Goal: Transaction & Acquisition: Purchase product/service

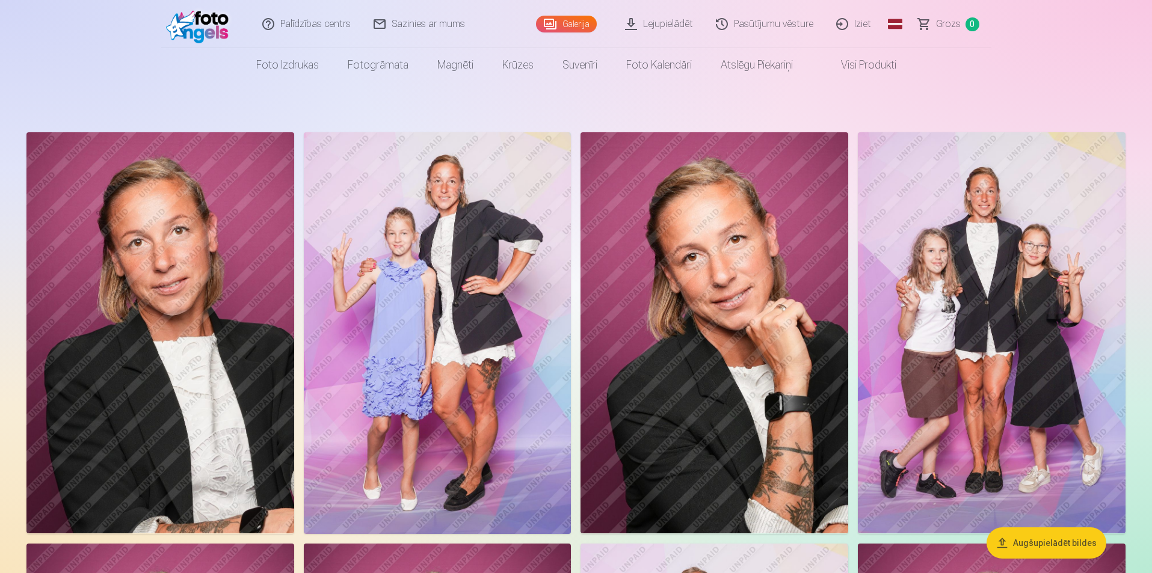
click at [693, 267] on img at bounding box center [714, 332] width 268 height 401
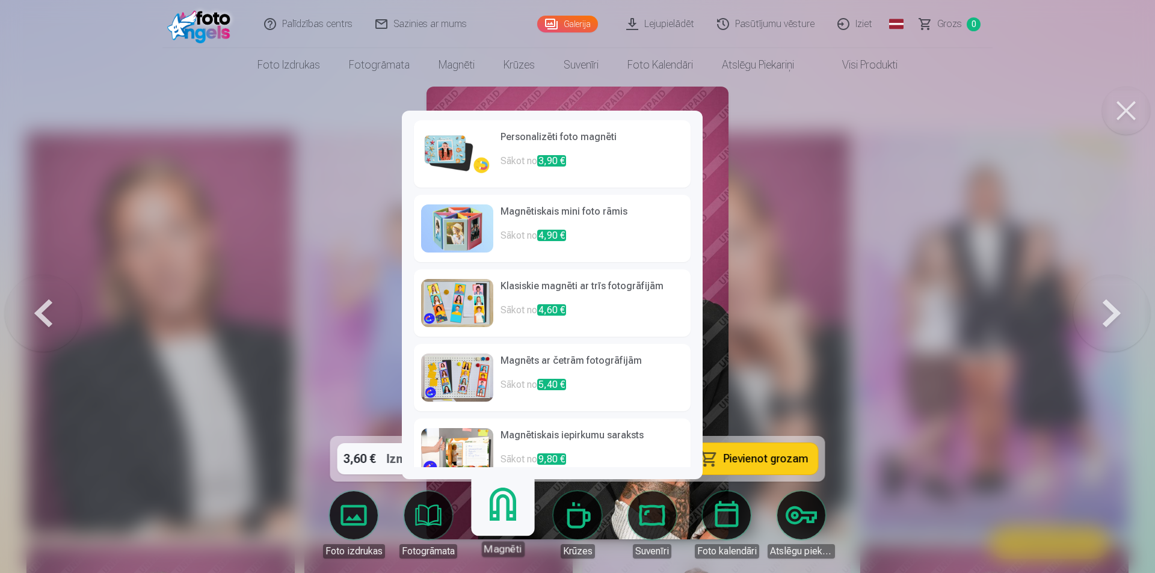
click at [486, 545] on div "Magnēti" at bounding box center [502, 549] width 43 height 16
click at [513, 318] on p "Sākot no 4,60 €" at bounding box center [591, 315] width 183 height 24
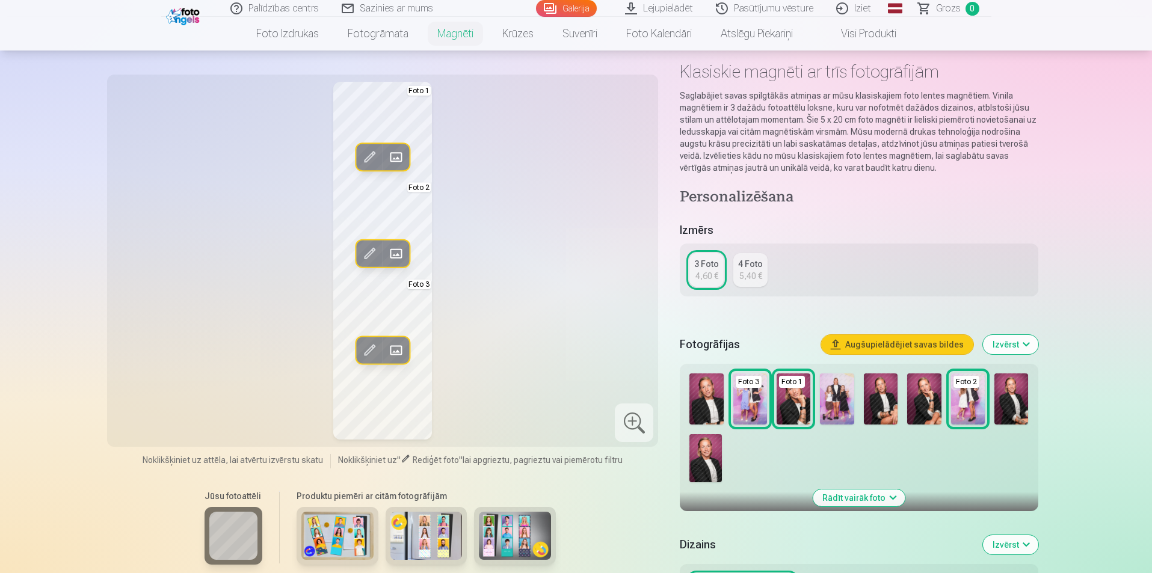
scroll to position [55, 0]
click at [754, 260] on div "4 Foto" at bounding box center [750, 263] width 25 height 12
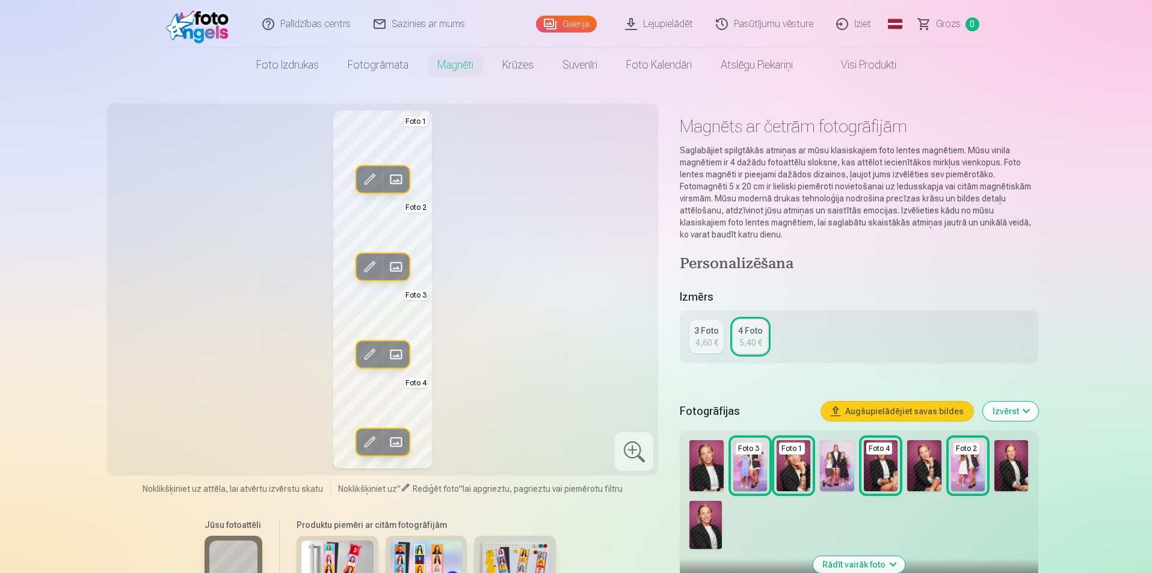
click at [716, 478] on img at bounding box center [706, 465] width 34 height 51
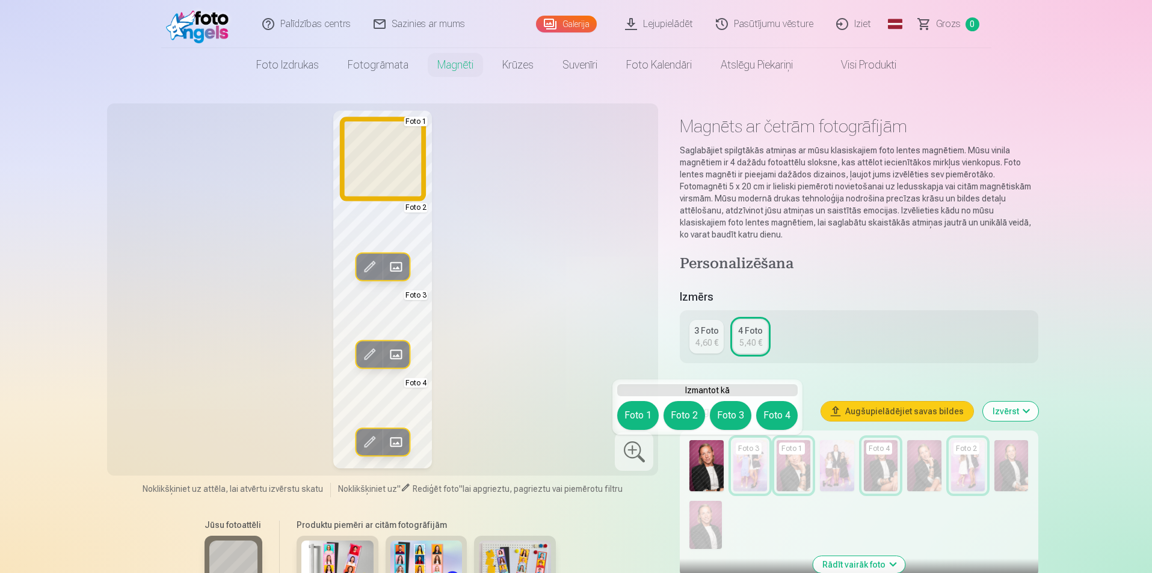
click at [643, 417] on button "Foto 1" at bounding box center [637, 415] width 41 height 29
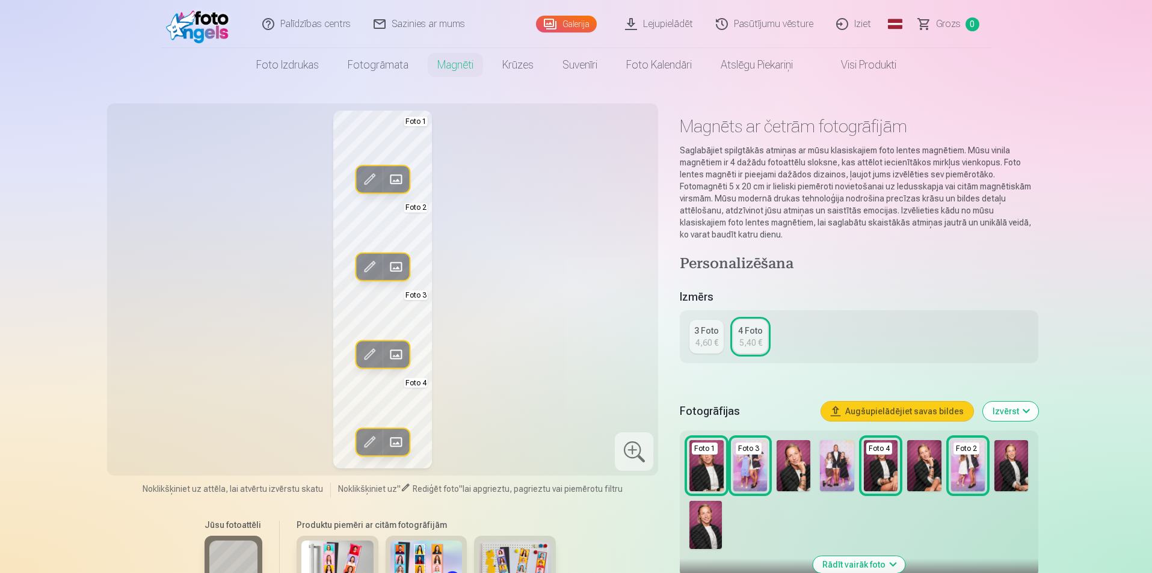
click at [797, 467] on img at bounding box center [793, 465] width 34 height 51
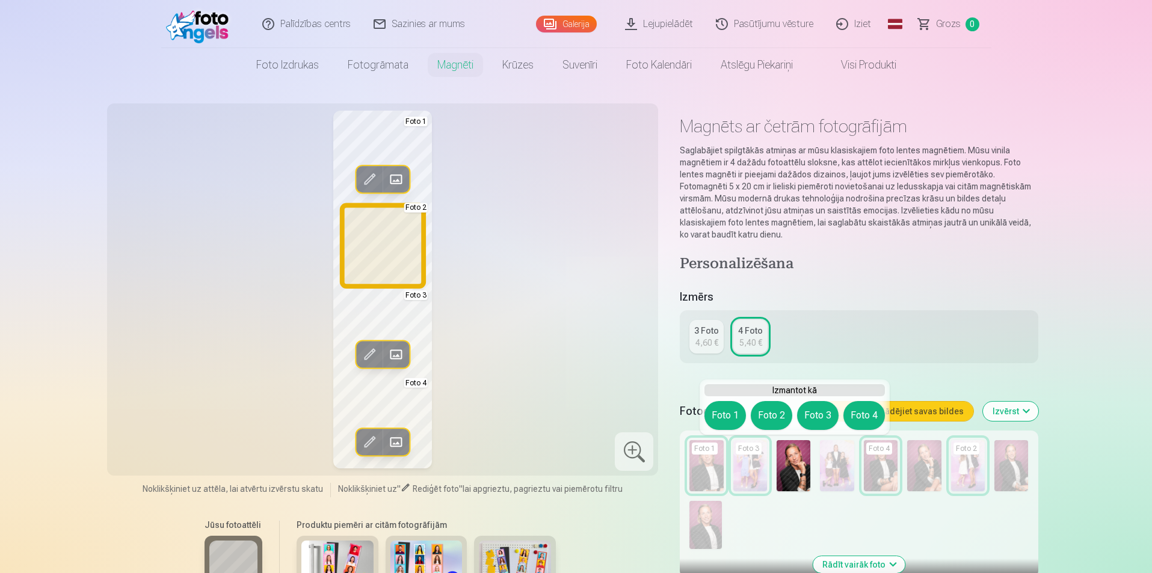
click at [781, 408] on button "Foto 2" at bounding box center [770, 415] width 41 height 29
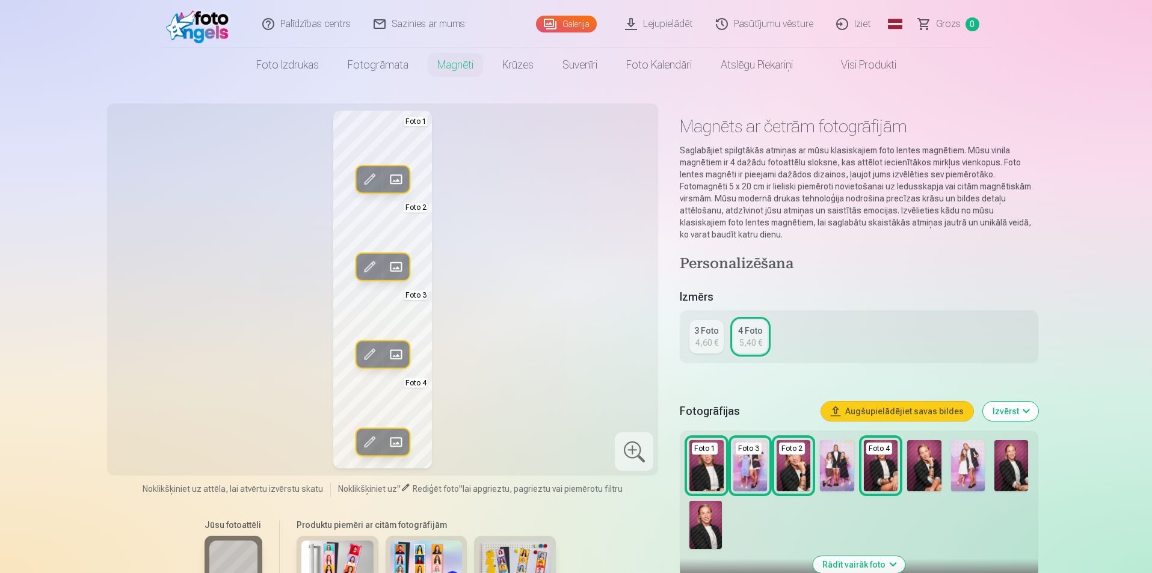
click at [880, 482] on img at bounding box center [881, 465] width 34 height 51
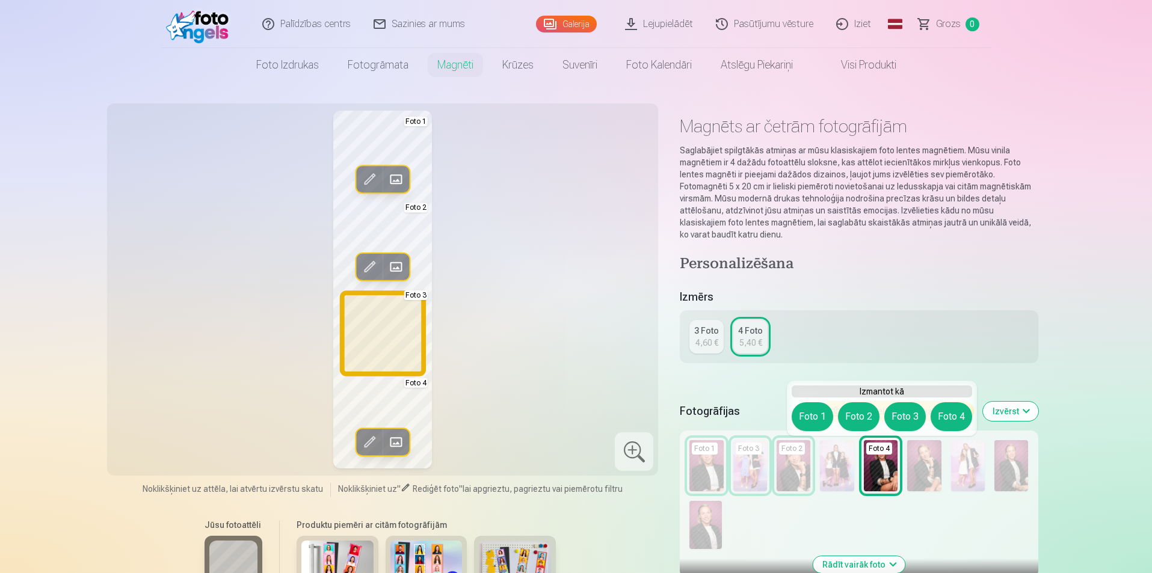
click at [905, 418] on button "Foto 3" at bounding box center [904, 416] width 41 height 29
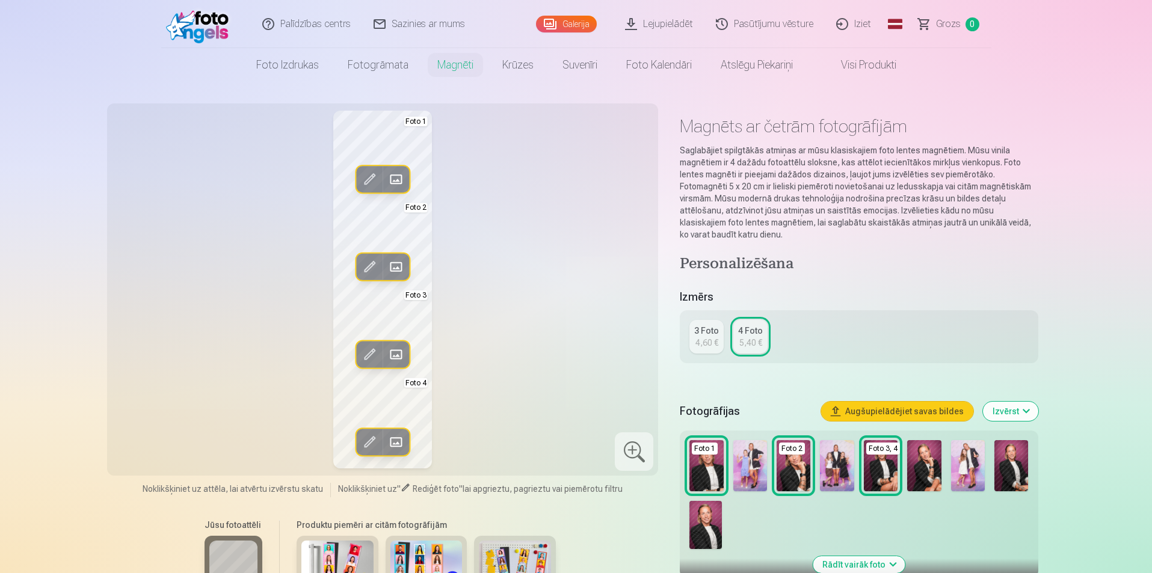
click at [1021, 464] on img at bounding box center [1011, 465] width 34 height 51
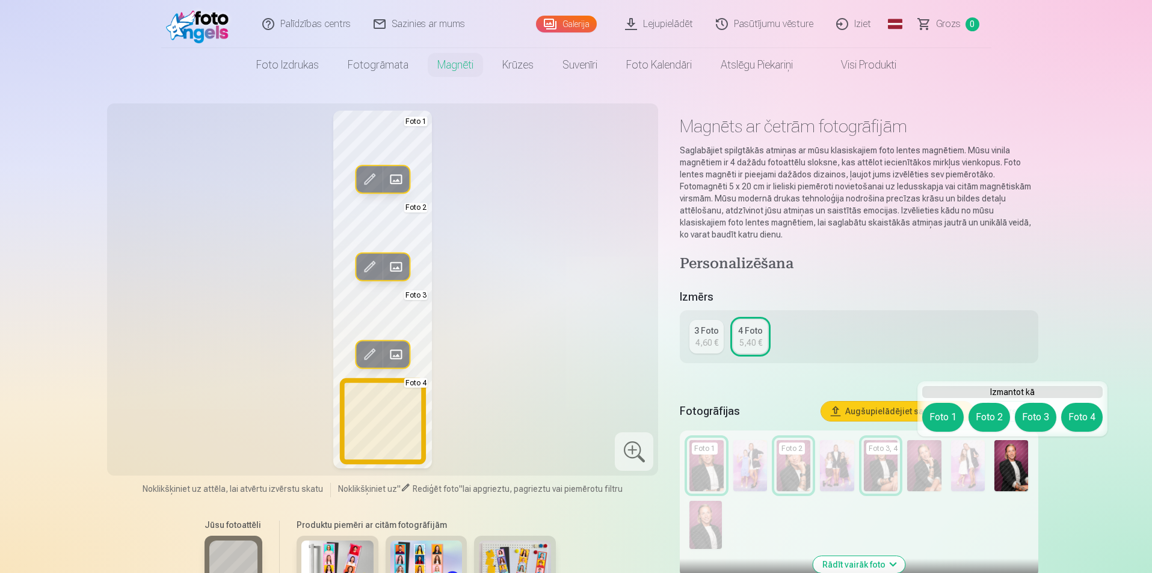
click at [1085, 417] on button "Foto 4" at bounding box center [1081, 417] width 41 height 29
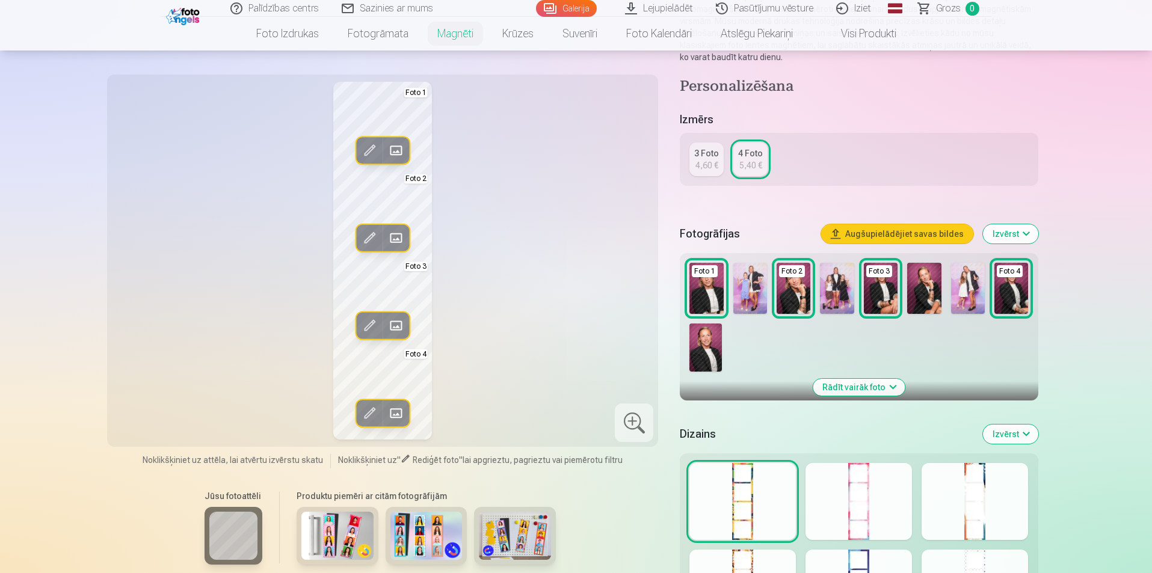
scroll to position [179, 0]
click at [847, 521] on div at bounding box center [858, 500] width 106 height 77
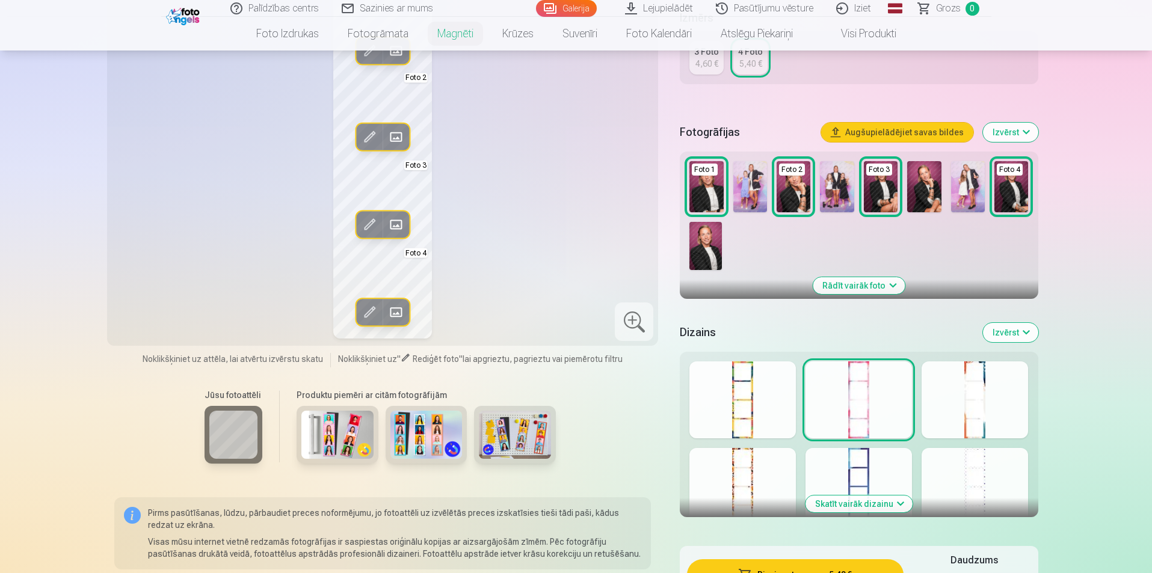
scroll to position [280, 0]
click at [976, 481] on div at bounding box center [974, 485] width 106 height 77
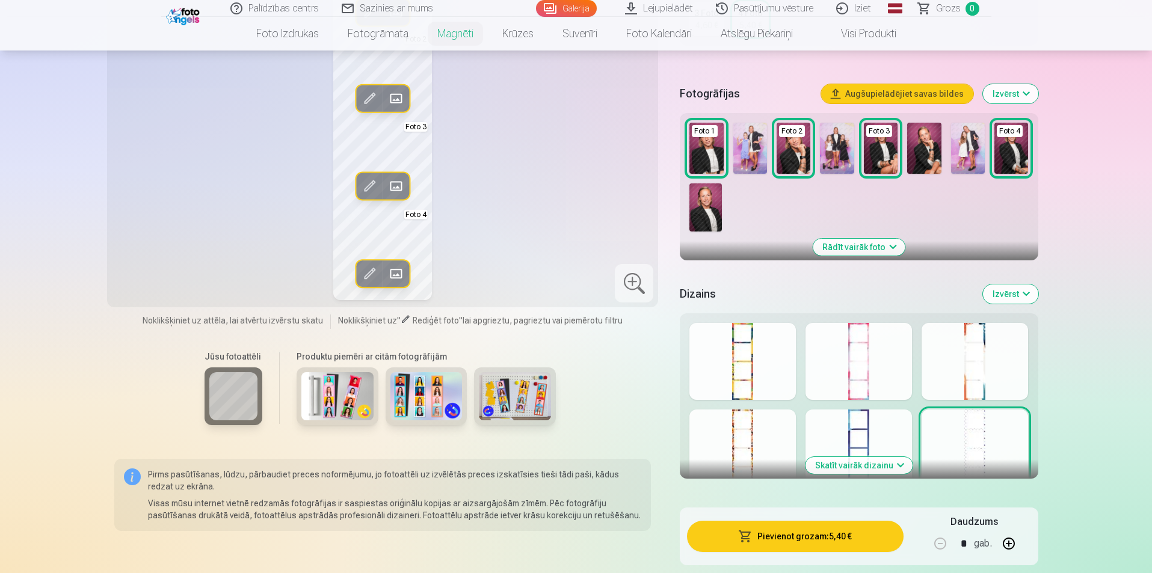
scroll to position [318, 0]
click at [883, 463] on button "Skatīt vairāk dizainu" at bounding box center [858, 464] width 107 height 17
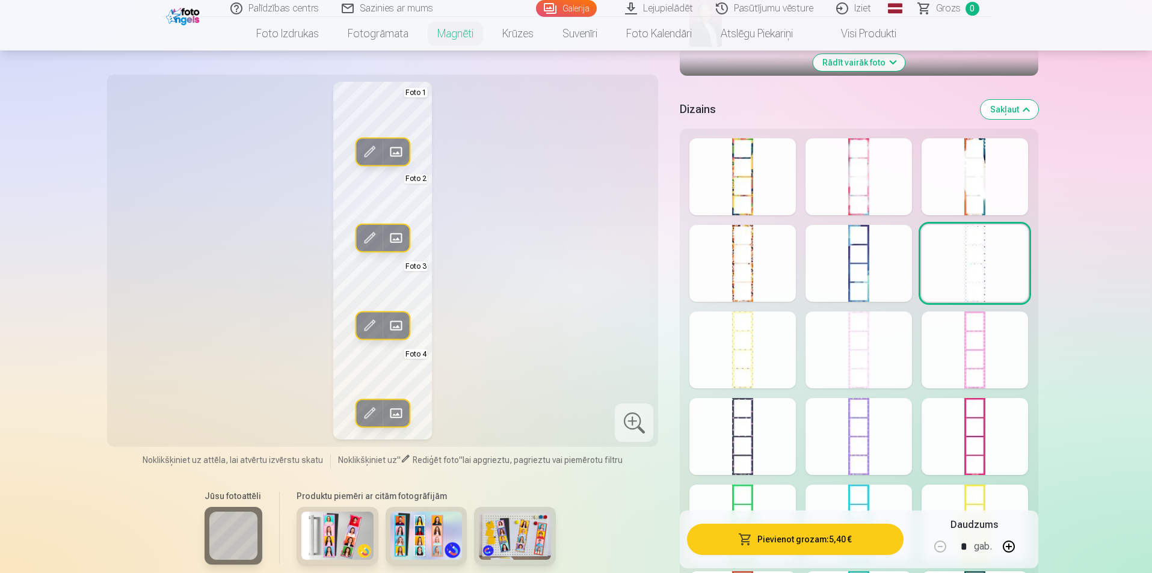
scroll to position [503, 0]
click at [880, 330] on div at bounding box center [858, 349] width 106 height 77
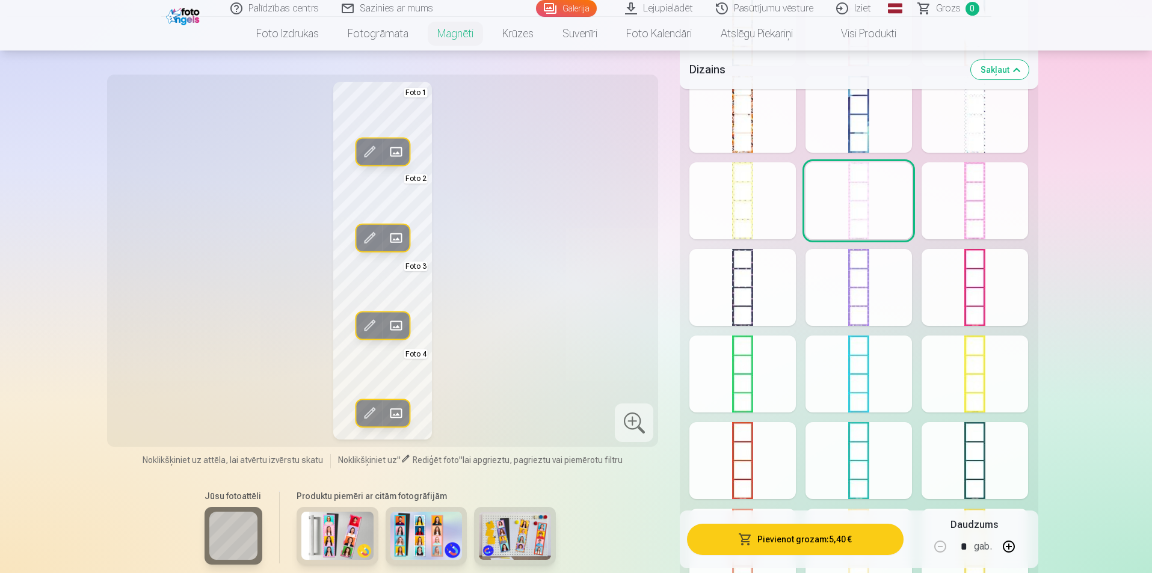
scroll to position [652, 0]
click at [755, 284] on div at bounding box center [742, 286] width 106 height 77
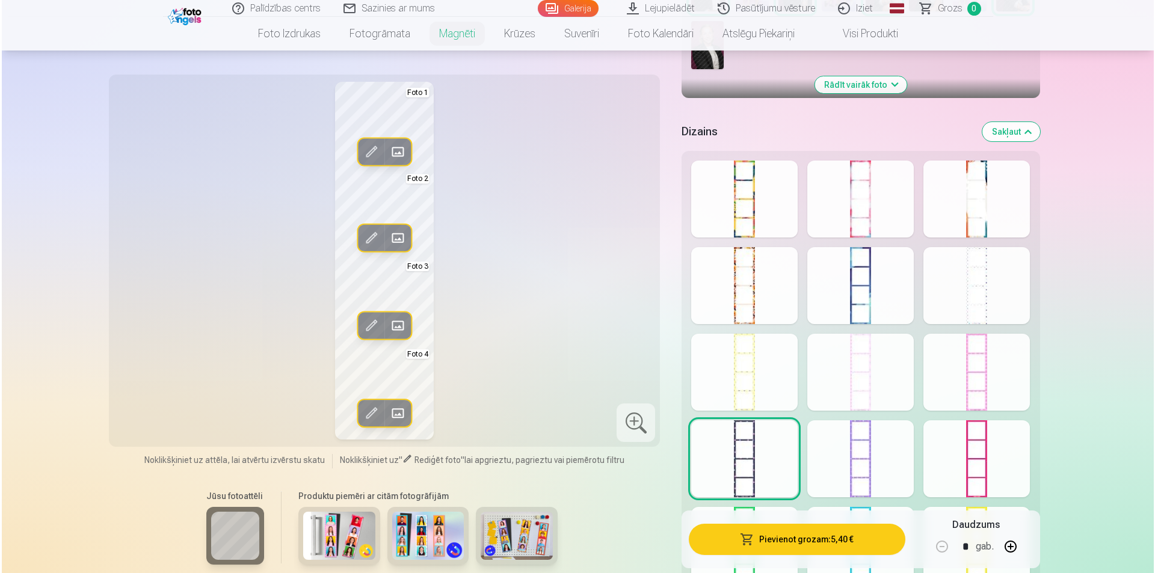
scroll to position [462, 0]
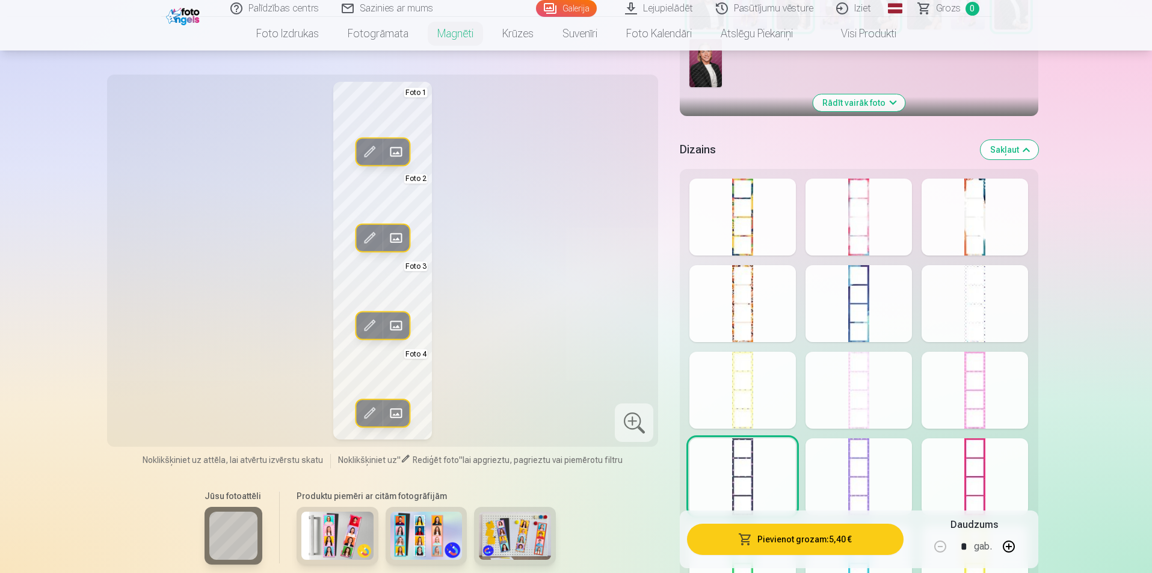
click at [743, 372] on div at bounding box center [742, 390] width 106 height 77
click at [874, 246] on div at bounding box center [858, 217] width 106 height 77
click at [974, 222] on div at bounding box center [974, 217] width 106 height 77
click at [979, 299] on div at bounding box center [974, 303] width 106 height 77
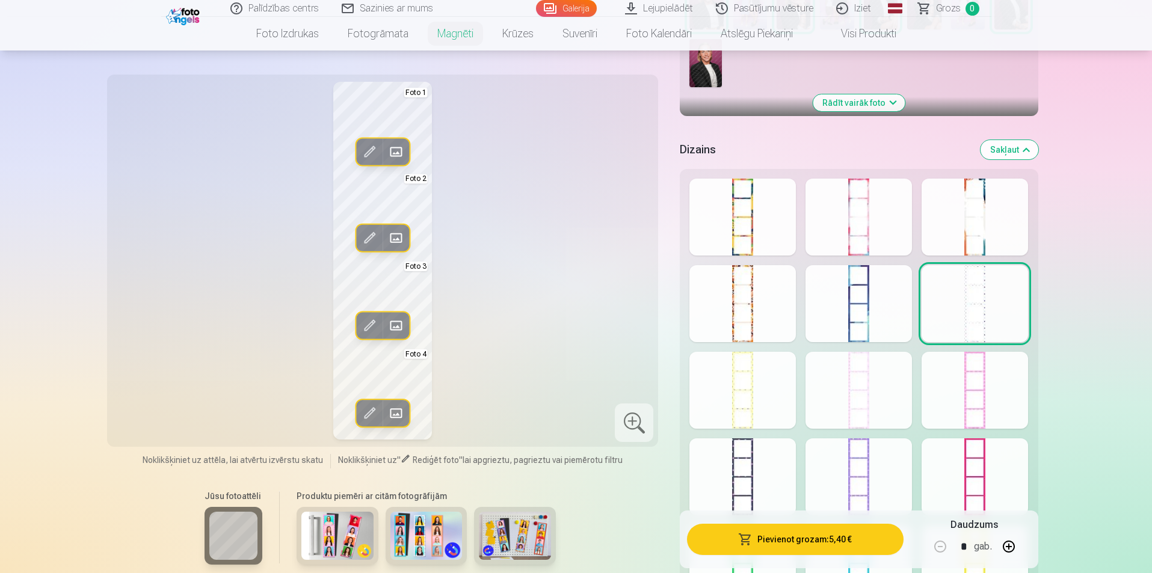
click at [987, 195] on div at bounding box center [974, 217] width 106 height 77
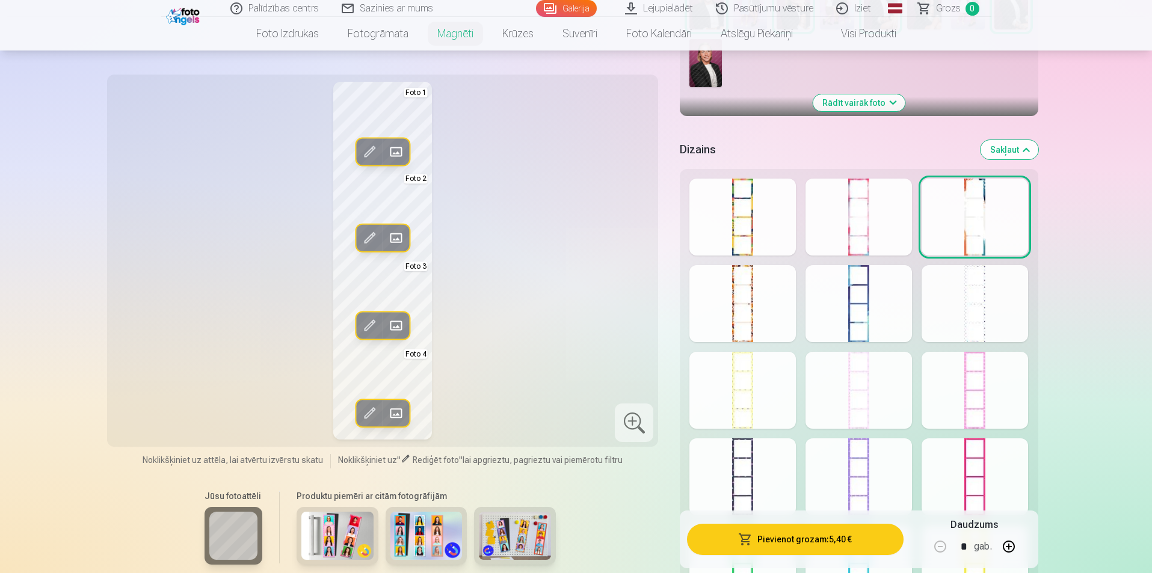
click at [880, 285] on div at bounding box center [858, 303] width 106 height 77
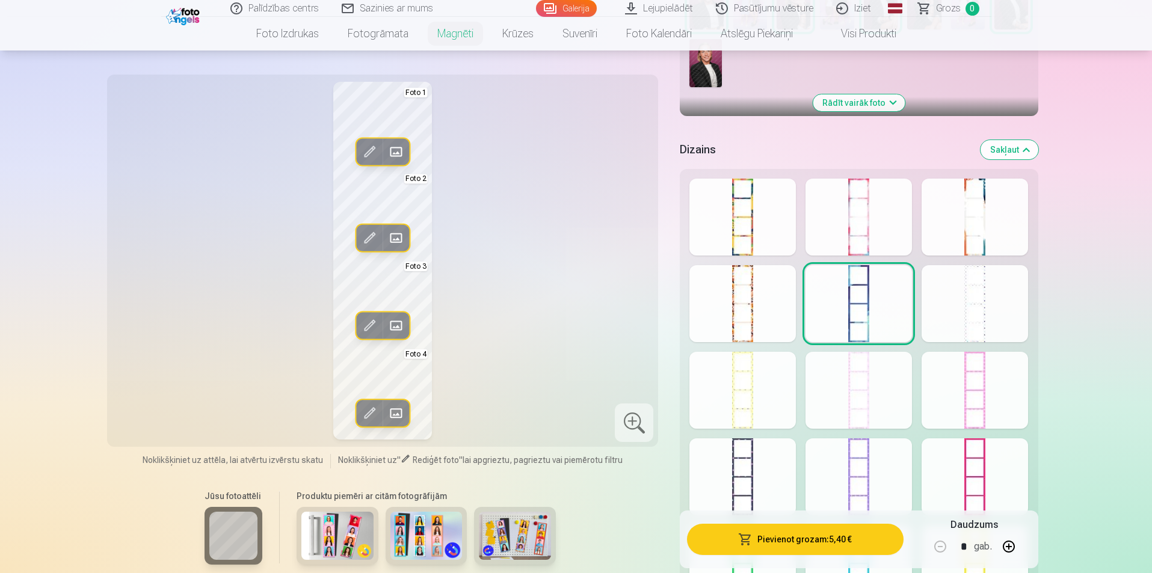
click at [973, 358] on div at bounding box center [974, 390] width 106 height 77
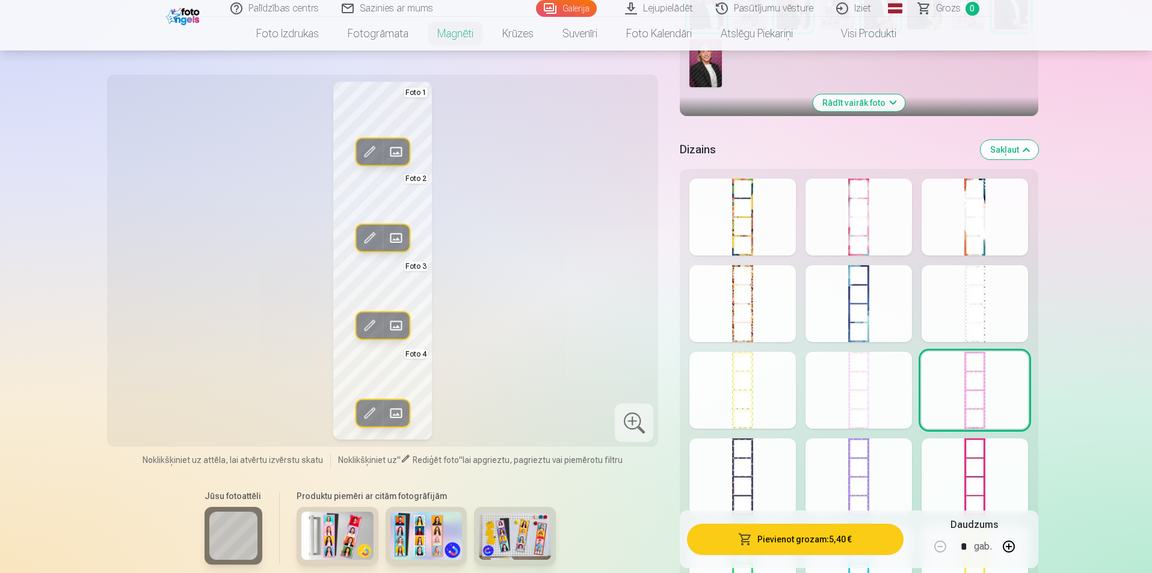
click at [876, 369] on div at bounding box center [858, 390] width 106 height 77
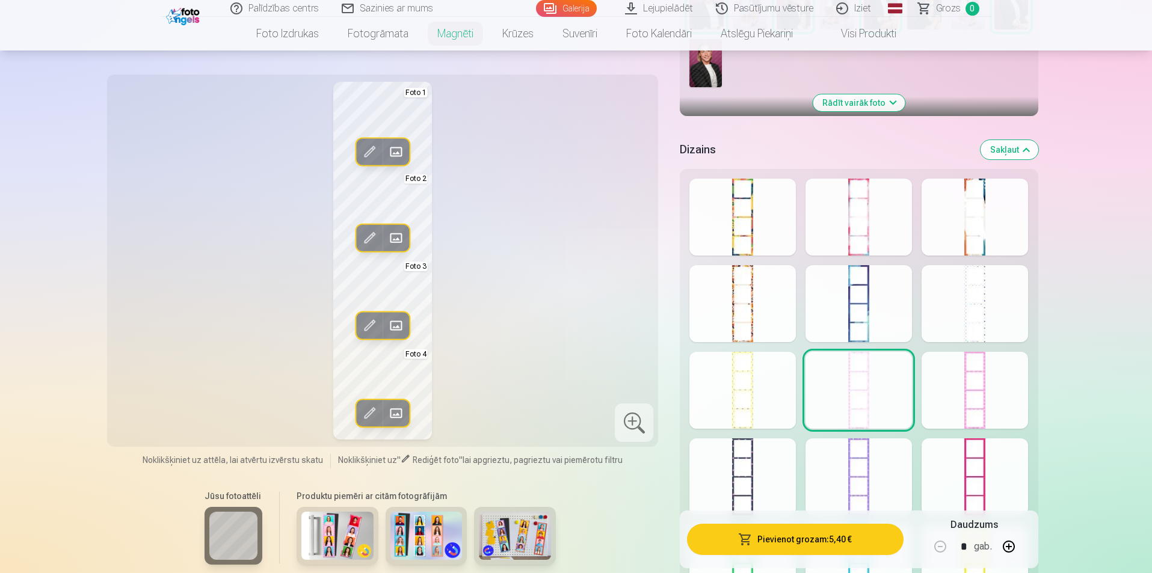
click at [740, 369] on div at bounding box center [742, 390] width 106 height 77
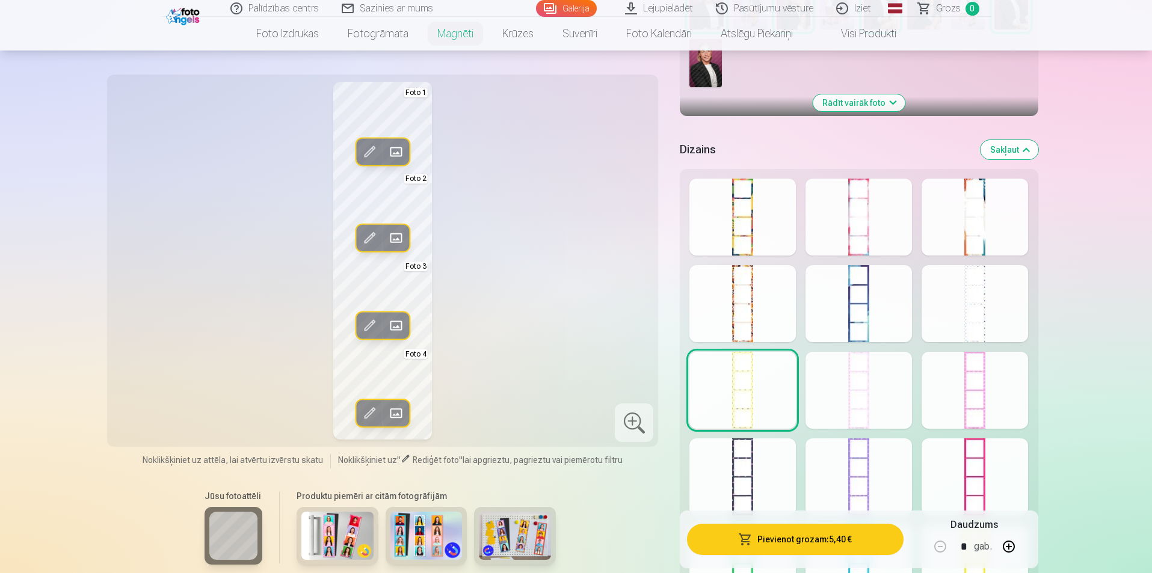
click at [736, 288] on div at bounding box center [742, 303] width 106 height 77
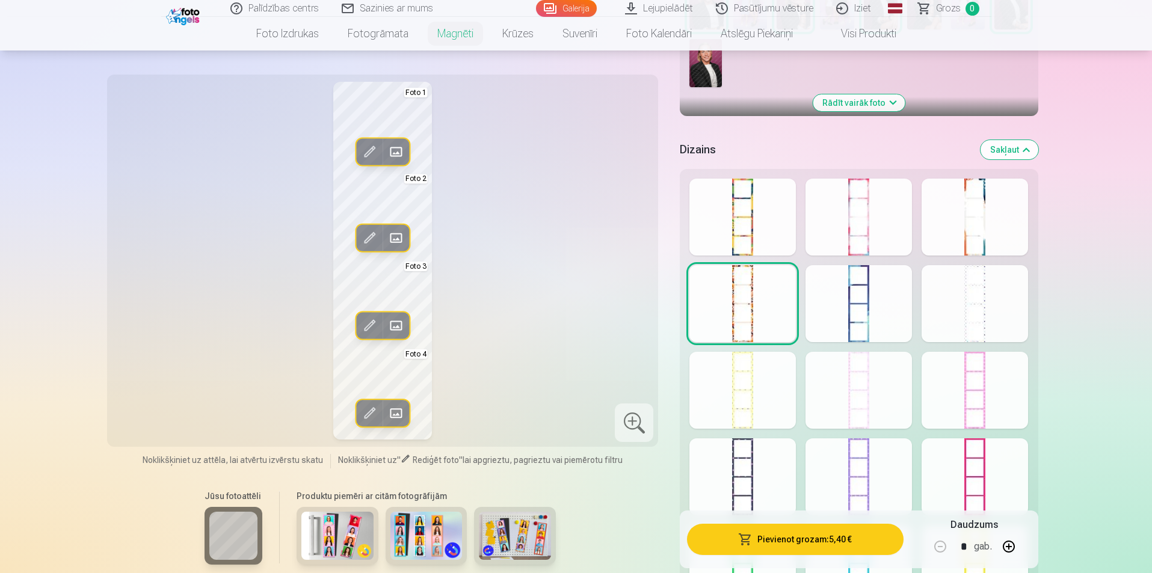
click at [985, 293] on div at bounding box center [974, 303] width 106 height 77
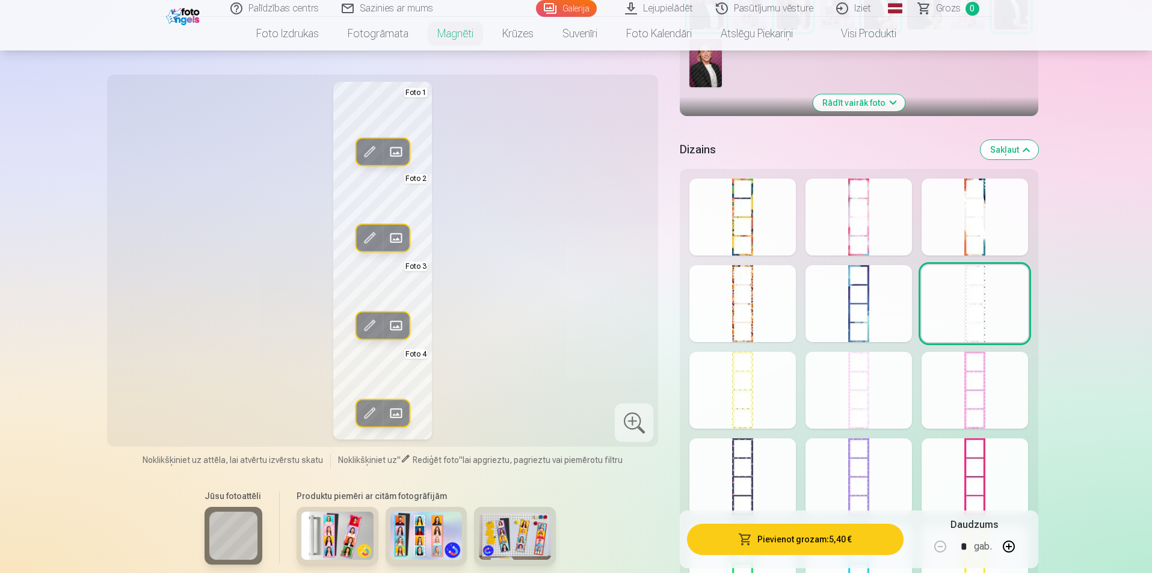
click at [989, 215] on div at bounding box center [974, 217] width 106 height 77
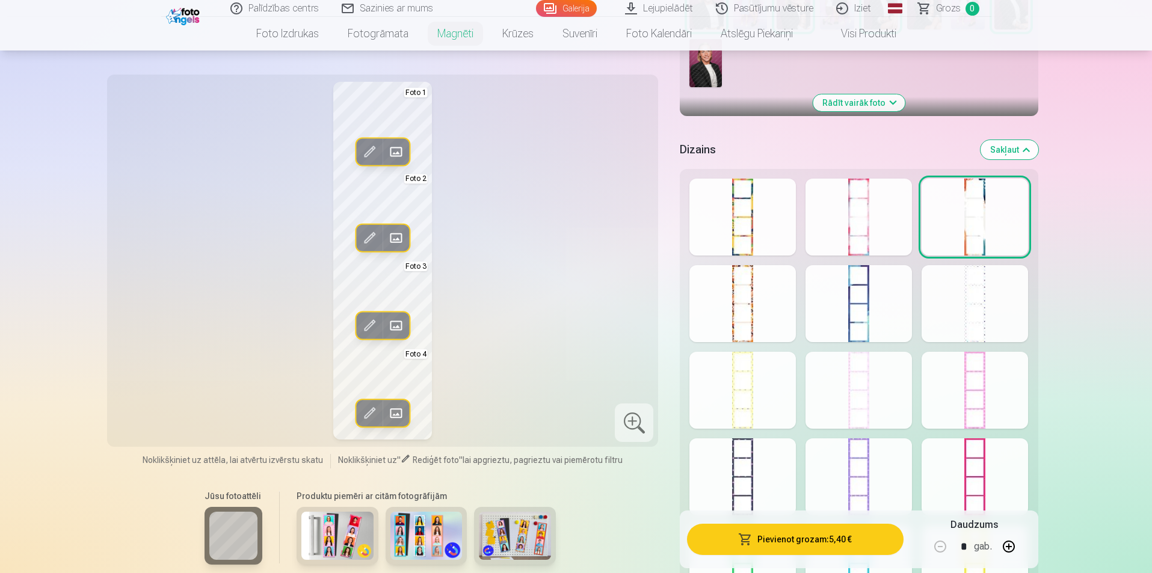
click at [708, 543] on button "Pievienot grozam : 5,40 €" at bounding box center [795, 539] width 216 height 31
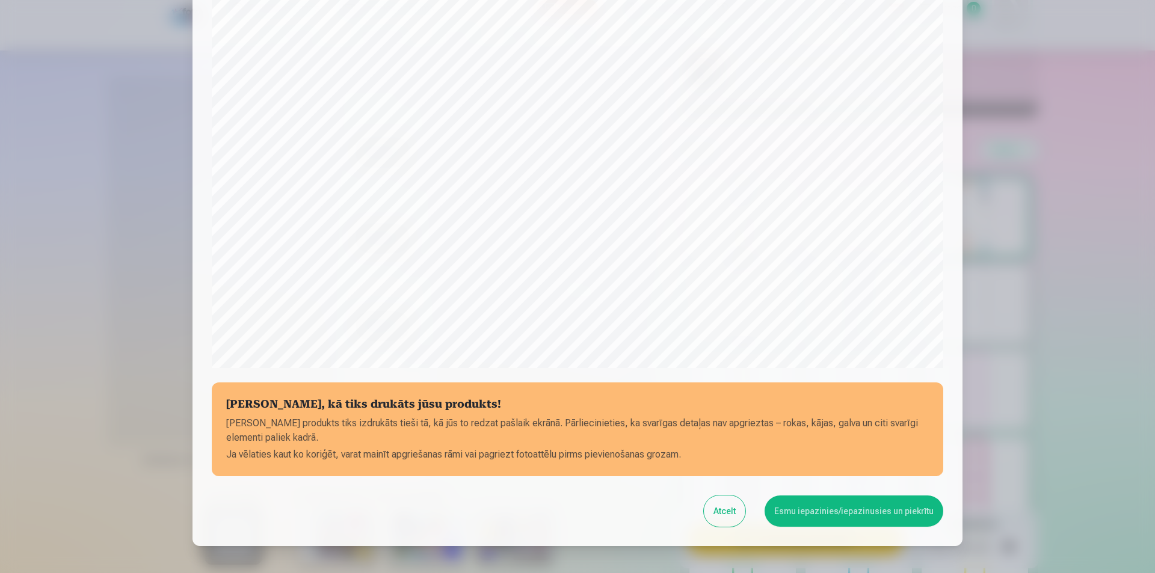
scroll to position [293, 0]
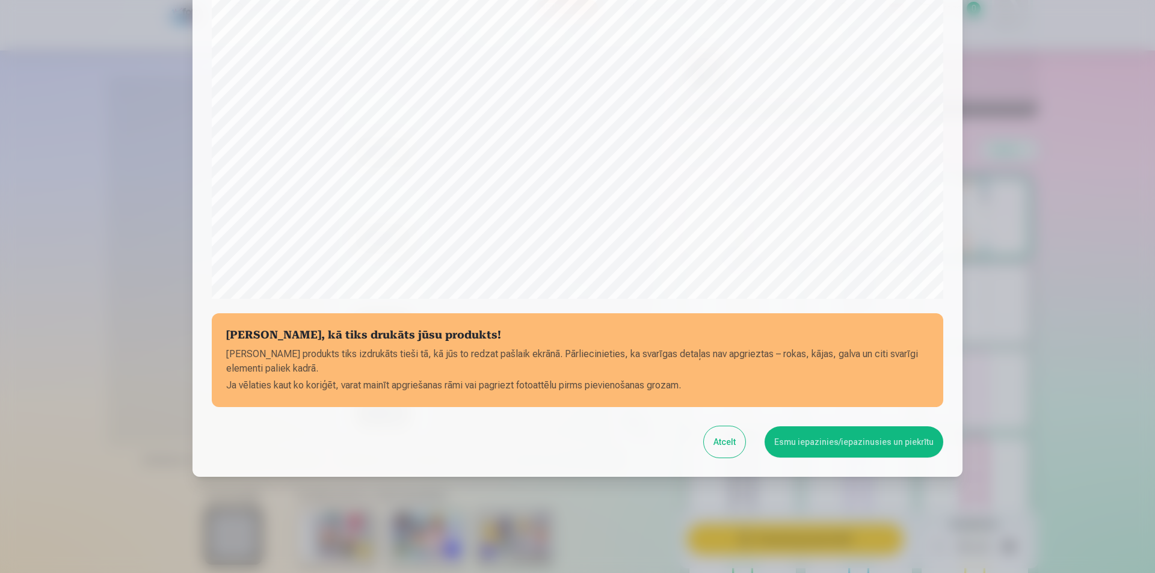
click at [834, 430] on button "Esmu iepazinies/iepazinusies un piekrītu" at bounding box center [853, 441] width 179 height 31
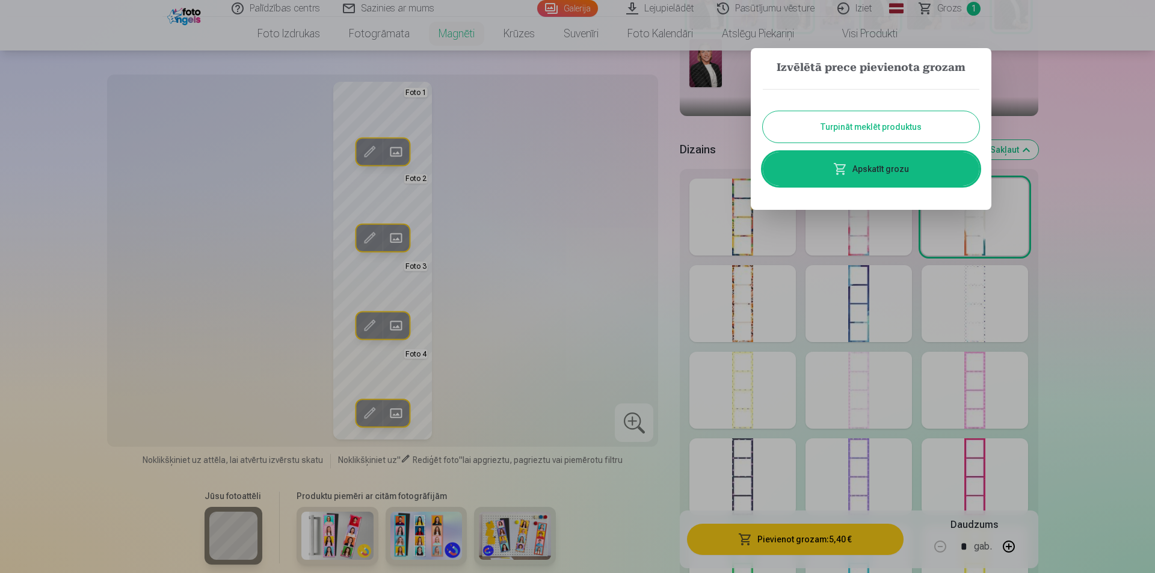
click at [907, 174] on link "Apskatīt grozu" at bounding box center [870, 169] width 216 height 34
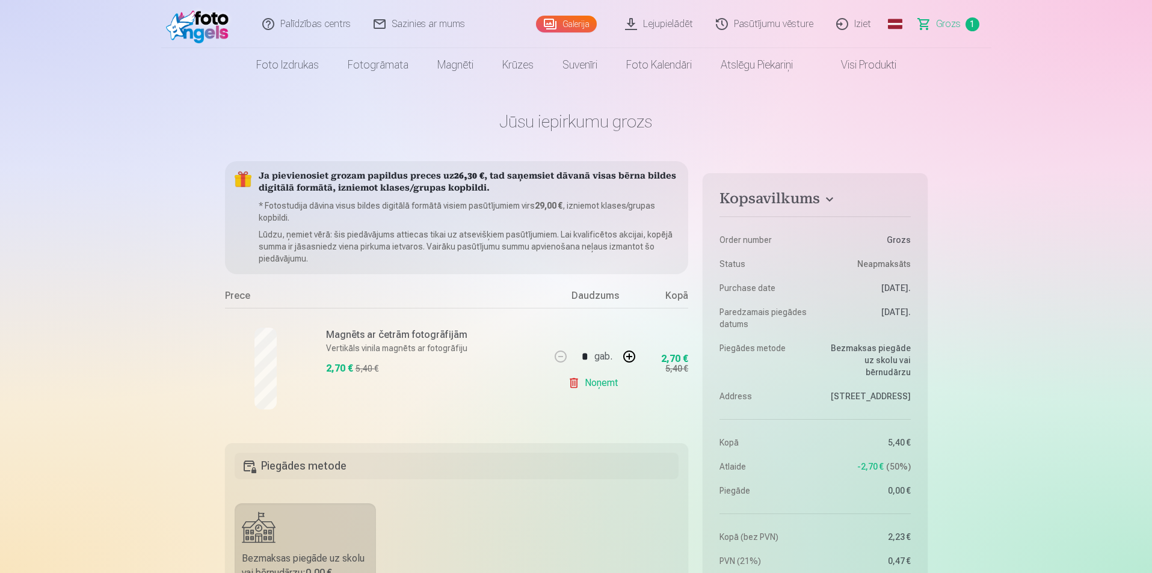
click at [956, 25] on span "Grozs" at bounding box center [948, 24] width 25 height 14
click at [572, 26] on link "Galerija" at bounding box center [566, 24] width 61 height 17
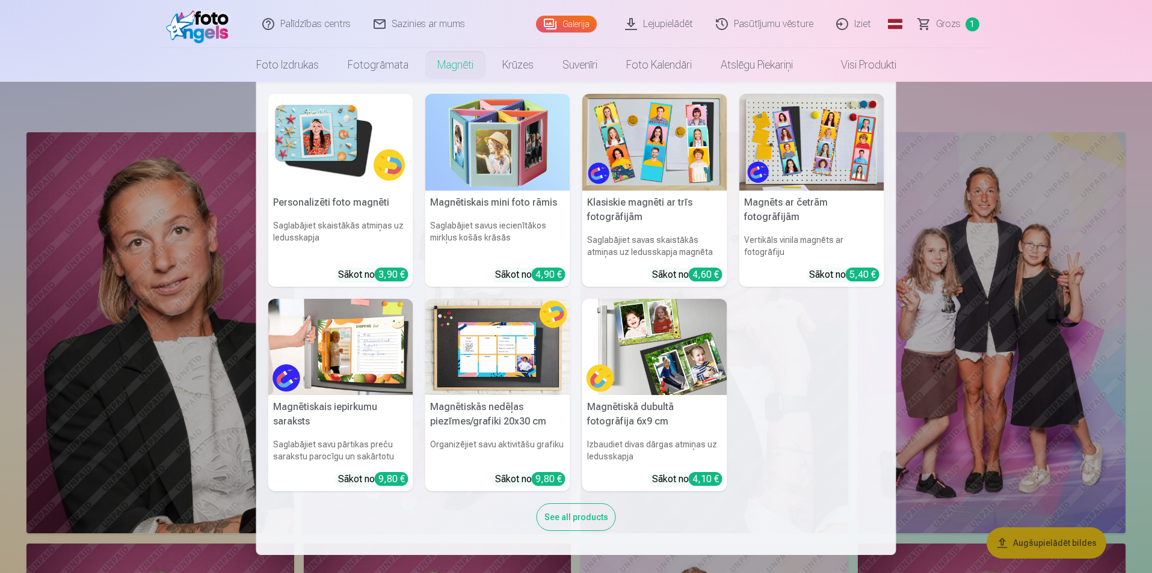
click at [431, 67] on link "Magnēti" at bounding box center [455, 65] width 65 height 34
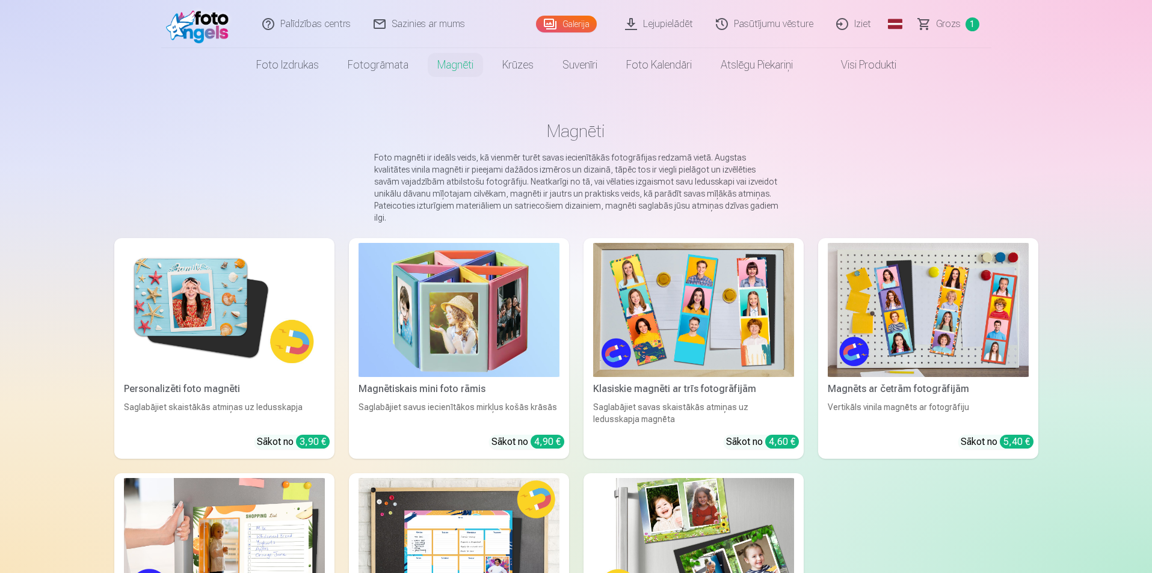
click at [708, 328] on img at bounding box center [693, 310] width 201 height 134
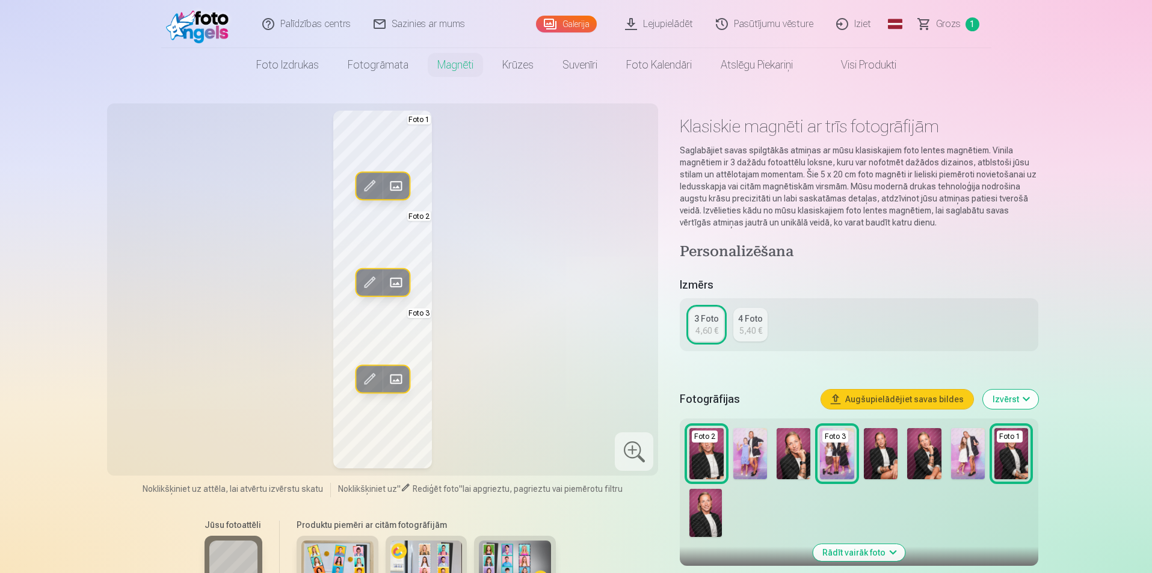
click at [747, 454] on img at bounding box center [750, 453] width 34 height 51
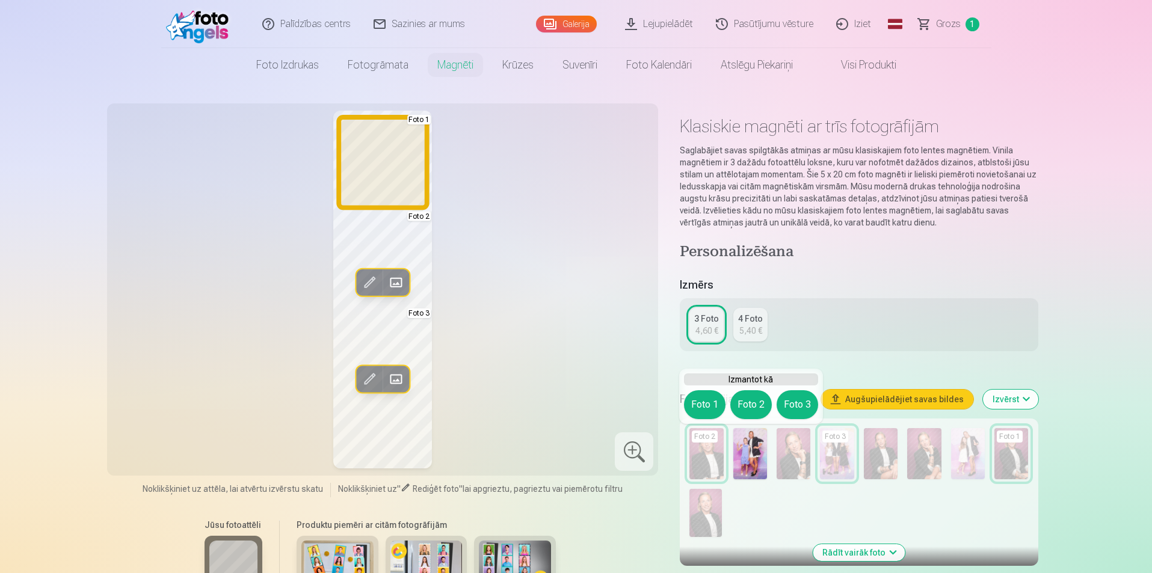
click at [704, 408] on button "Foto 1" at bounding box center [704, 404] width 41 height 29
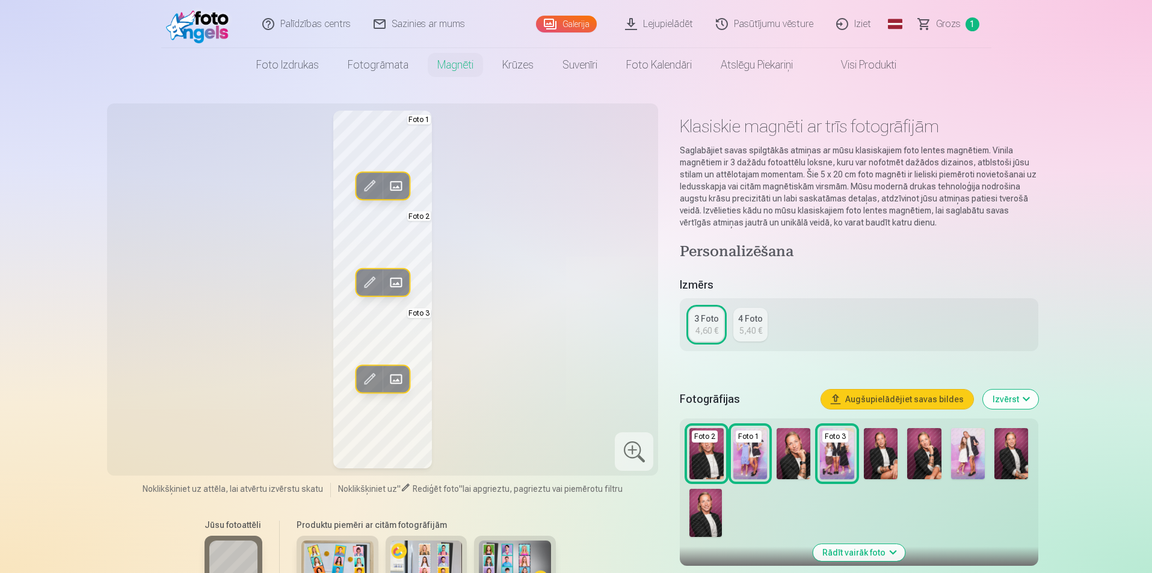
click at [826, 467] on img at bounding box center [837, 453] width 34 height 51
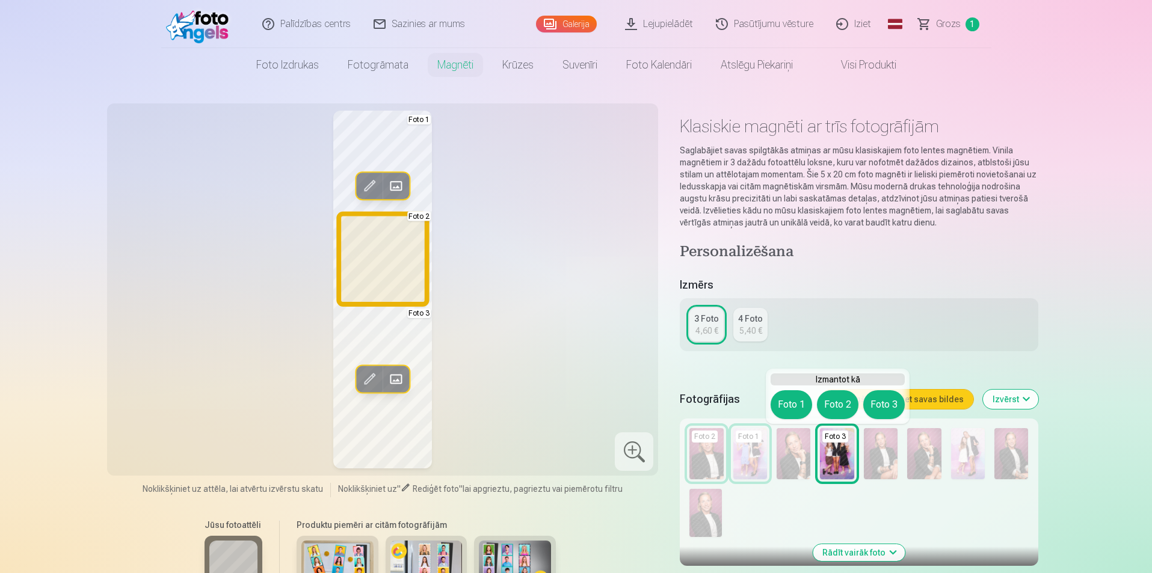
click at [823, 406] on button "Foto 2" at bounding box center [837, 404] width 41 height 29
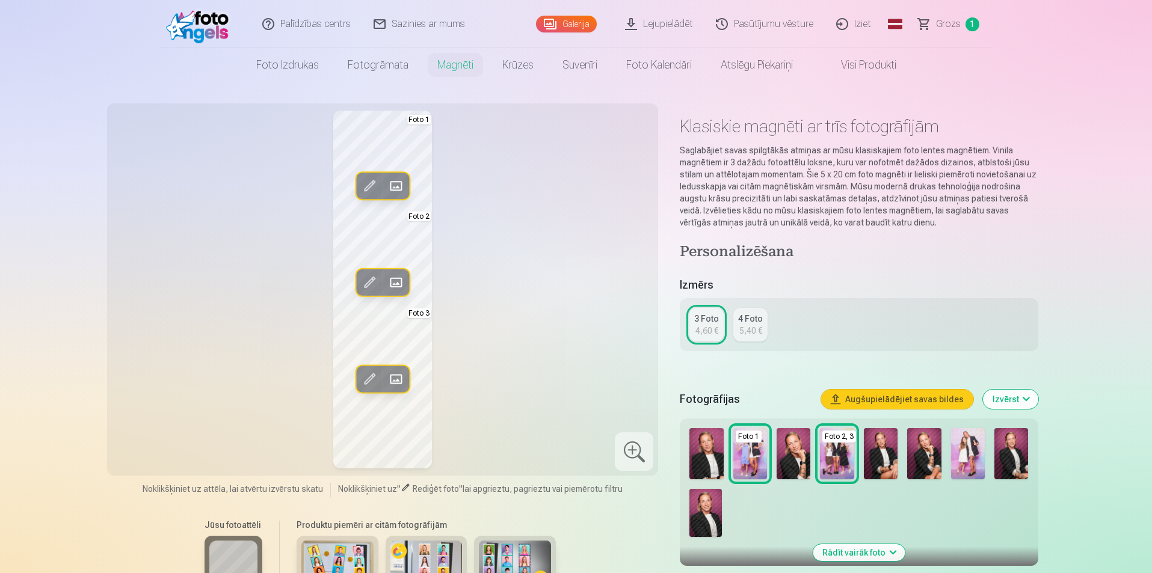
click at [965, 464] on img at bounding box center [968, 453] width 34 height 51
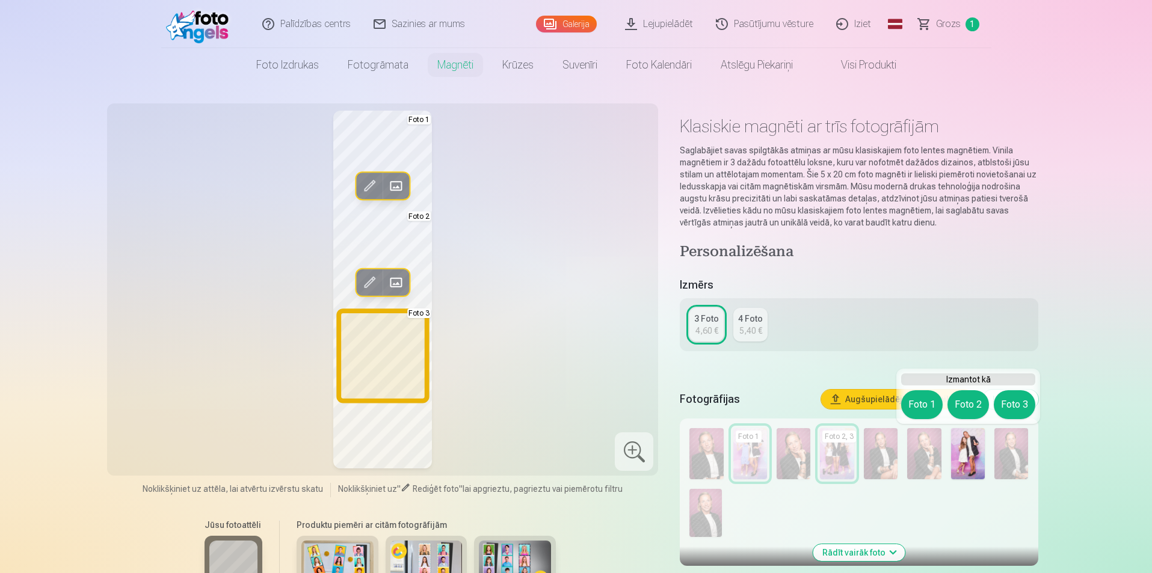
click at [1027, 404] on button "Foto 3" at bounding box center [1013, 404] width 41 height 29
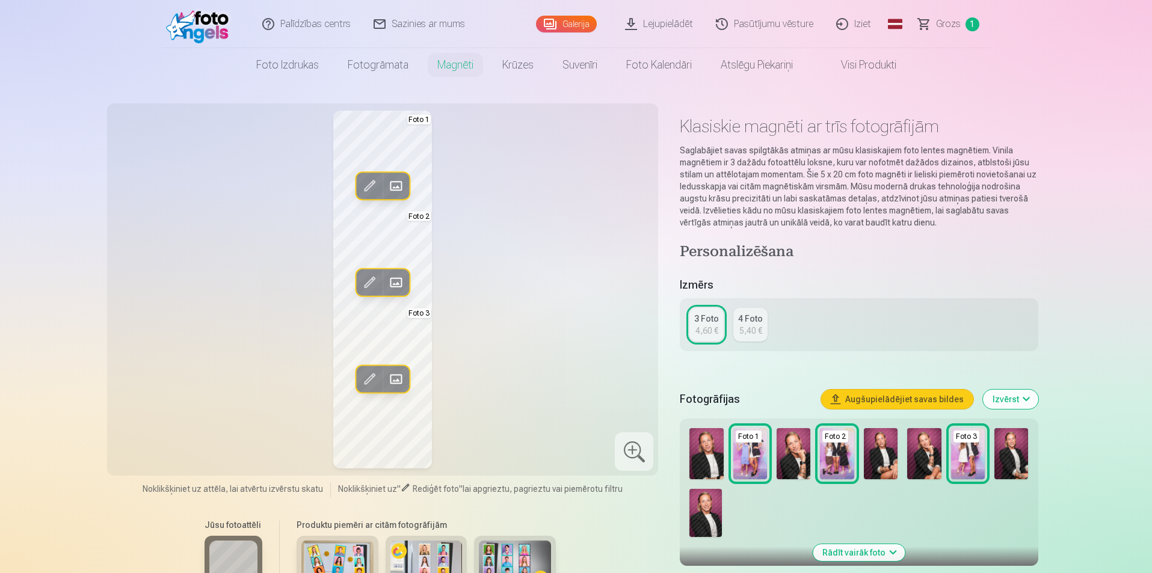
click at [1002, 399] on button "Izvērst" at bounding box center [1010, 399] width 55 height 19
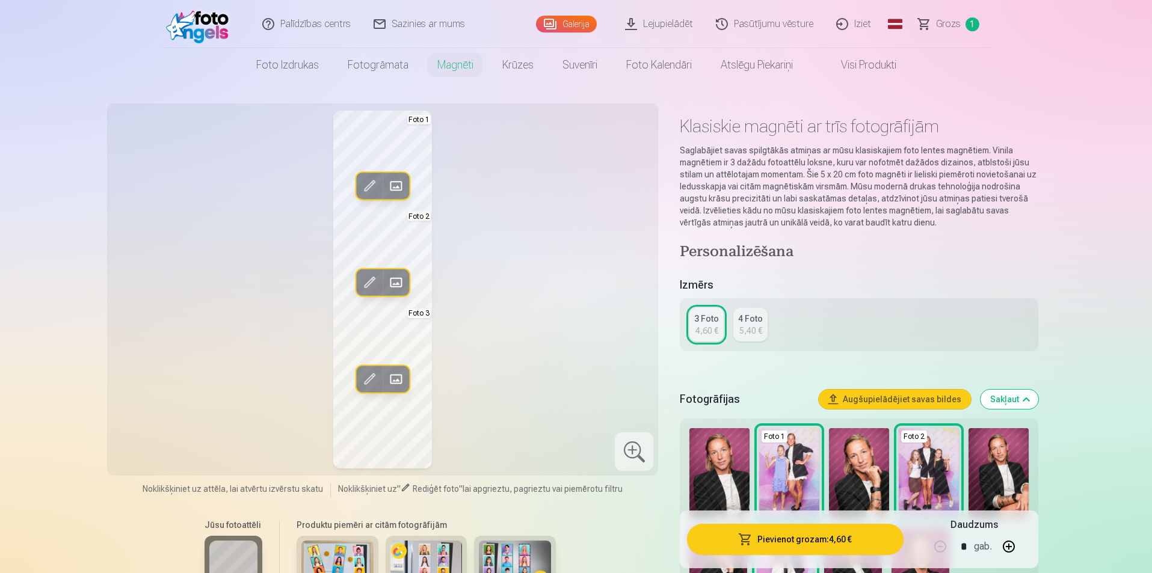
click at [1002, 400] on button "Sakļaut" at bounding box center [1009, 399] width 58 height 19
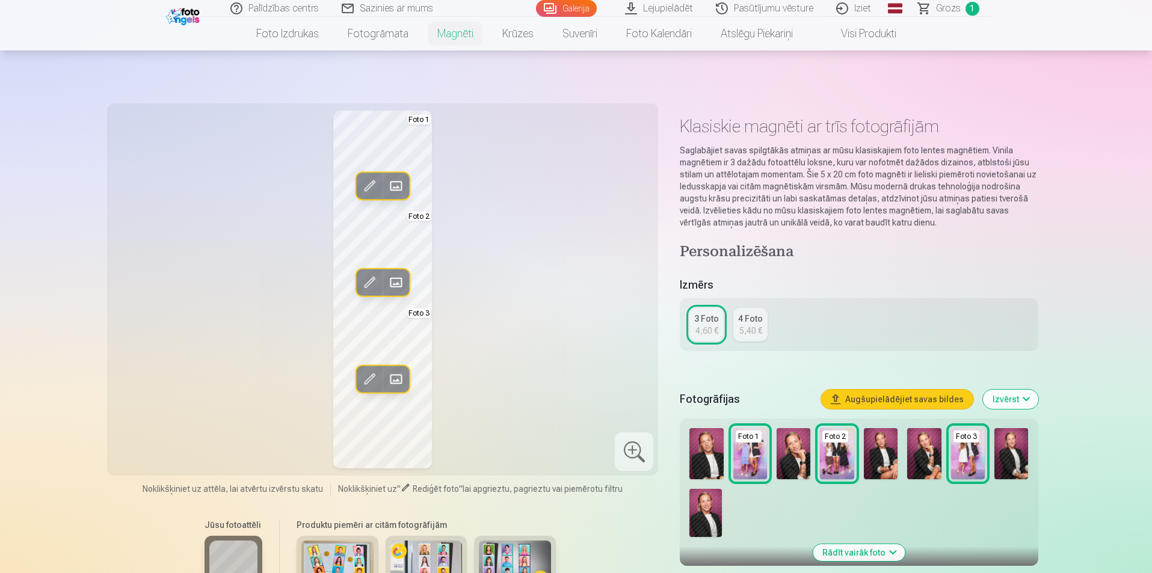
scroll to position [200, 0]
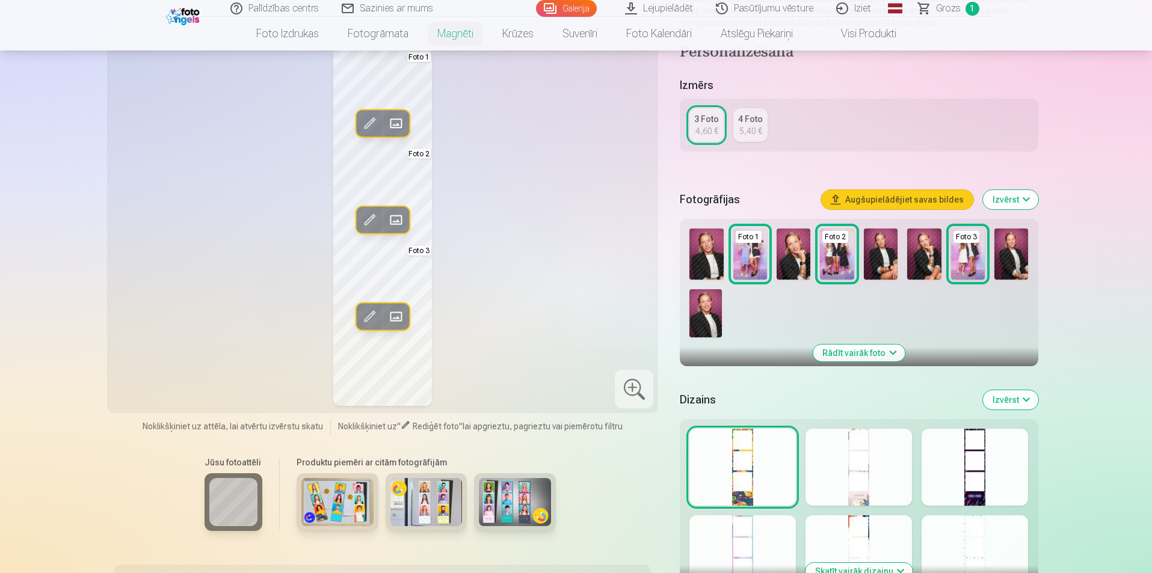
click at [1018, 203] on button "Izvērst" at bounding box center [1010, 199] width 55 height 19
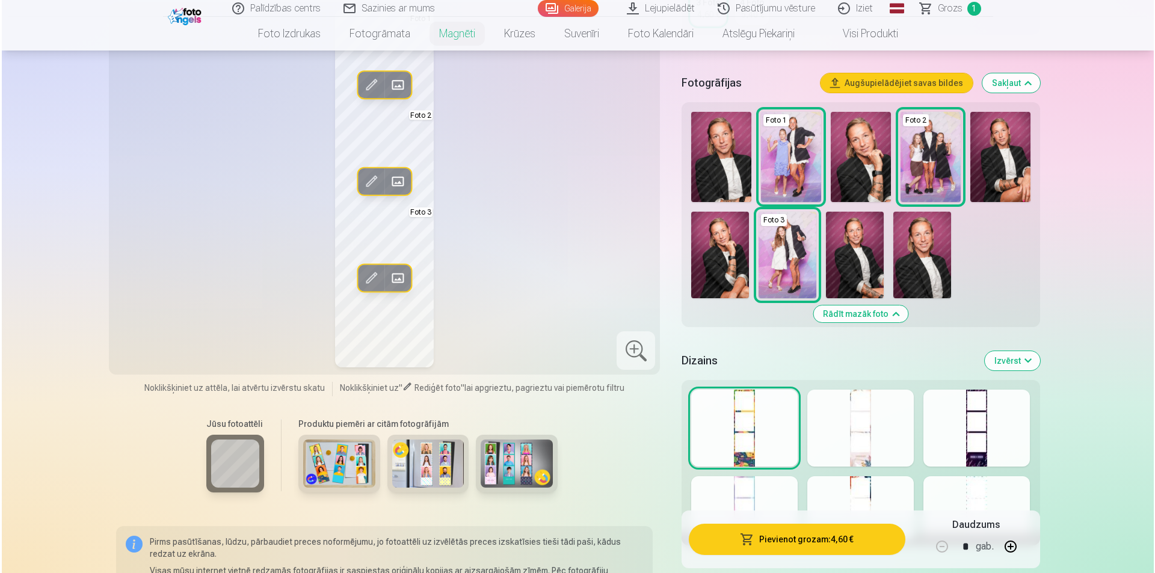
scroll to position [317, 0]
click at [782, 541] on button "Pievienot grozam : 4,60 €" at bounding box center [795, 539] width 216 height 31
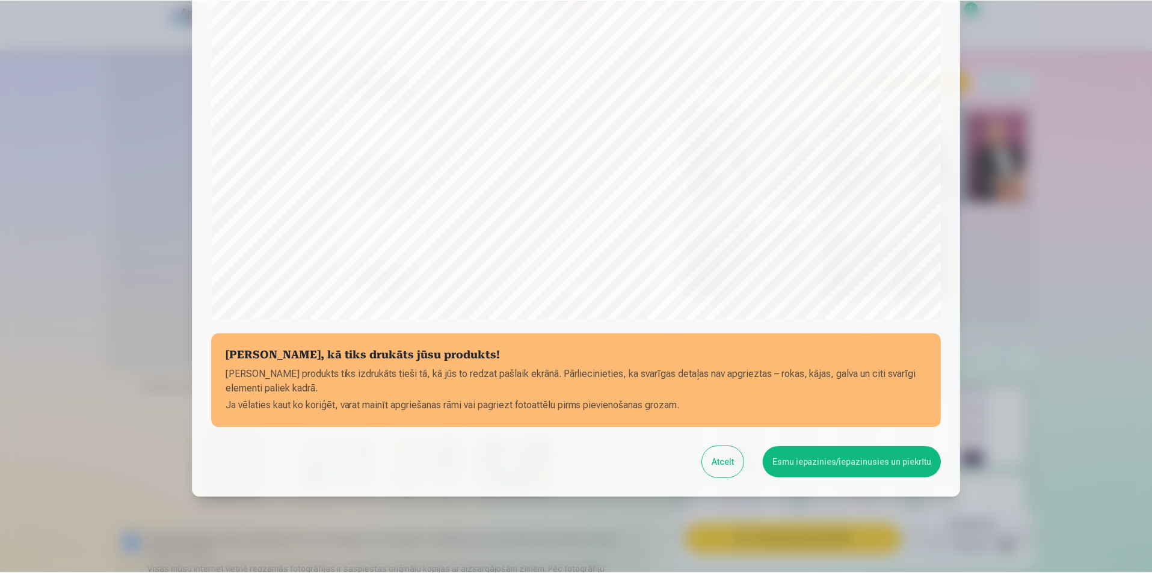
scroll to position [273, 0]
click at [835, 466] on button "Esmu iepazinies/iepazinusies un piekrītu" at bounding box center [853, 461] width 179 height 31
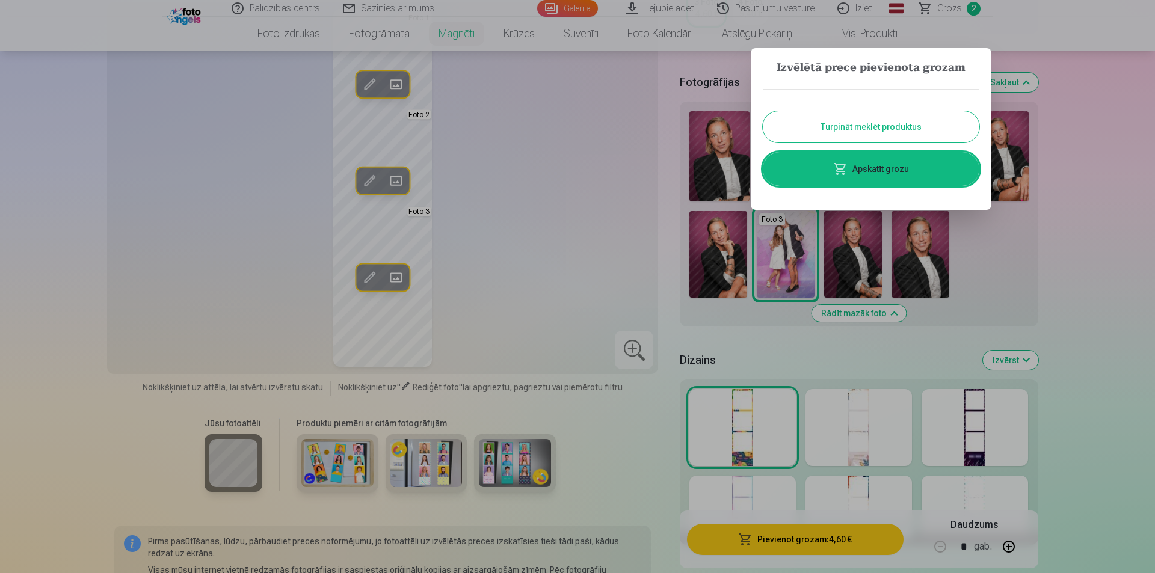
click at [889, 173] on link "Apskatīt grozu" at bounding box center [870, 169] width 216 height 34
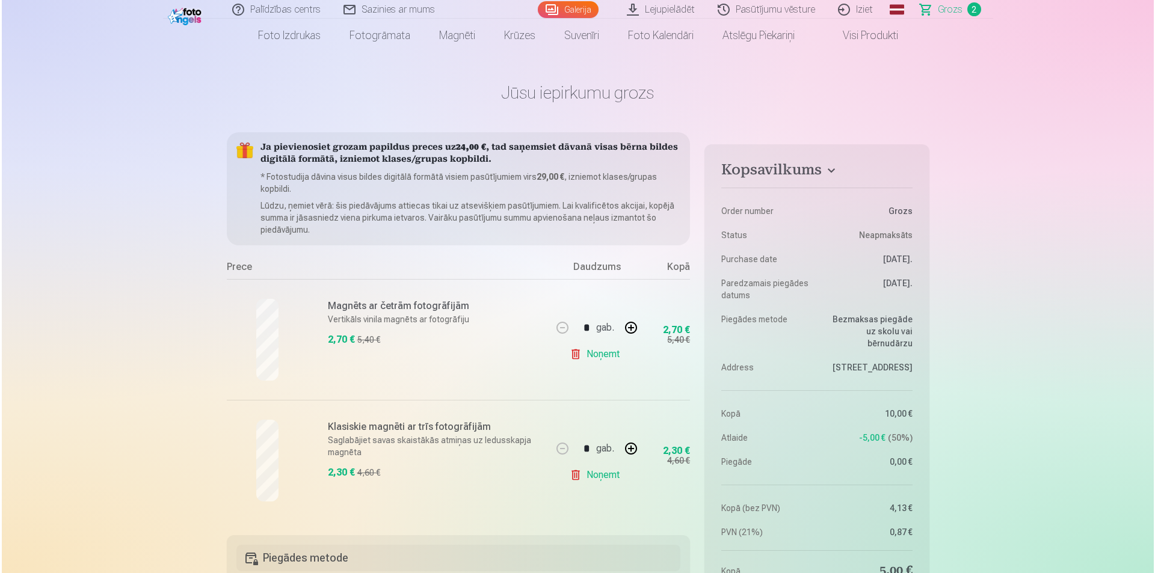
scroll to position [29, 0]
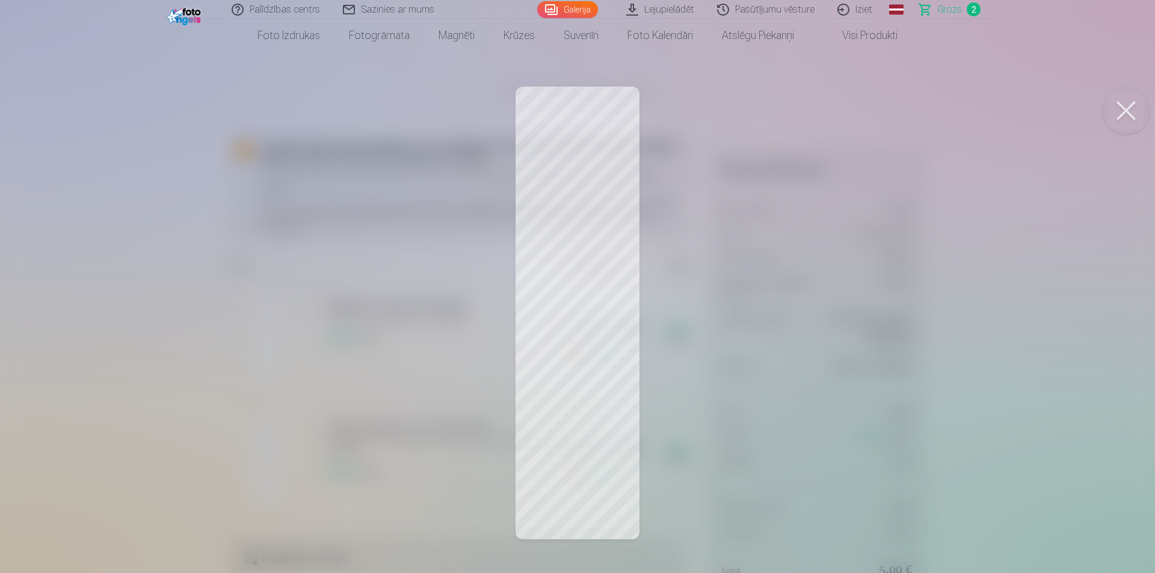
click at [599, 143] on div at bounding box center [577, 286] width 1155 height 573
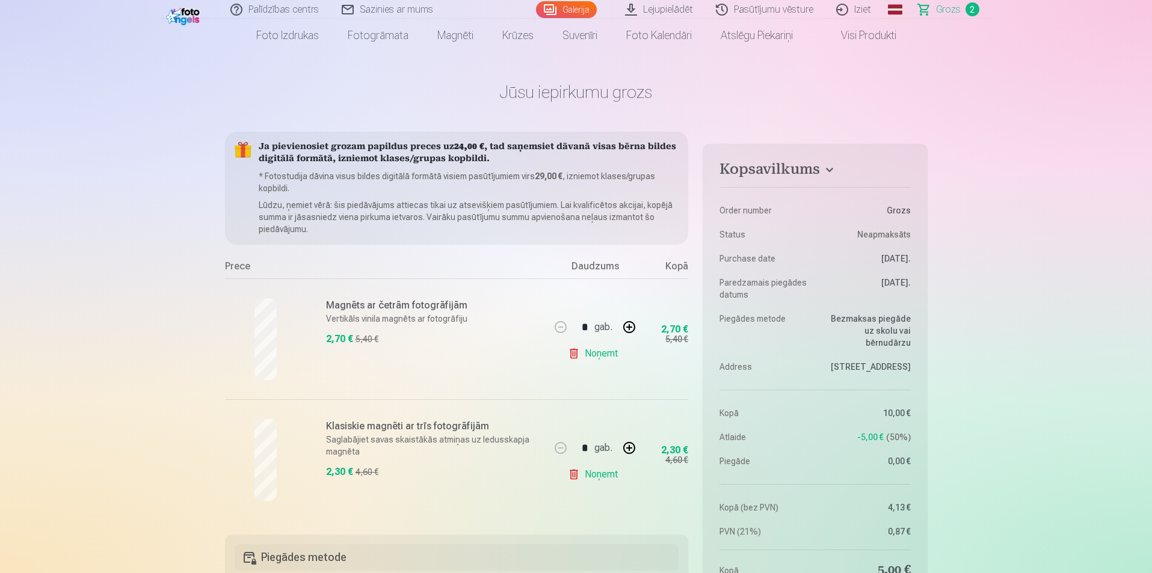
click at [341, 305] on h6 "Magnēts ar četrām fotogrāfijām" at bounding box center [434, 305] width 217 height 14
click at [239, 329] on div at bounding box center [266, 339] width 82 height 82
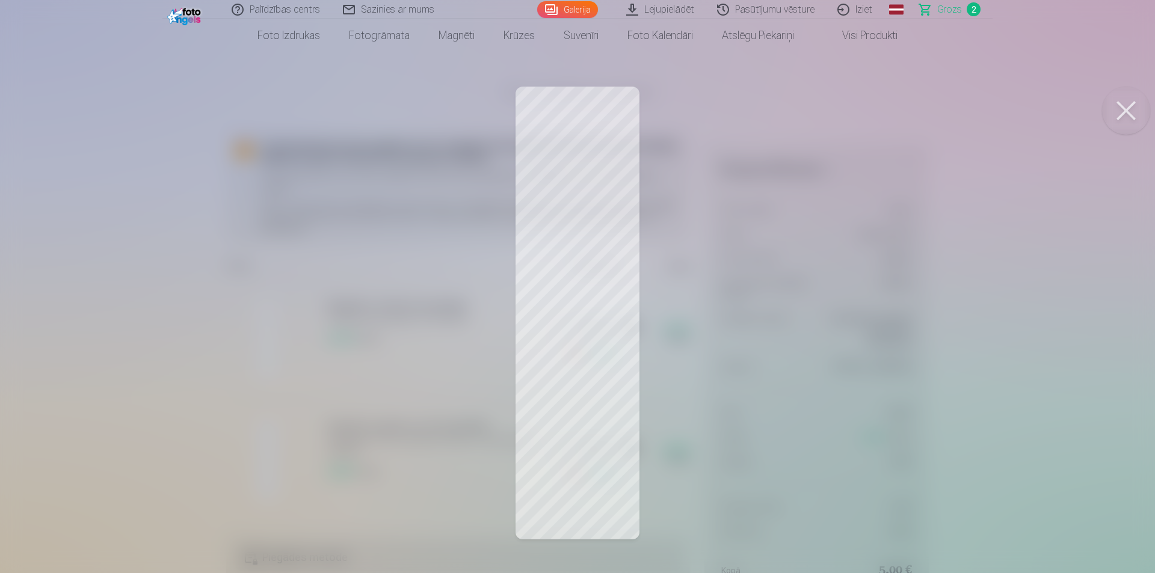
click at [584, 7] on link "Galerija" at bounding box center [567, 9] width 61 height 17
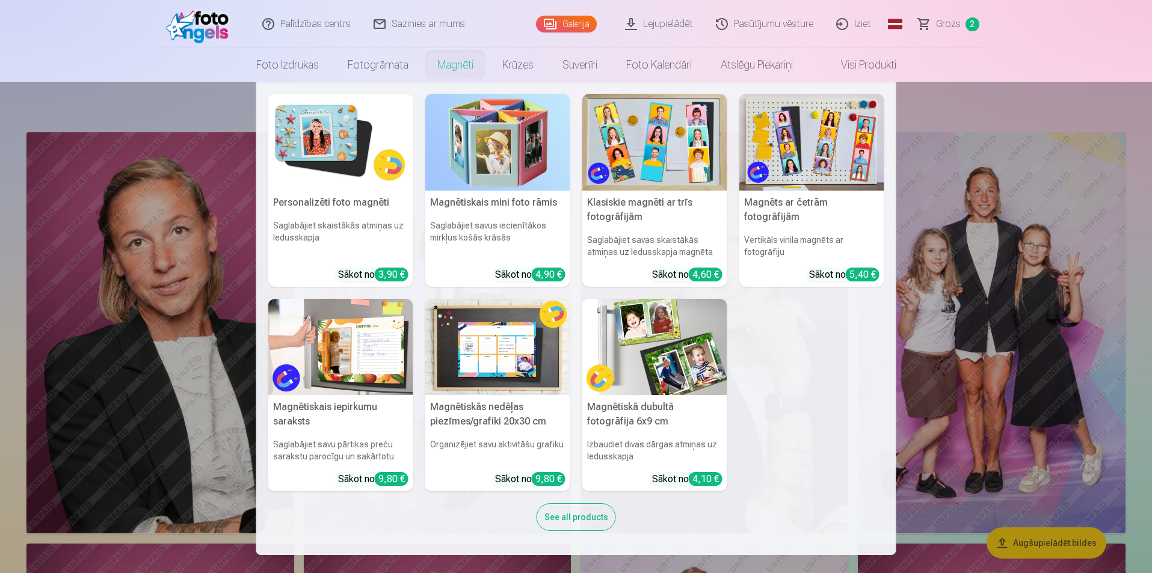
click at [177, 290] on nav "Personalizēti foto magnēti Saglabājiet skaistākās atmiņas uz ledusskapja Sākot …" at bounding box center [576, 318] width 1152 height 473
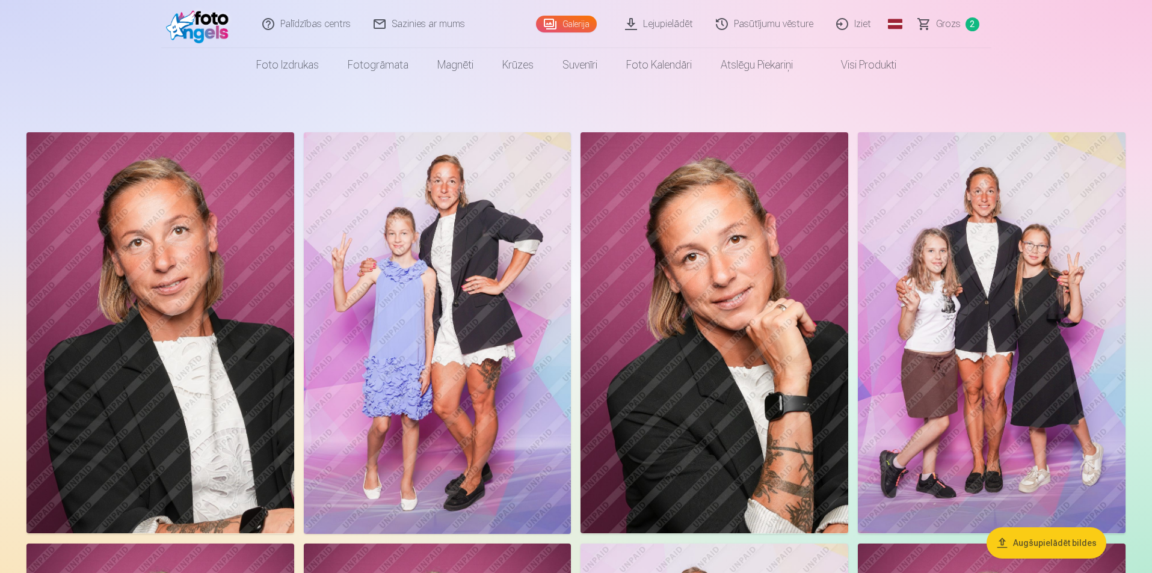
click at [177, 290] on img at bounding box center [160, 332] width 268 height 401
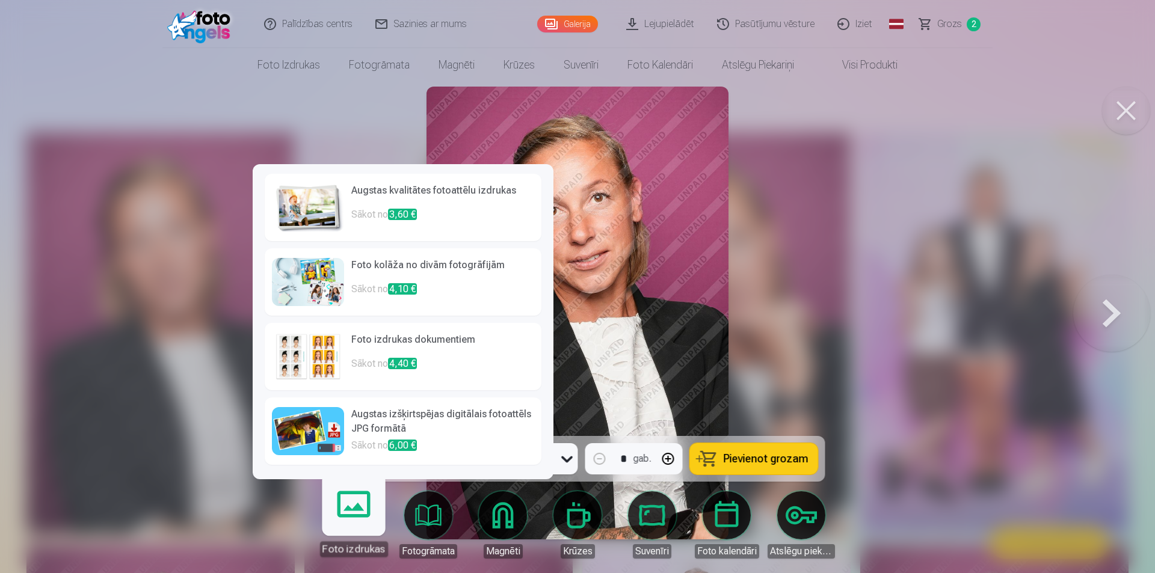
click at [369, 515] on link "Foto izdrukas" at bounding box center [353, 520] width 74 height 74
click at [409, 269] on h6 "Foto kolāža no divām fotogrāfijām" at bounding box center [442, 270] width 183 height 24
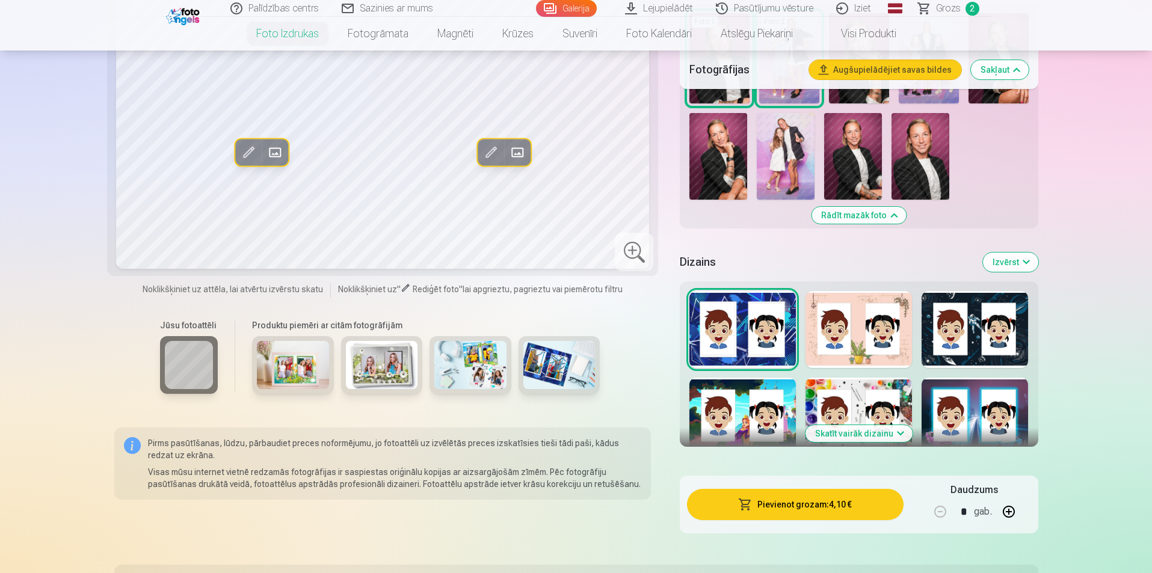
scroll to position [392, 0]
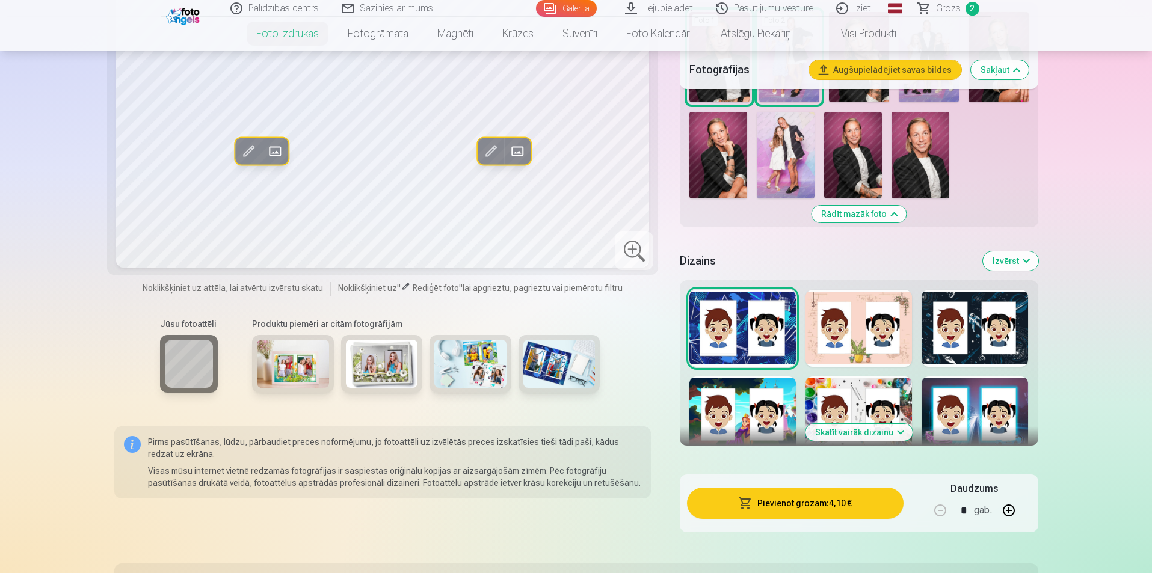
click at [859, 433] on button "Skatīt vairāk dizainu" at bounding box center [858, 432] width 107 height 17
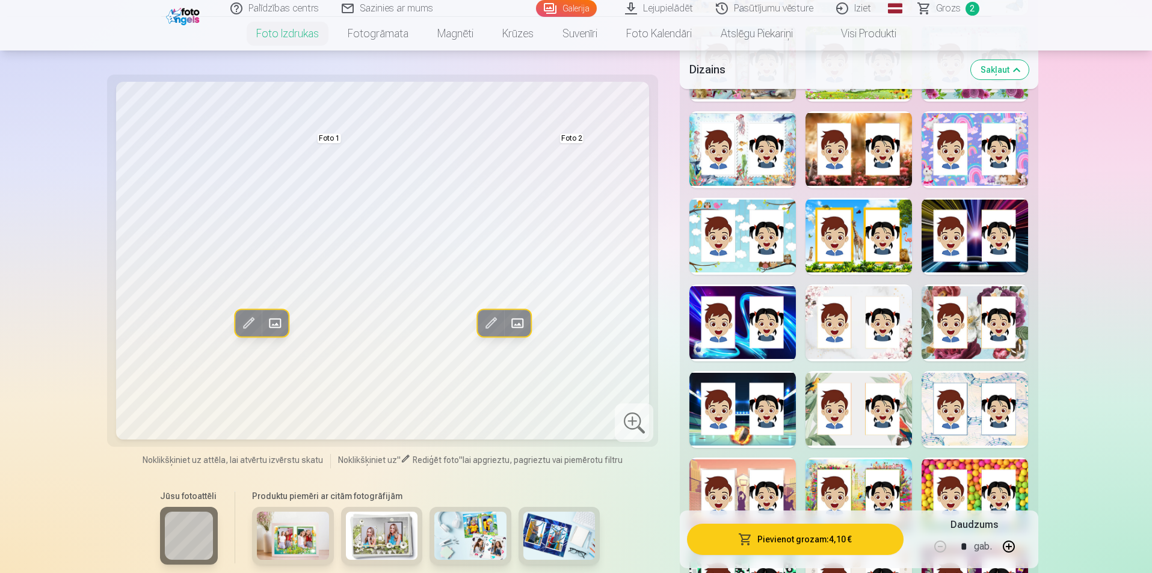
scroll to position [951, 0]
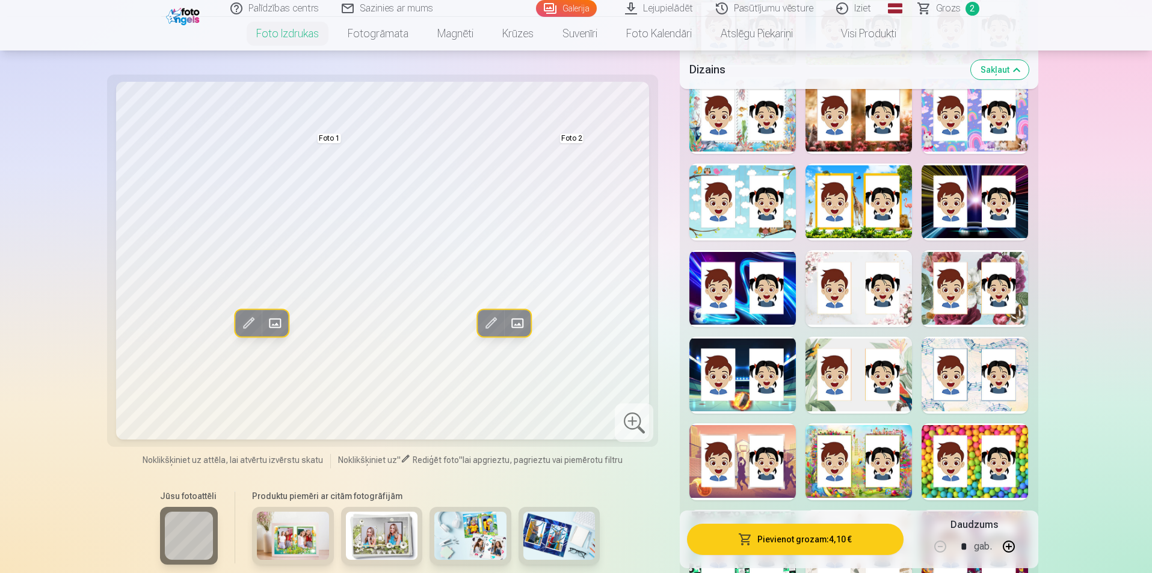
click at [491, 541] on img at bounding box center [470, 536] width 72 height 48
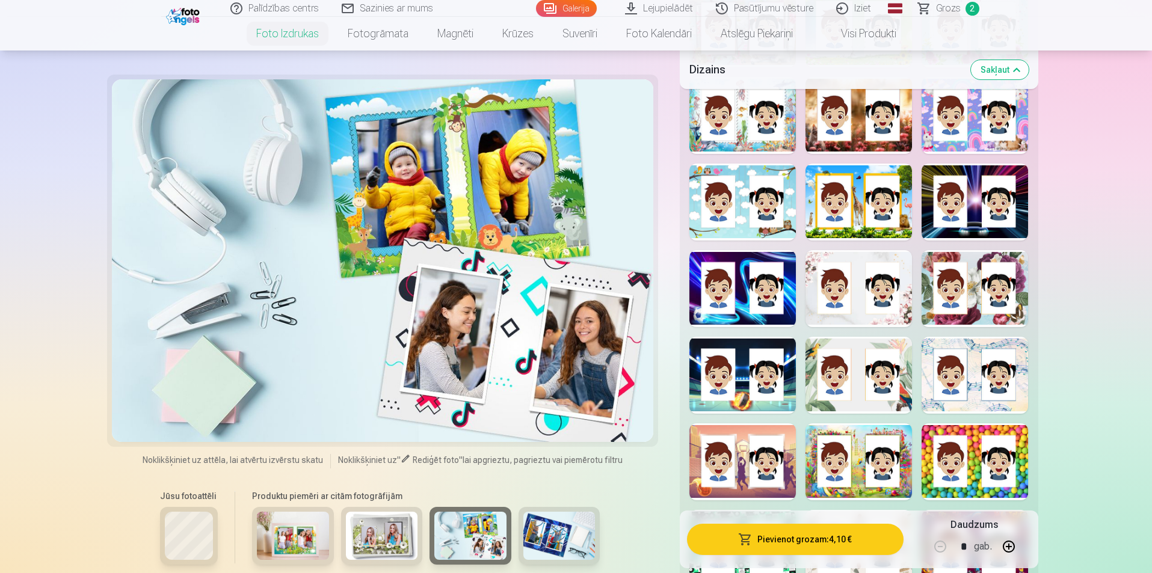
click at [444, 176] on div at bounding box center [383, 260] width 542 height 363
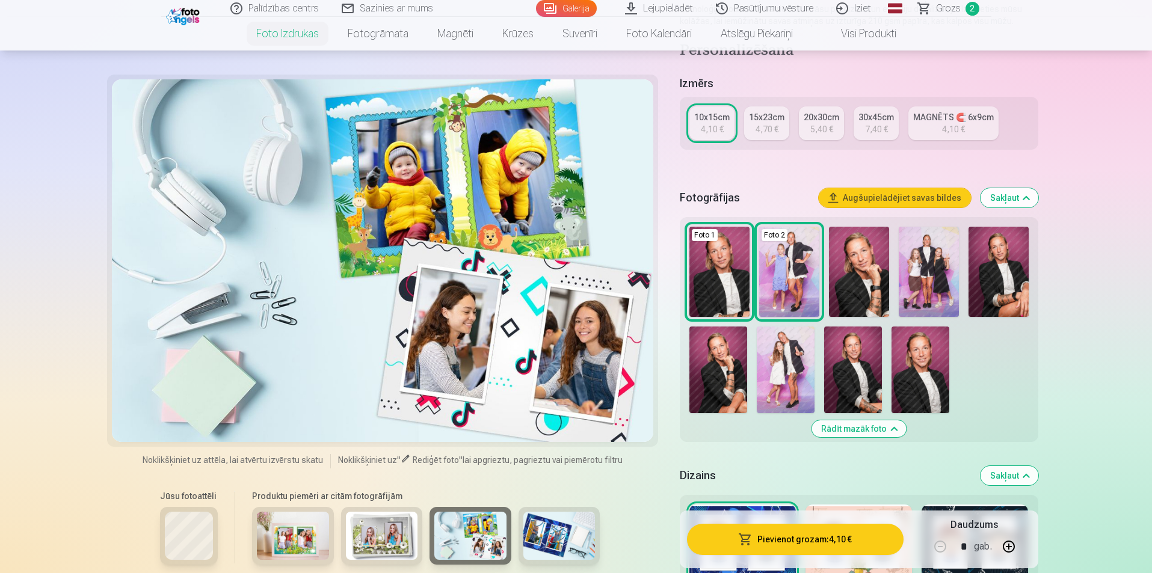
scroll to position [176, 0]
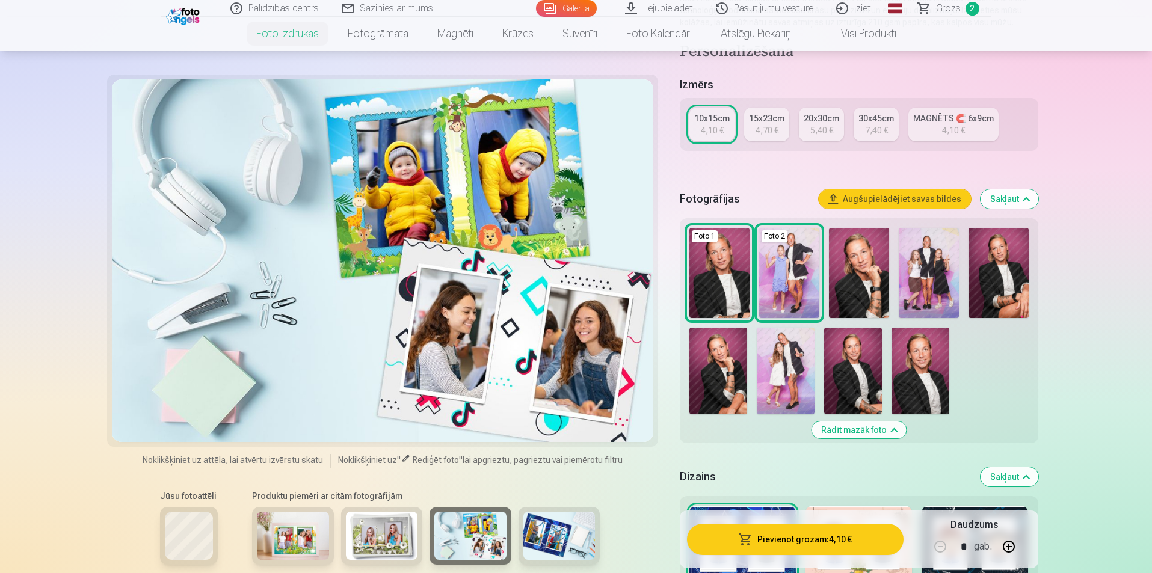
click at [722, 279] on img at bounding box center [719, 273] width 60 height 90
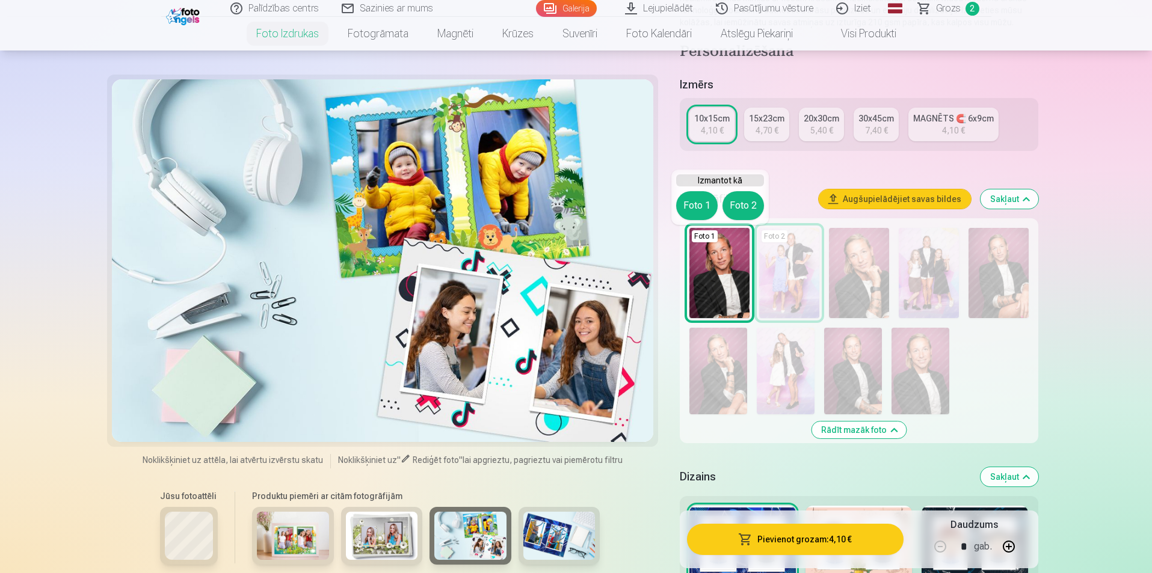
click at [710, 196] on button "Foto 1" at bounding box center [696, 205] width 41 height 29
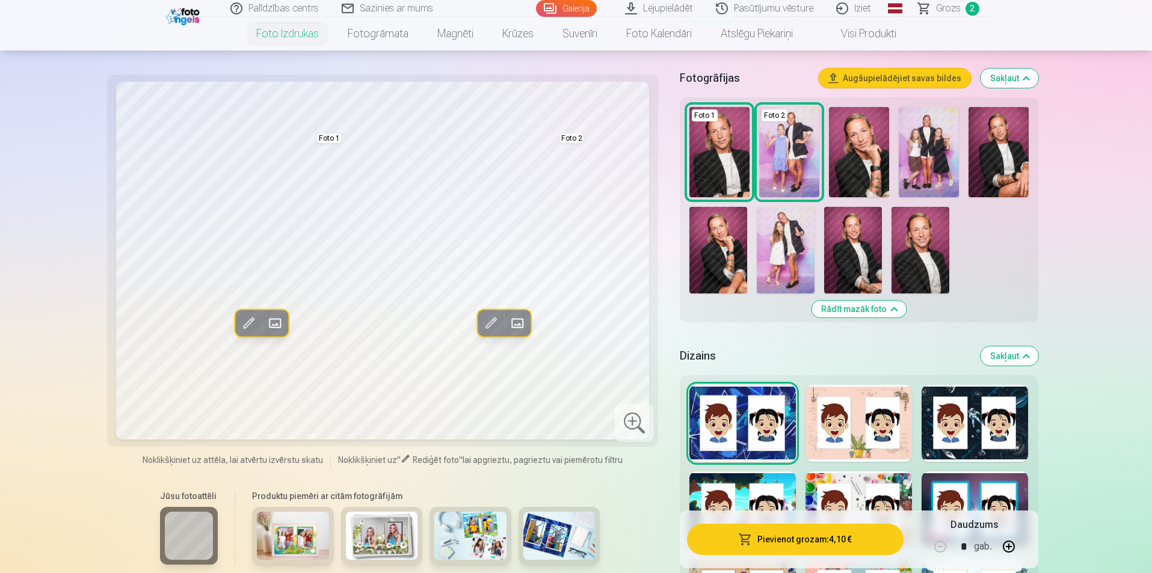
scroll to position [293, 0]
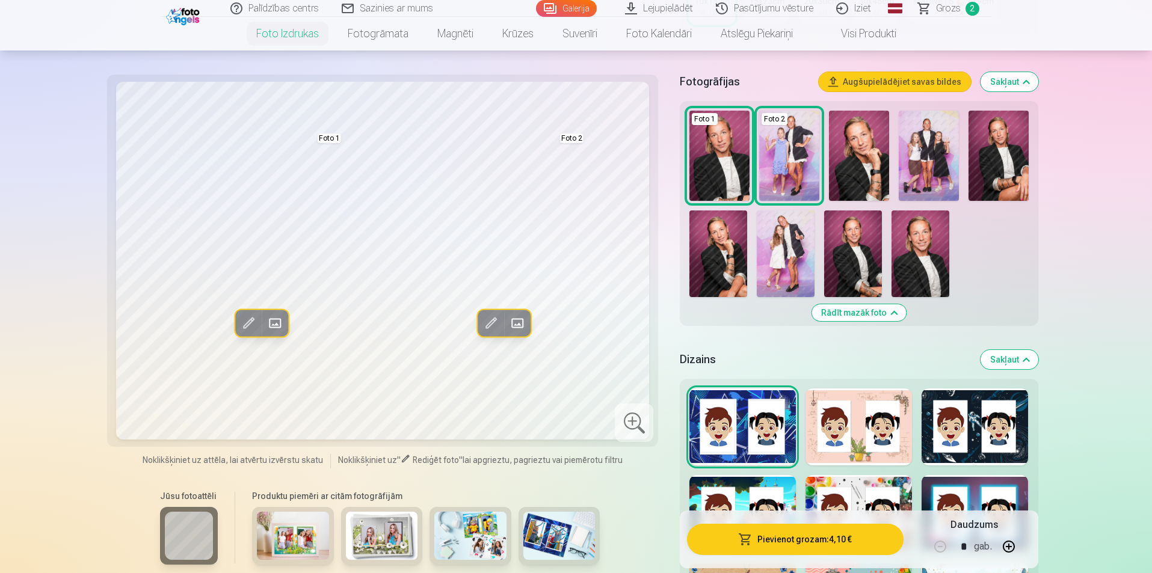
click at [862, 170] on img at bounding box center [859, 156] width 60 height 90
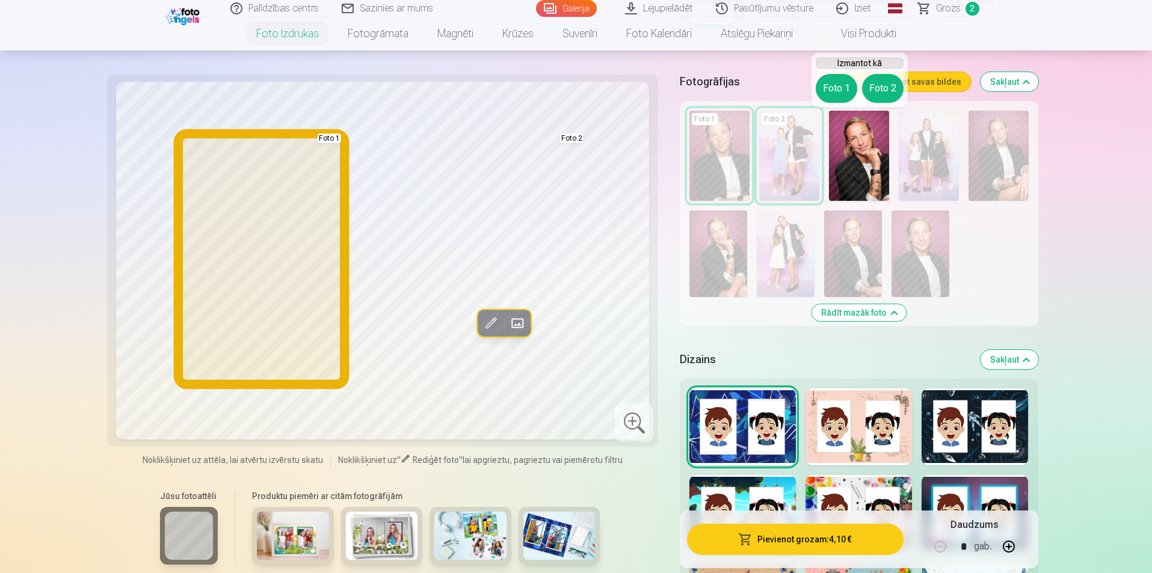
click at [839, 82] on button "Foto 1" at bounding box center [835, 88] width 41 height 29
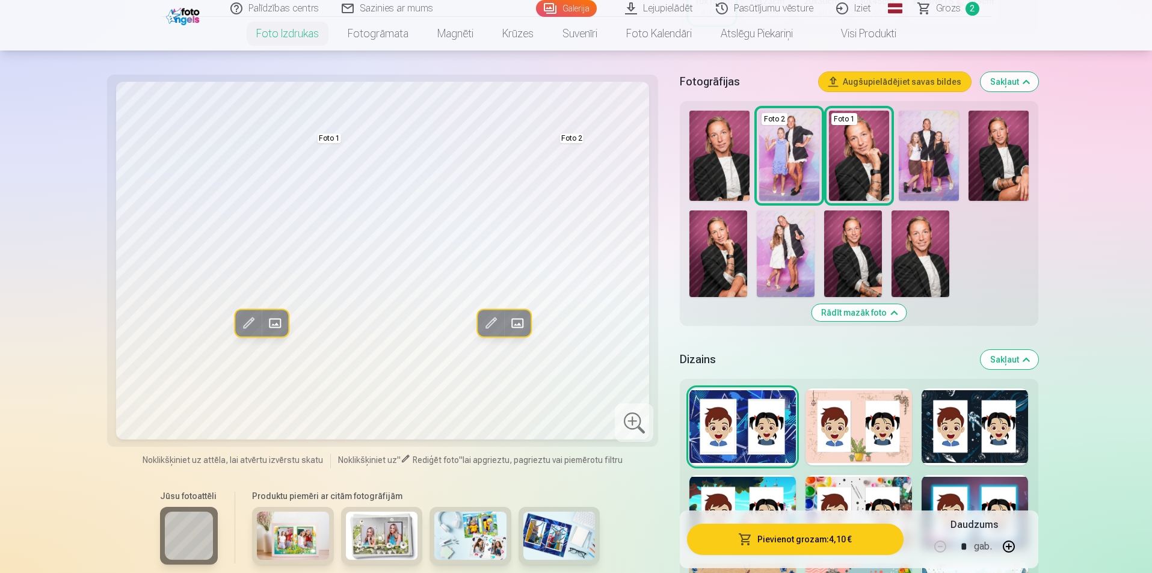
click at [853, 242] on img at bounding box center [853, 253] width 58 height 87
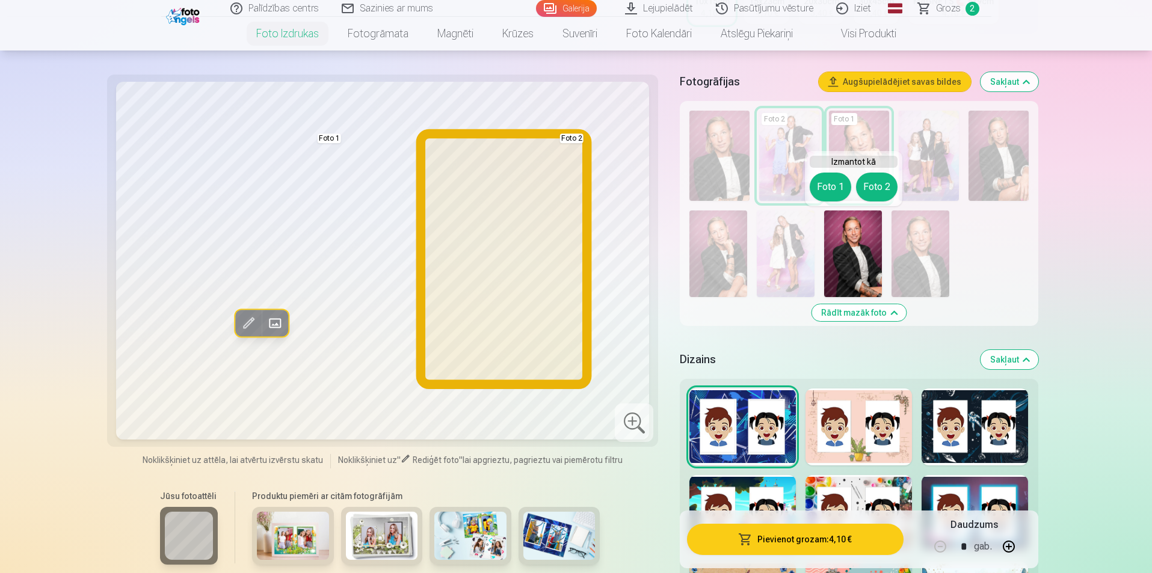
click at [888, 188] on button "Foto 2" at bounding box center [876, 187] width 41 height 29
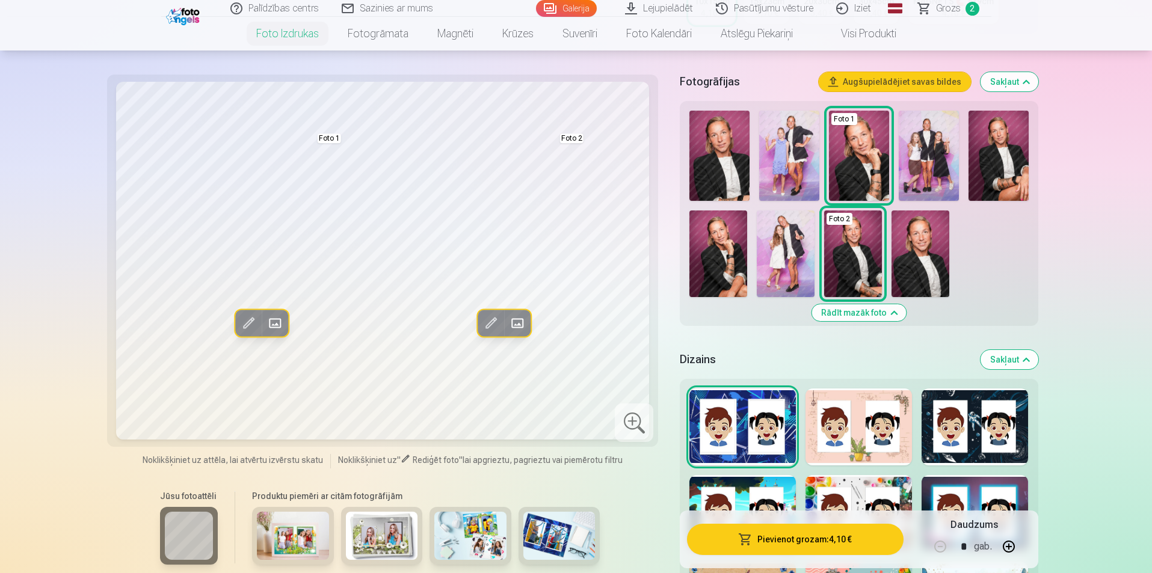
click at [986, 175] on img at bounding box center [998, 156] width 60 height 90
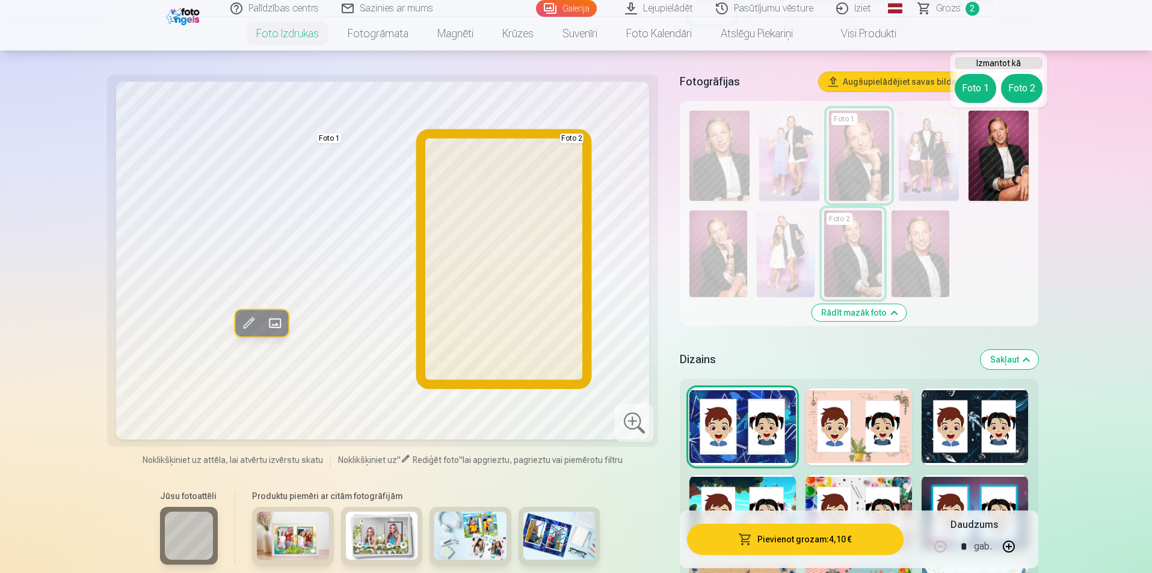
click at [1018, 89] on button "Foto 2" at bounding box center [1021, 88] width 41 height 29
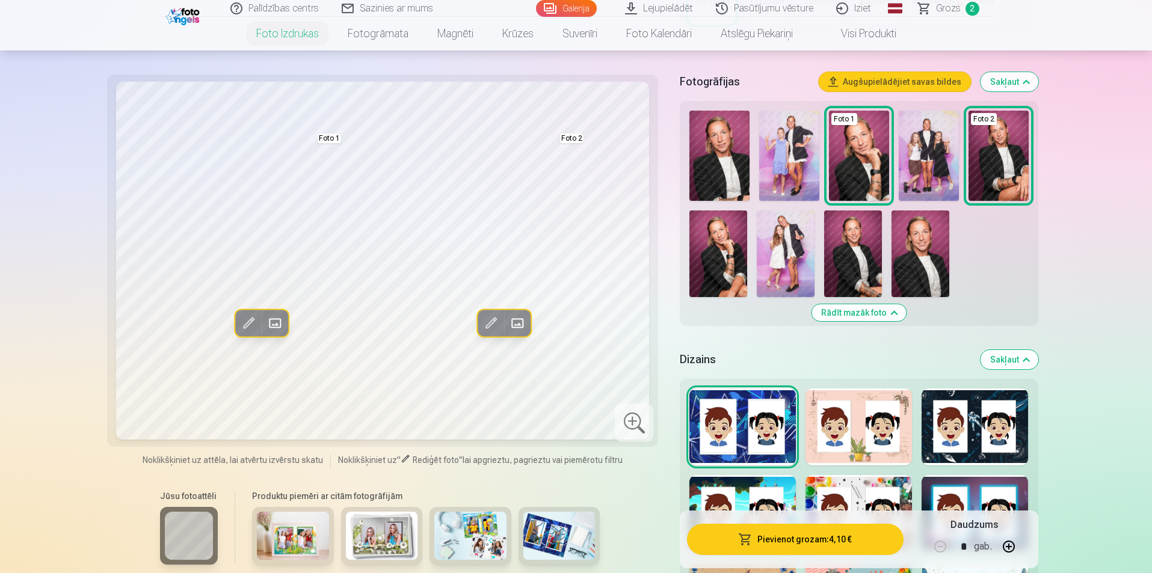
click at [863, 252] on img at bounding box center [853, 253] width 58 height 87
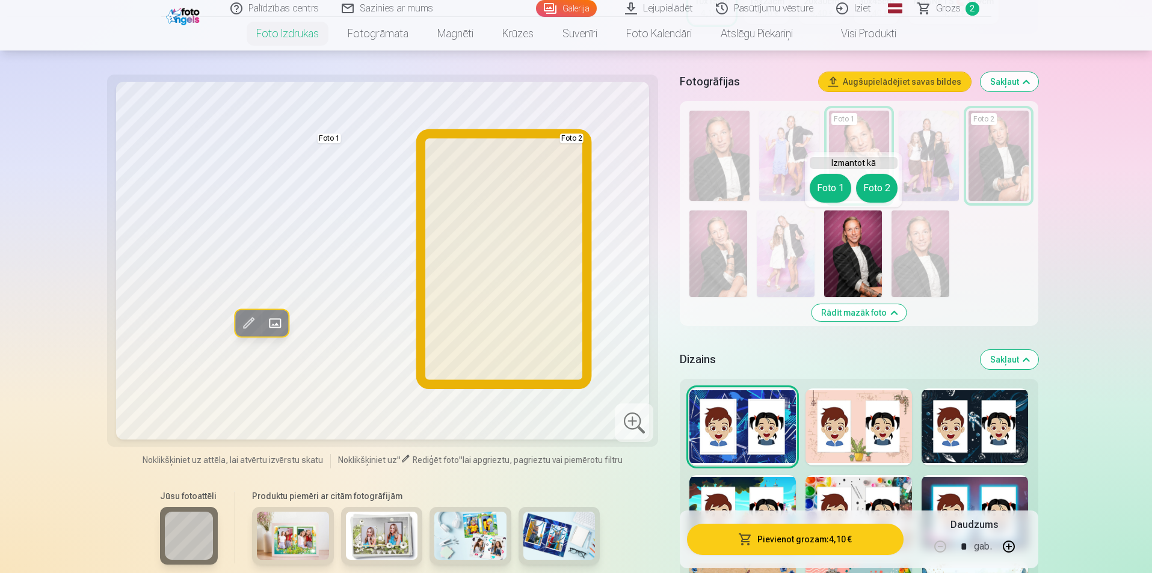
click at [876, 189] on button "Foto 2" at bounding box center [876, 188] width 41 height 29
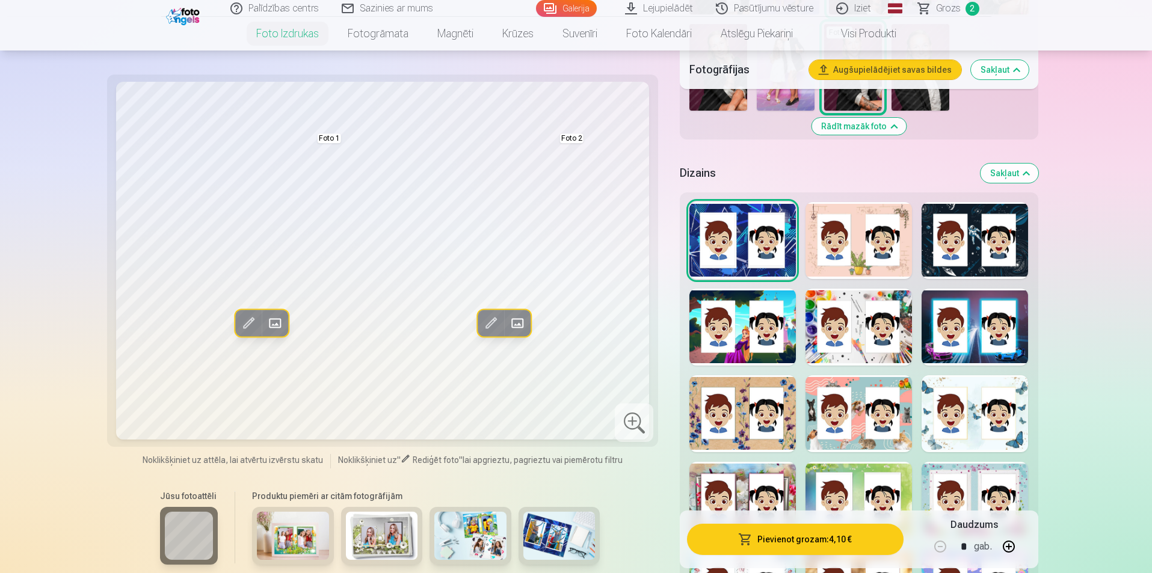
scroll to position [483, 0]
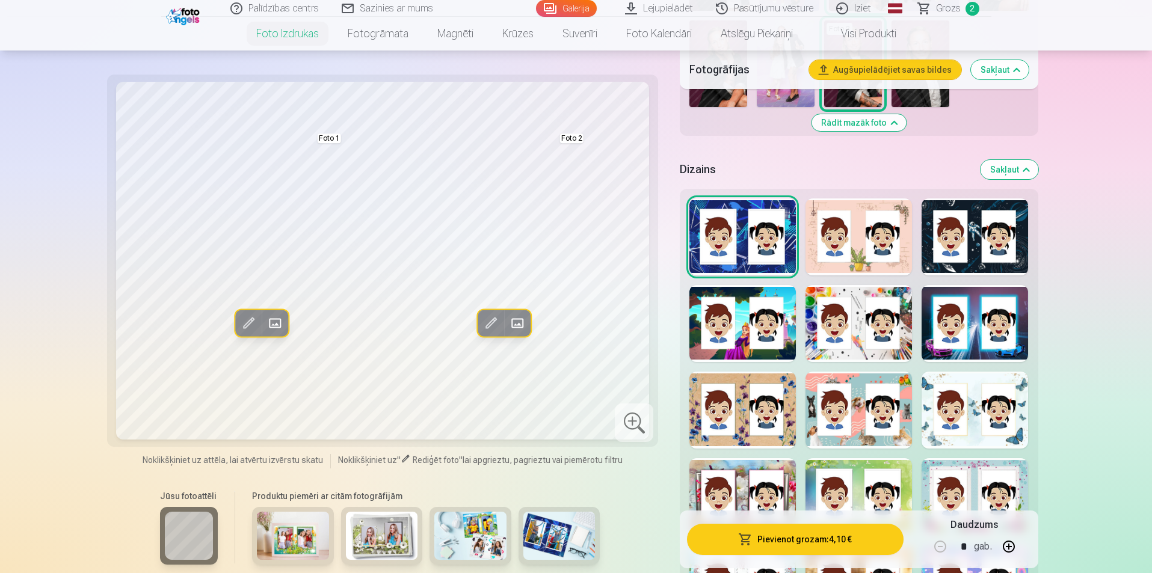
click at [777, 420] on div at bounding box center [742, 410] width 106 height 77
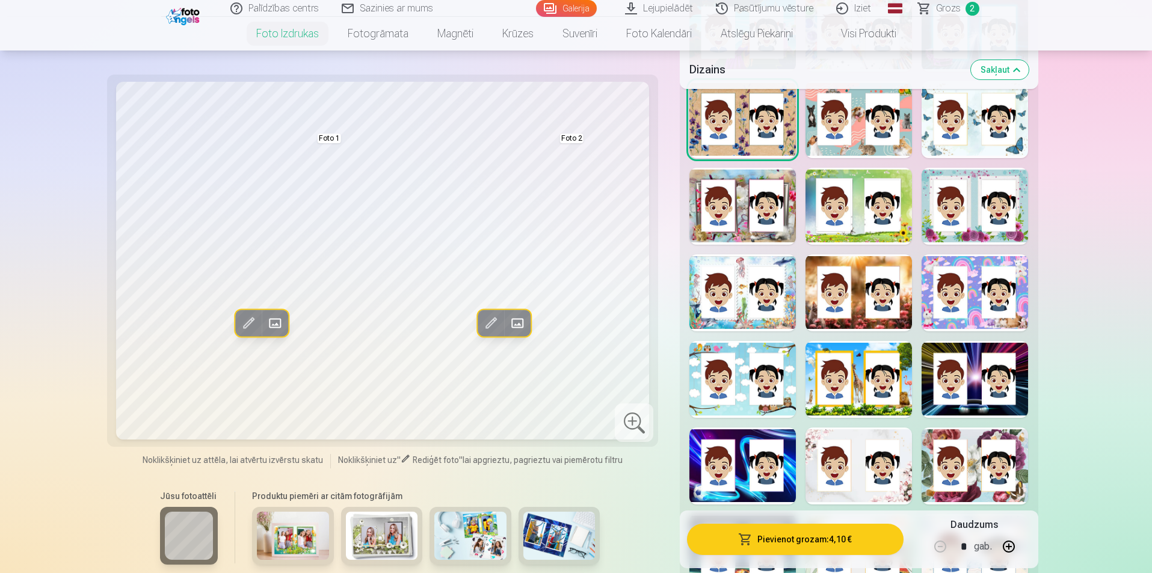
scroll to position [799, 0]
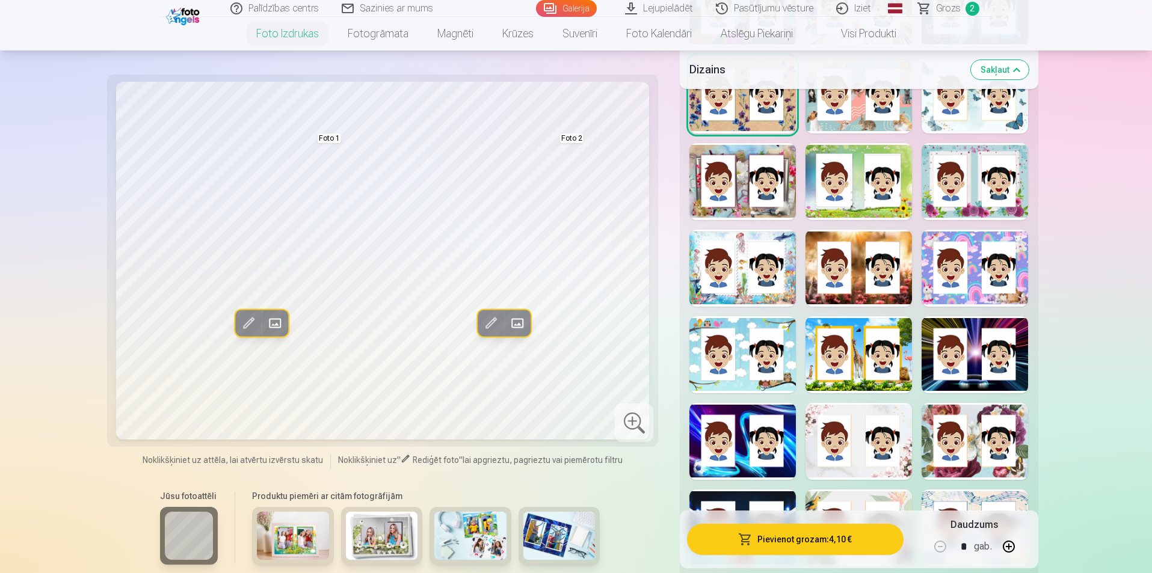
click at [888, 420] on div at bounding box center [858, 441] width 106 height 77
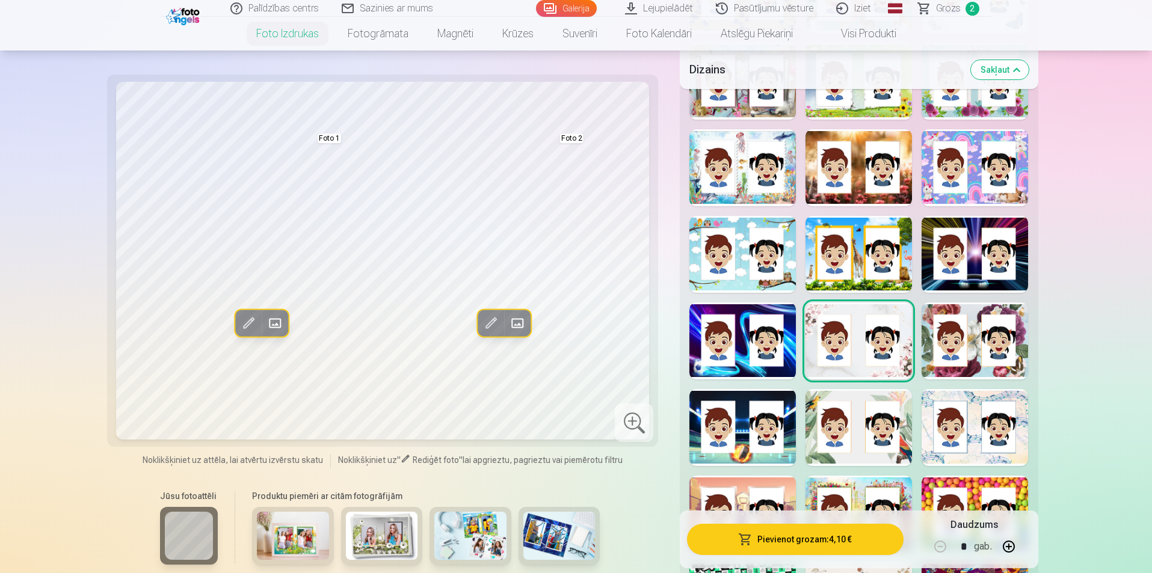
scroll to position [901, 0]
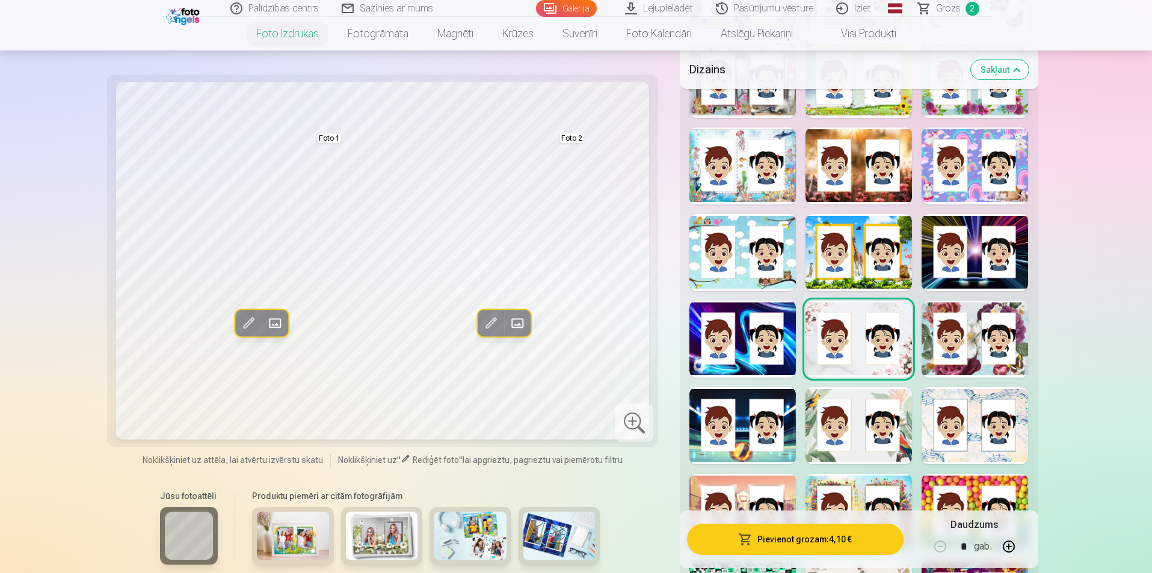
click at [888, 420] on div at bounding box center [858, 425] width 106 height 77
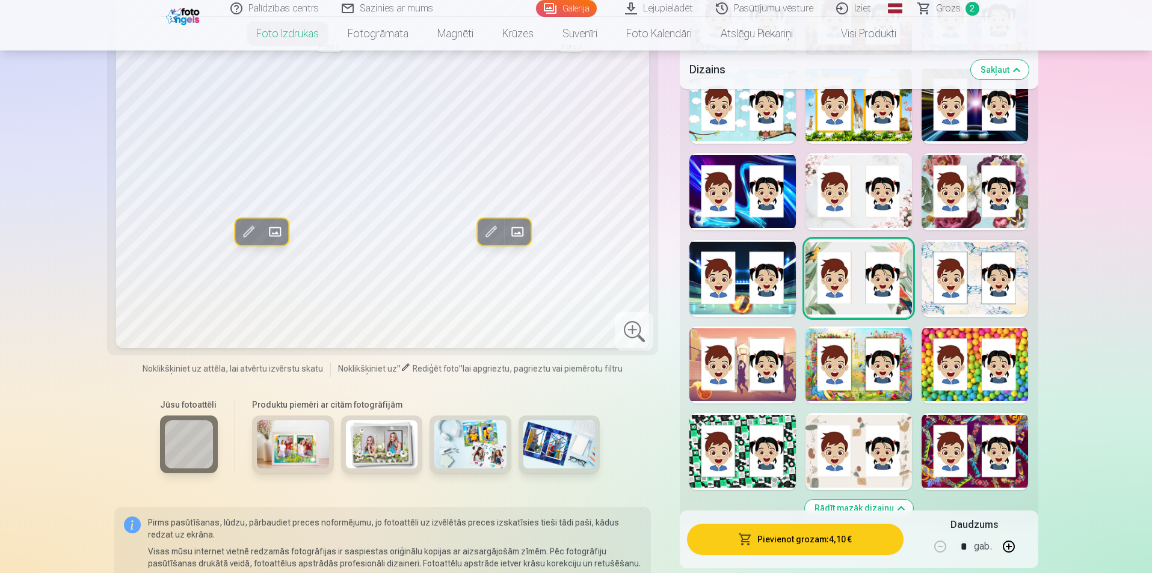
scroll to position [1049, 0]
click at [888, 420] on div at bounding box center [858, 451] width 106 height 77
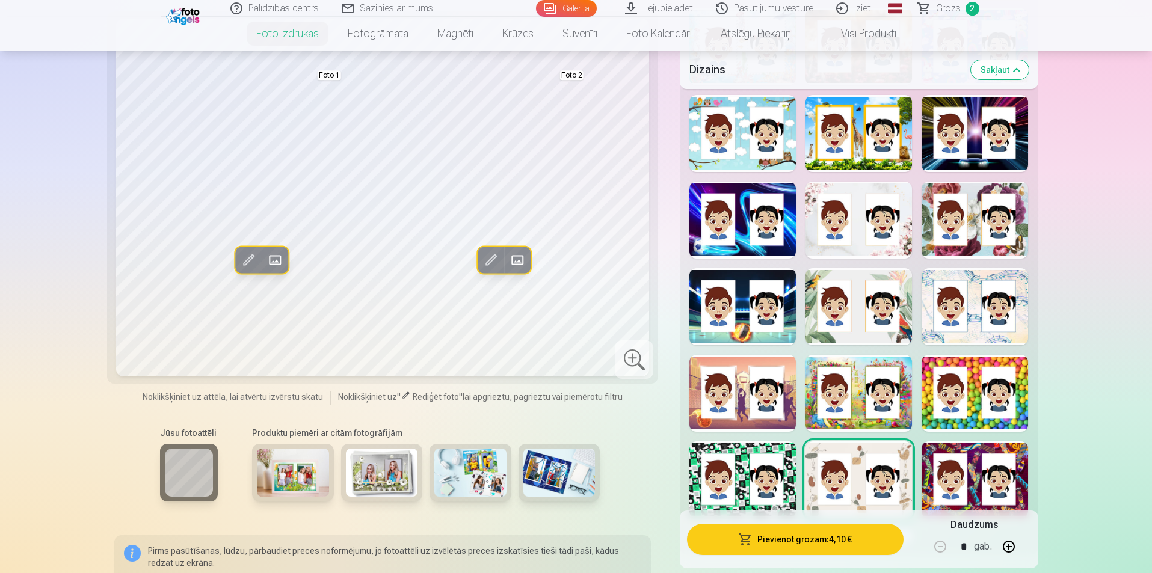
scroll to position [1019, 0]
click at [903, 402] on div at bounding box center [858, 393] width 106 height 77
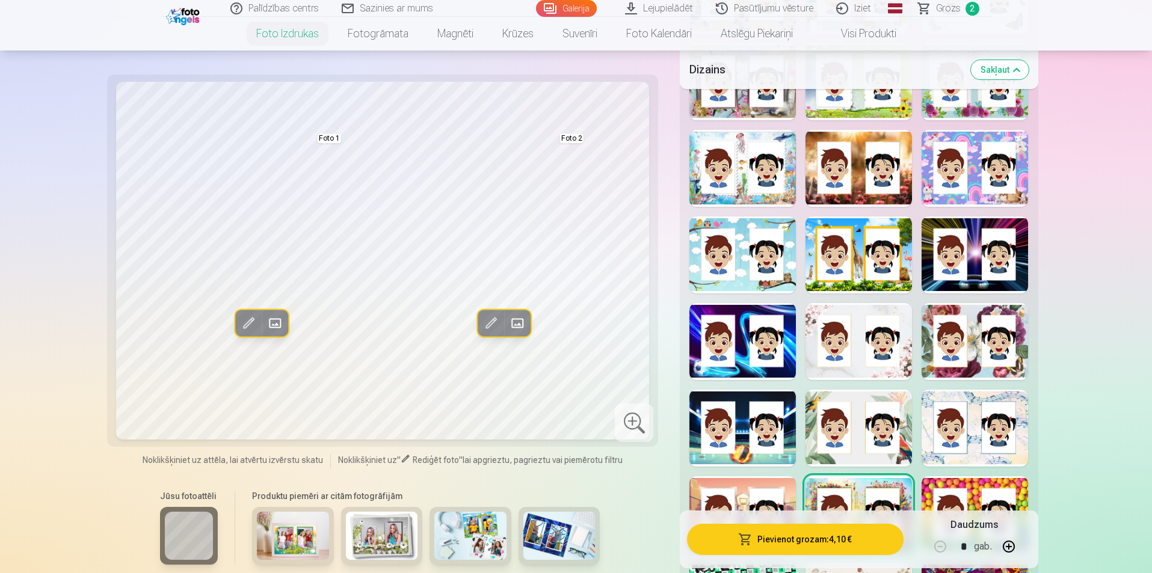
scroll to position [898, 0]
click at [978, 323] on div at bounding box center [974, 342] width 106 height 77
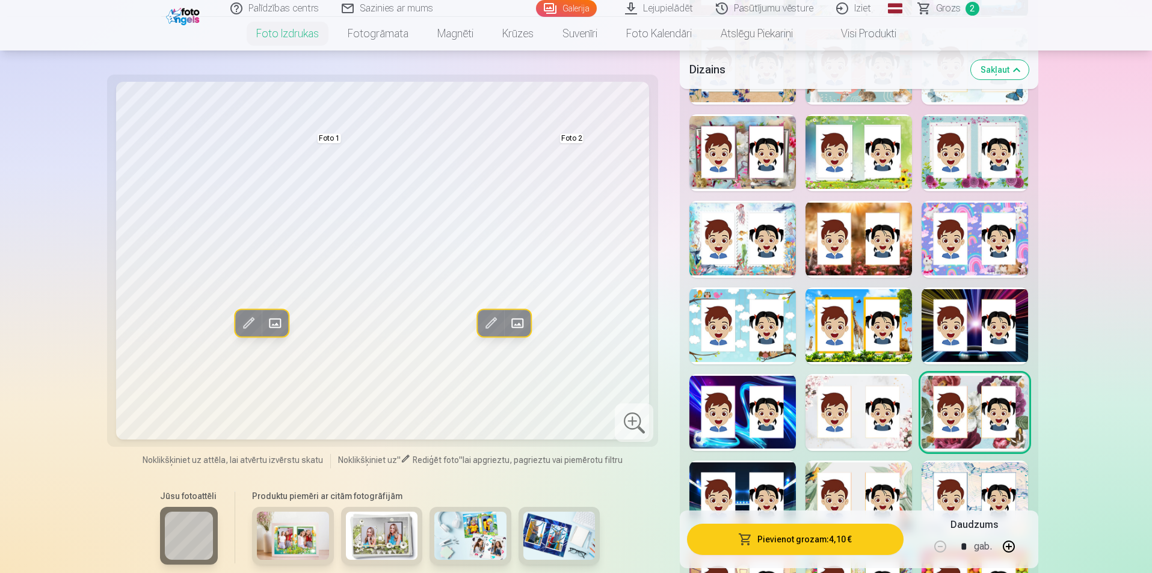
scroll to position [826, 0]
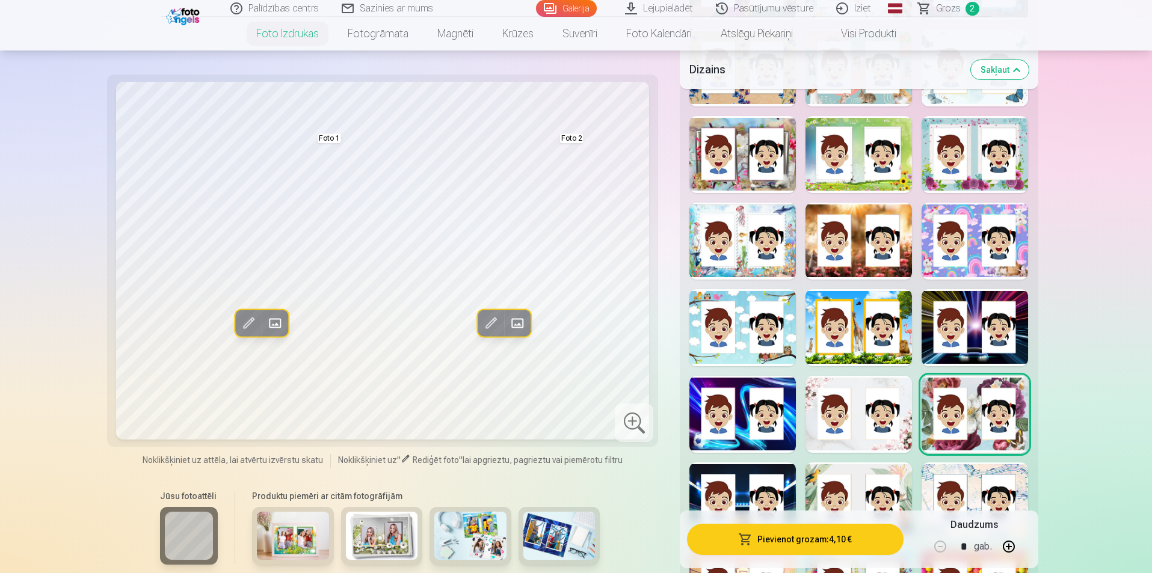
click at [993, 183] on div at bounding box center [974, 154] width 106 height 77
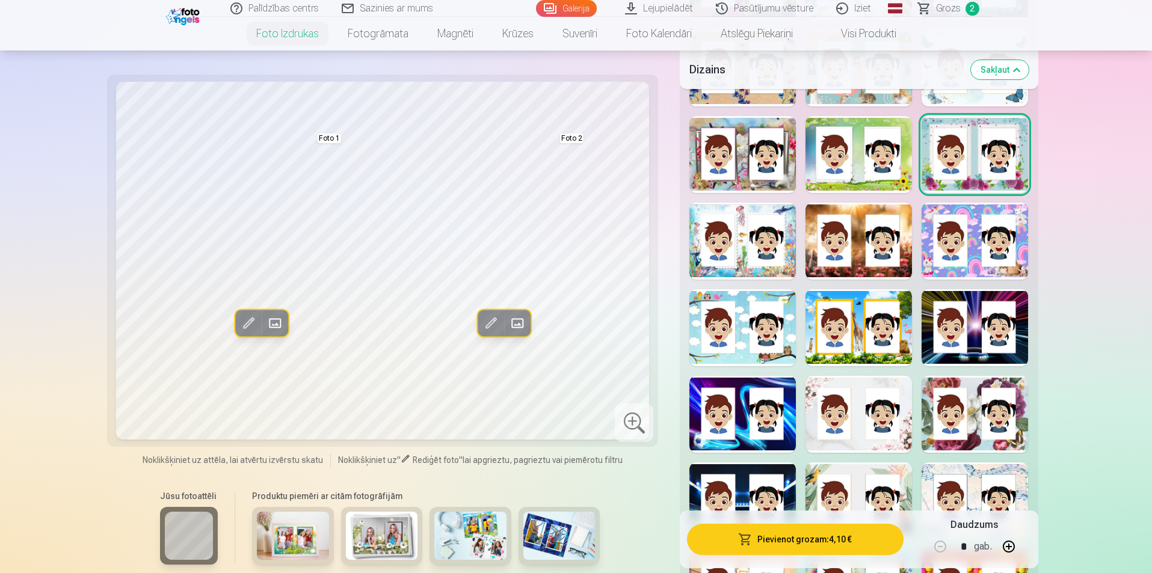
click at [892, 175] on div at bounding box center [858, 154] width 106 height 77
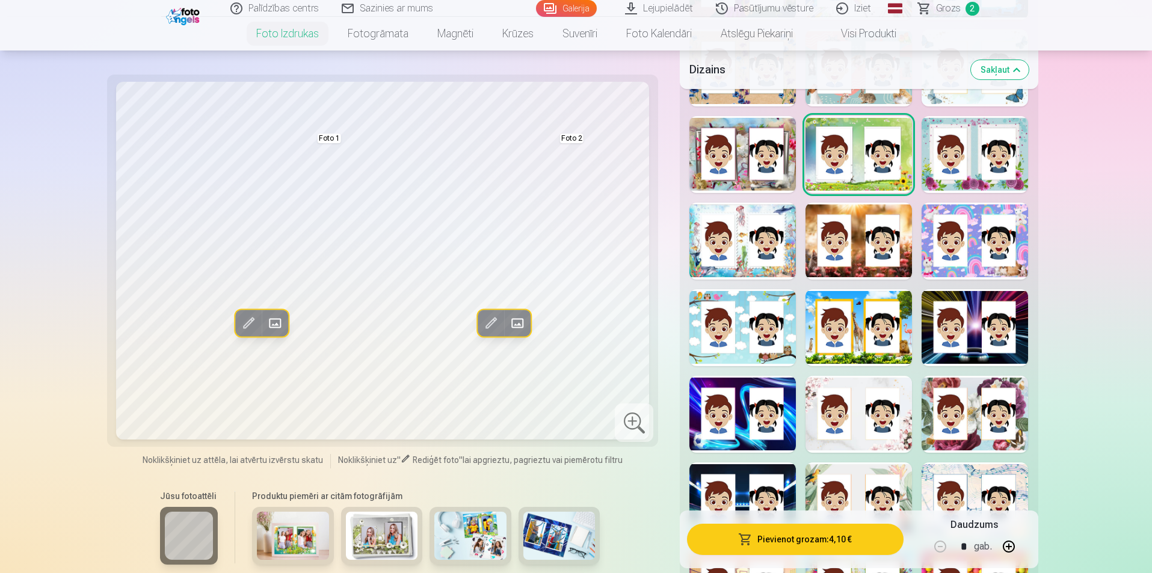
click at [761, 272] on div at bounding box center [742, 241] width 106 height 77
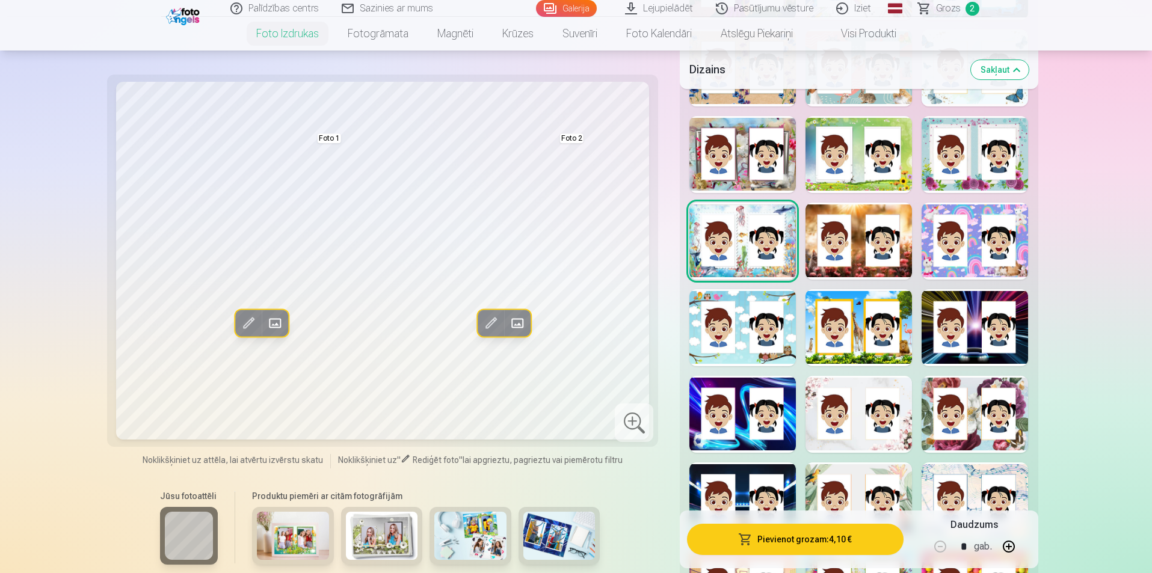
click at [856, 396] on div at bounding box center [858, 414] width 106 height 77
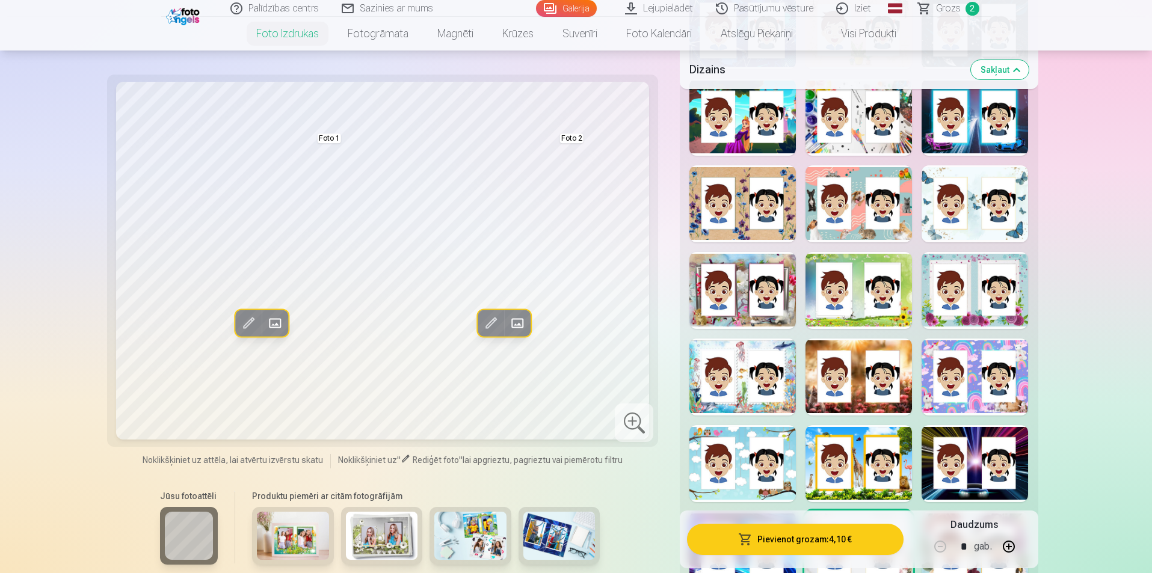
scroll to position [677, 0]
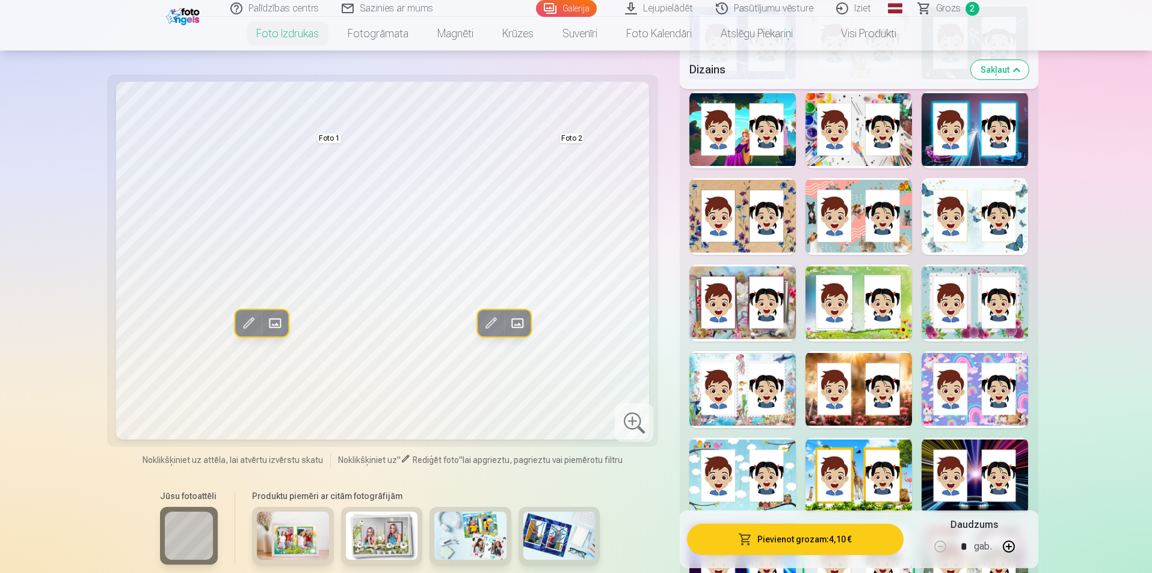
click at [970, 214] on div at bounding box center [974, 216] width 106 height 77
click at [757, 209] on div at bounding box center [742, 216] width 106 height 77
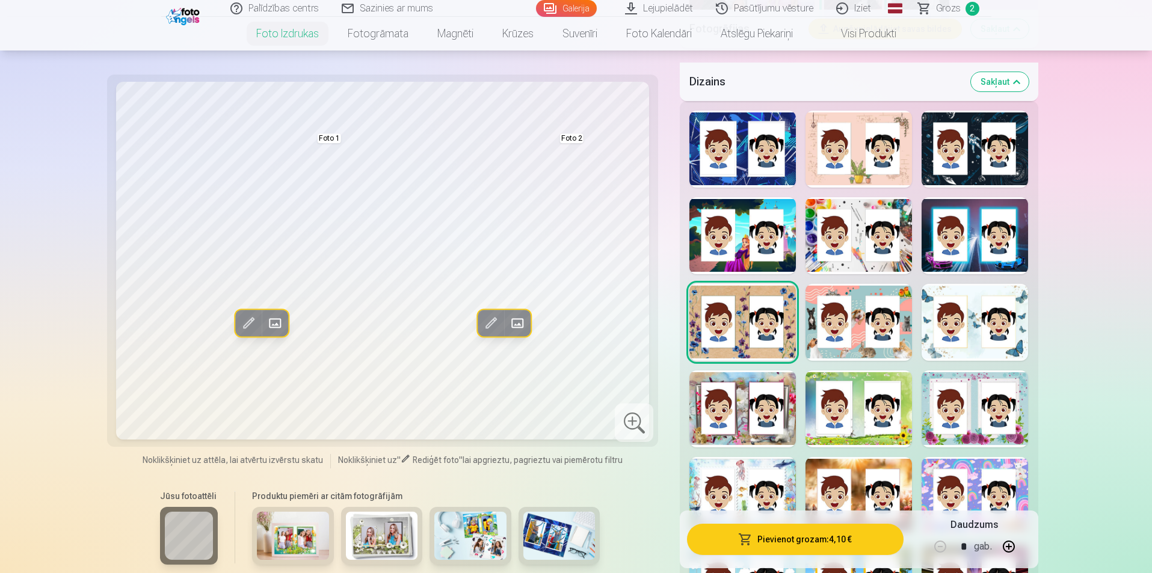
scroll to position [568, 0]
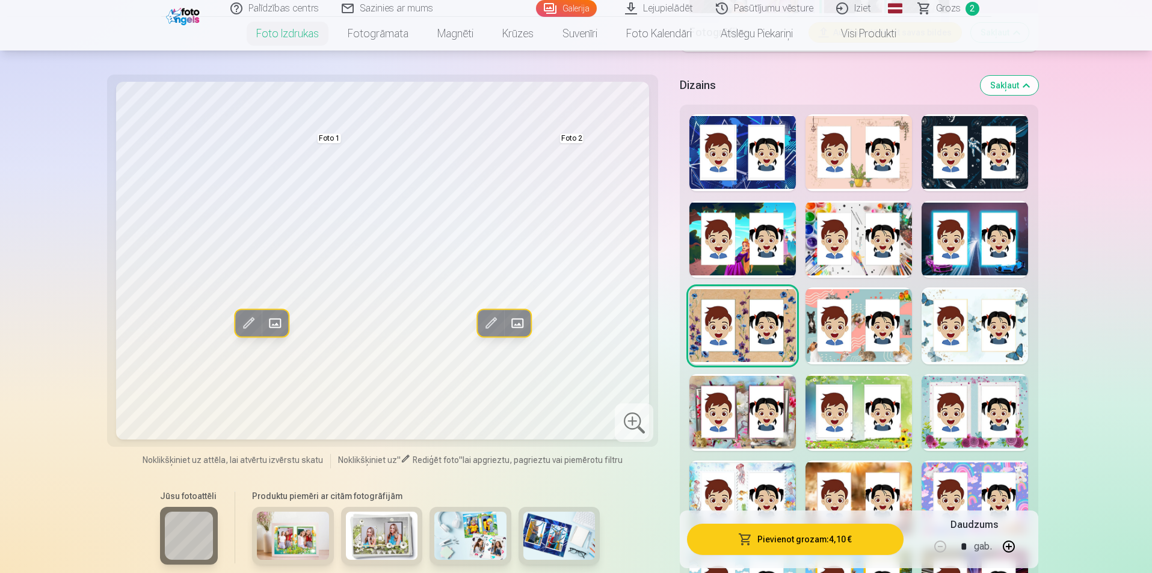
click at [456, 527] on img at bounding box center [470, 536] width 72 height 48
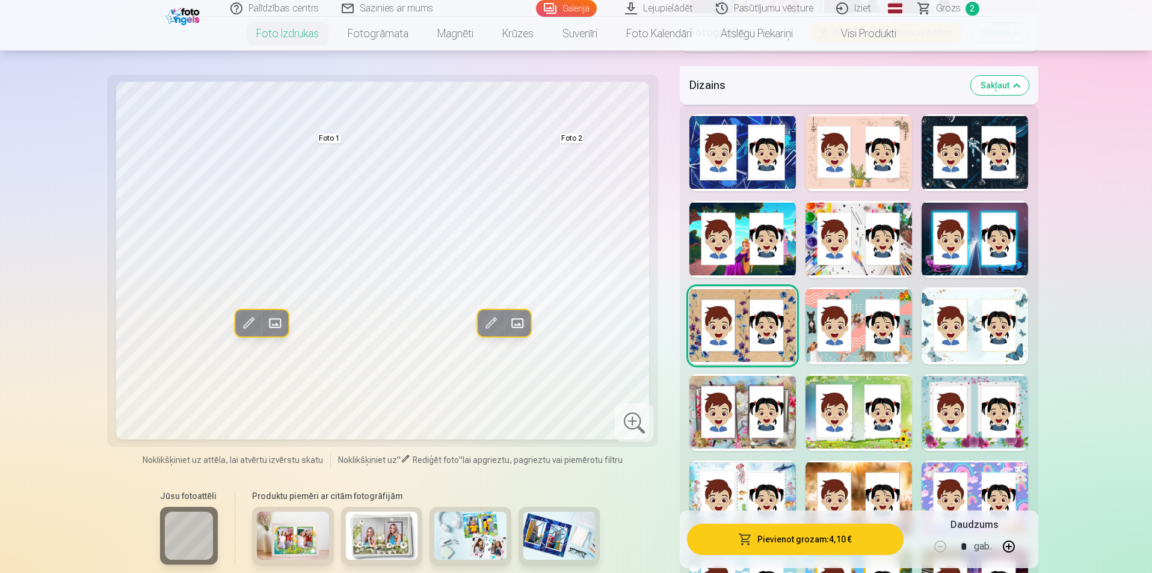
scroll to position [678, 0]
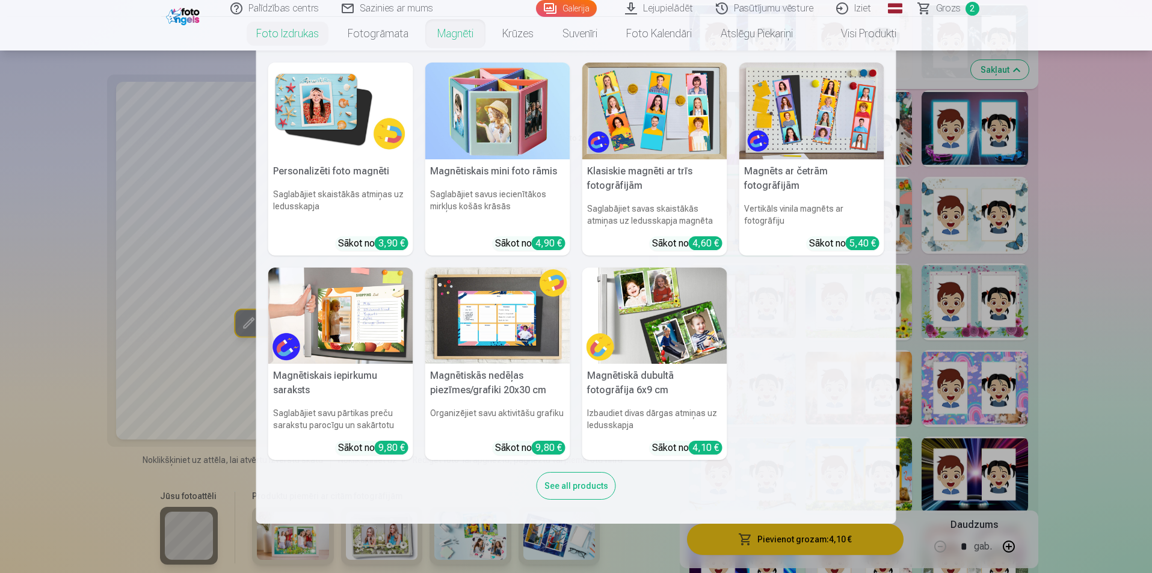
click at [446, 46] on link "Magnēti" at bounding box center [455, 34] width 65 height 34
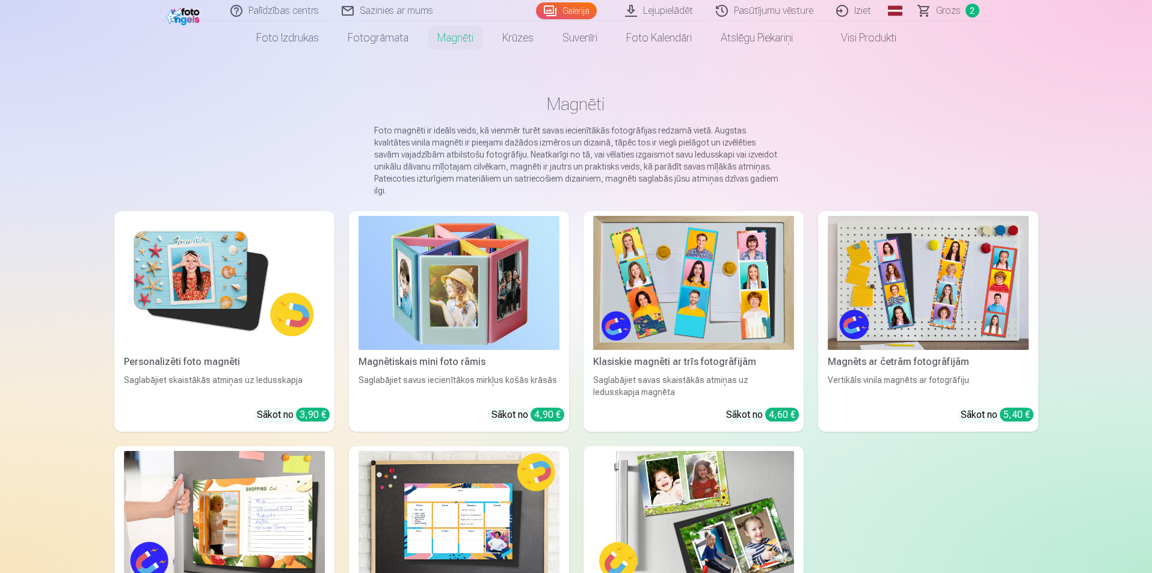
scroll to position [28, 0]
click at [509, 266] on img at bounding box center [458, 282] width 201 height 134
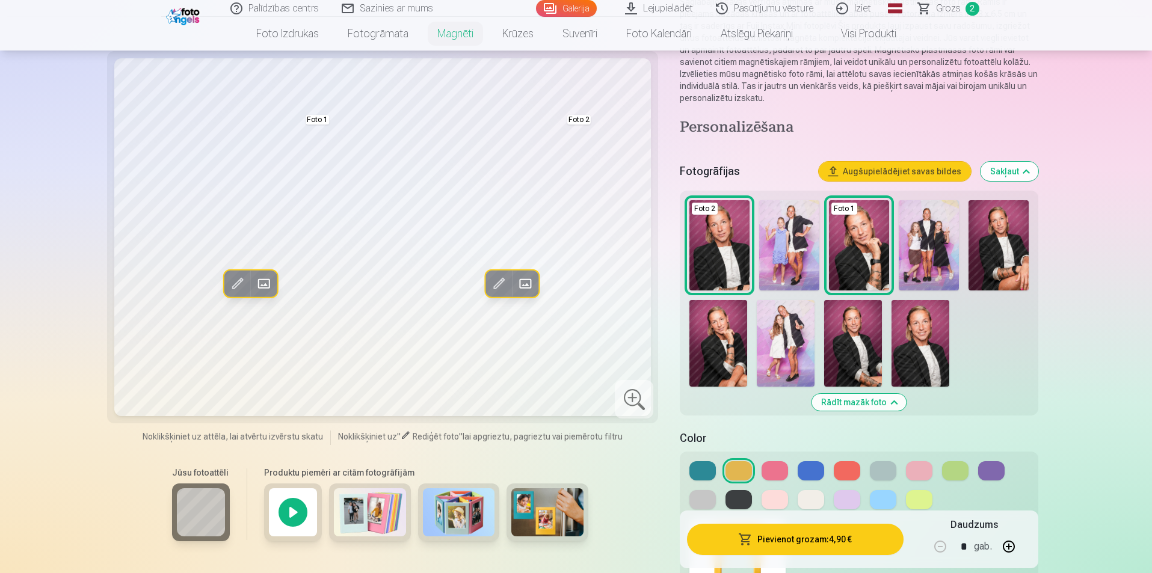
scroll to position [150, 0]
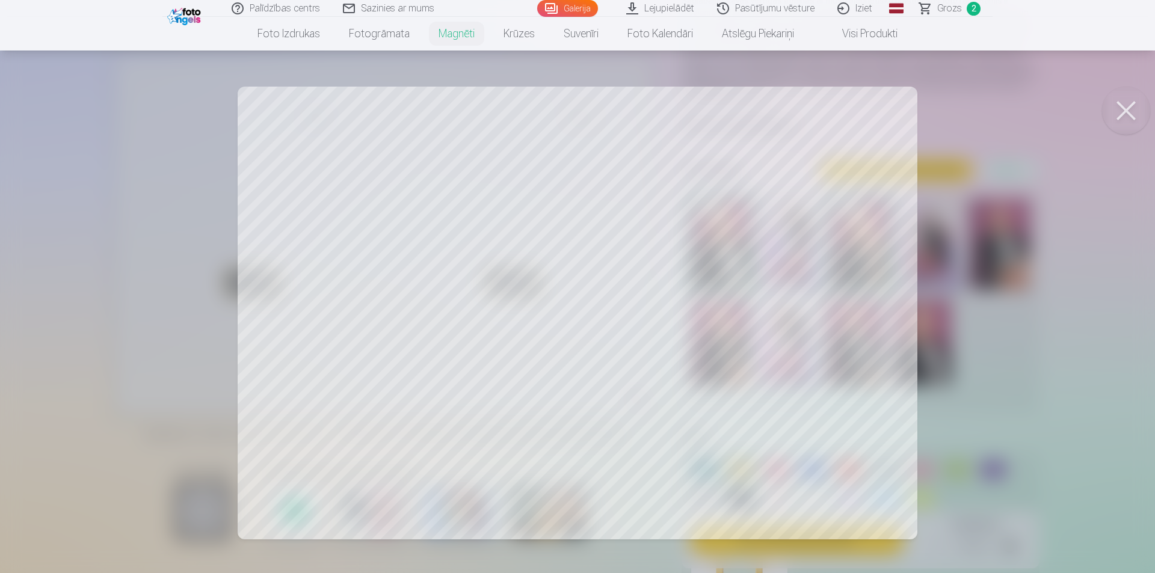
click at [1128, 105] on button at bounding box center [1126, 111] width 48 height 48
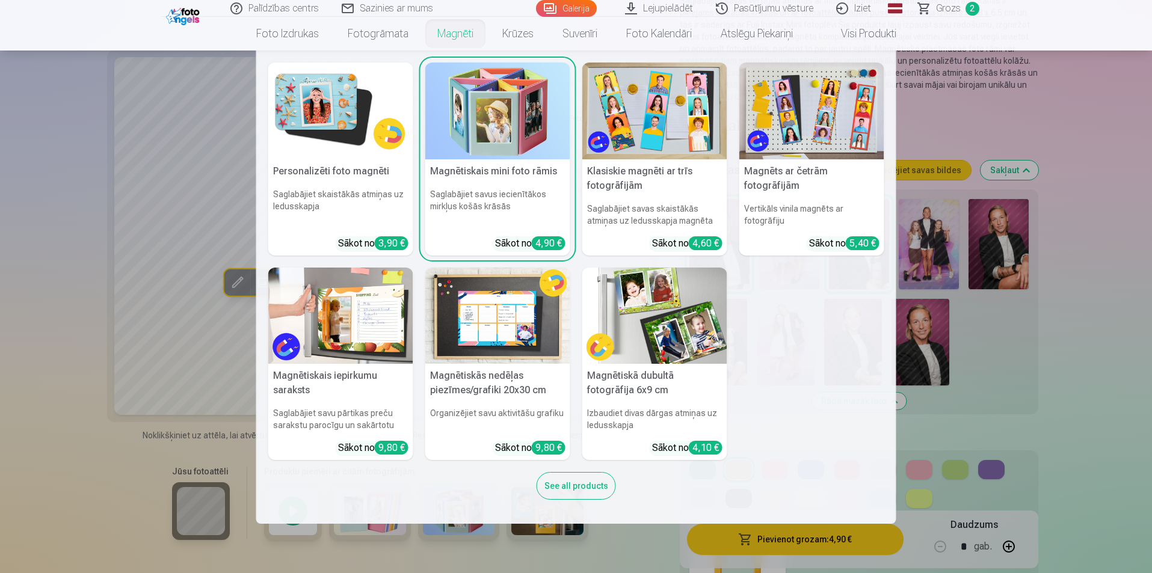
click at [666, 330] on img at bounding box center [654, 316] width 145 height 97
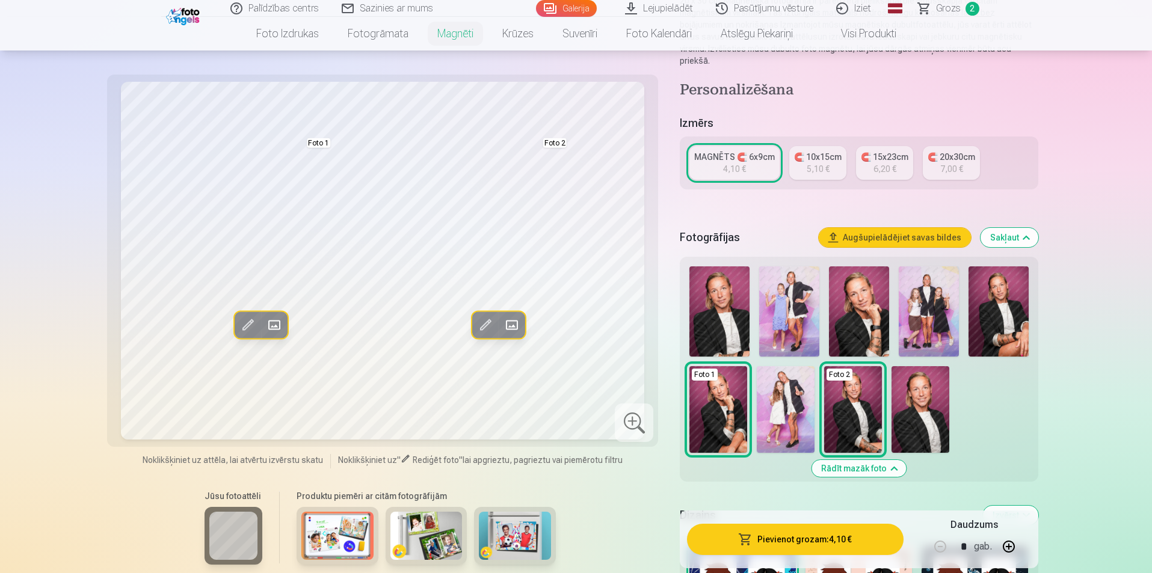
scroll to position [162, 0]
click at [857, 316] on img at bounding box center [859, 311] width 60 height 90
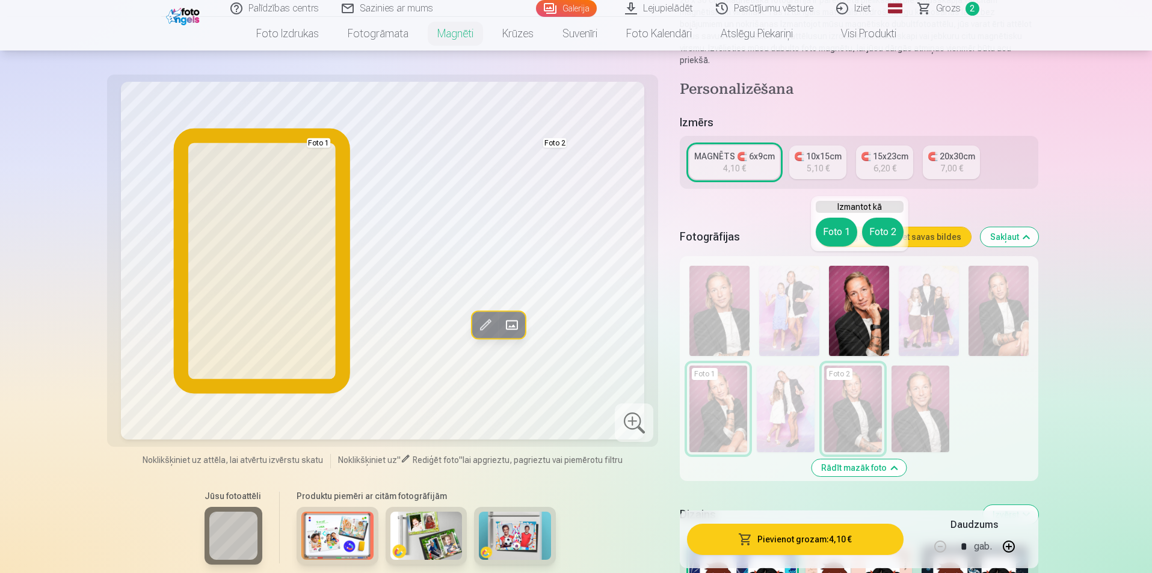
click at [839, 230] on button "Foto 1" at bounding box center [835, 232] width 41 height 29
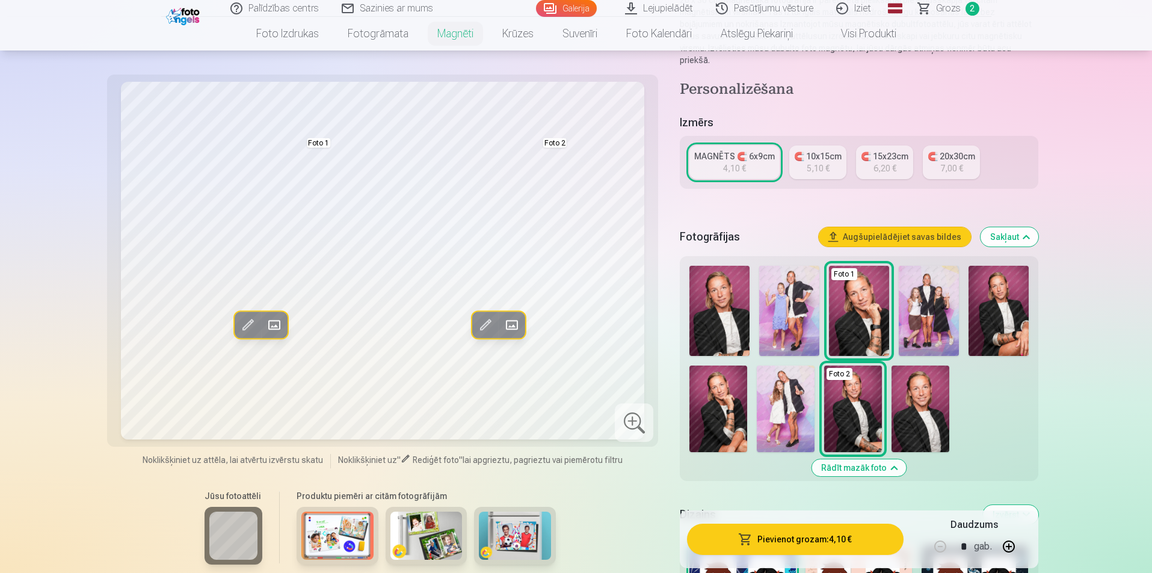
click at [708, 385] on img at bounding box center [718, 409] width 58 height 87
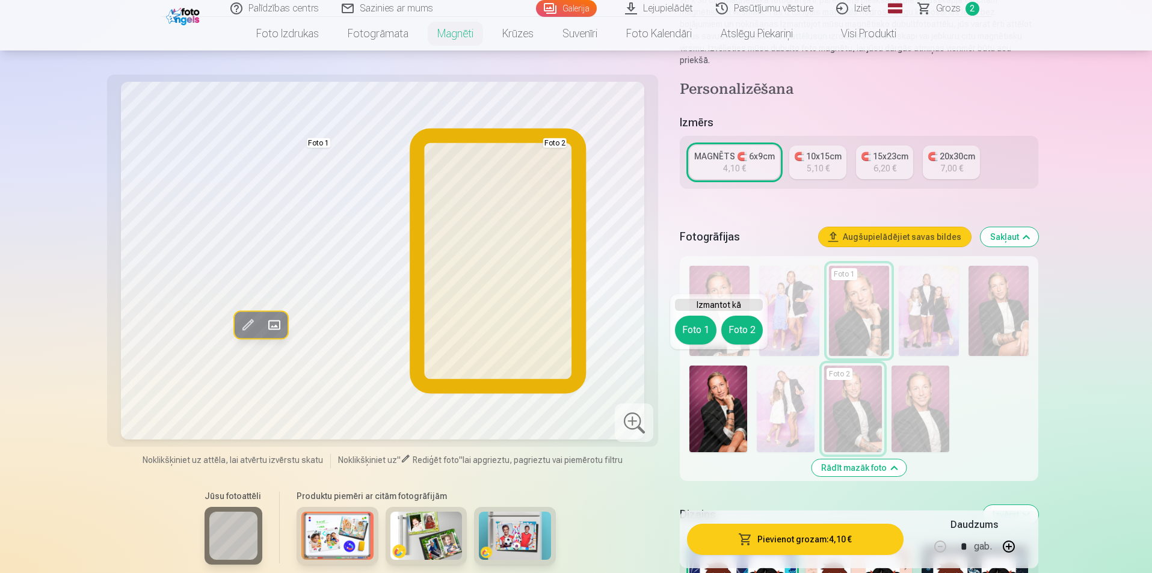
click at [737, 332] on button "Foto 2" at bounding box center [741, 330] width 41 height 29
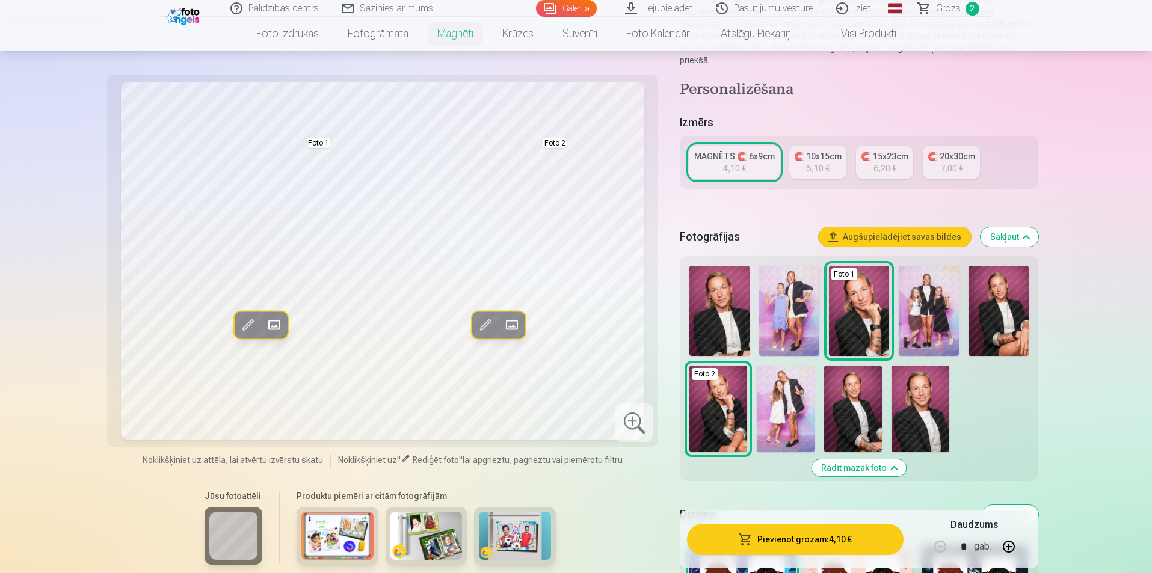
click at [840, 400] on img at bounding box center [853, 409] width 58 height 87
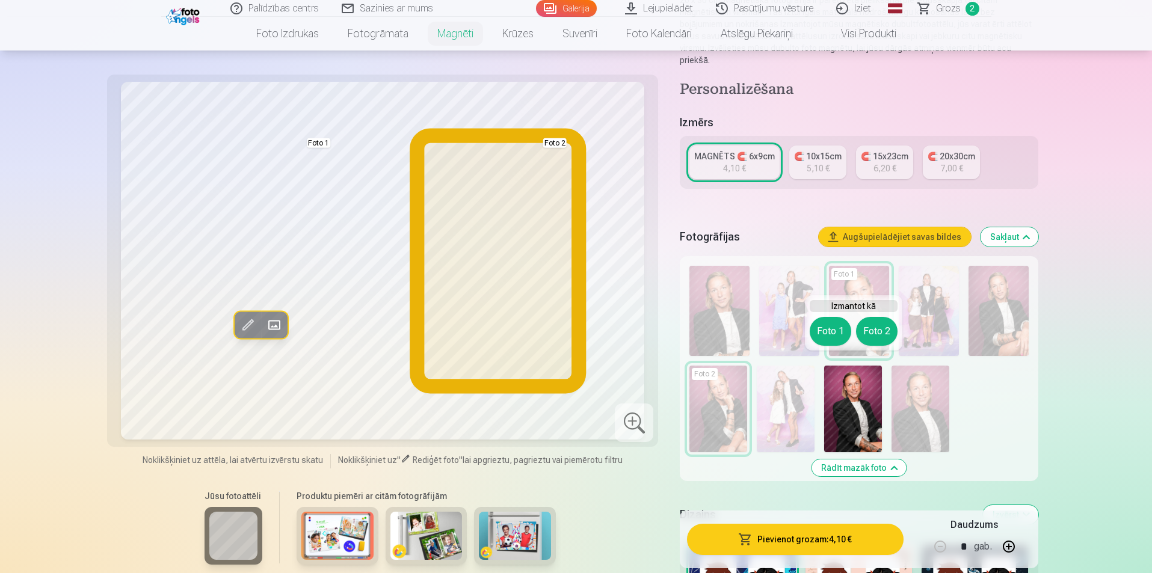
click at [873, 324] on button "Foto 2" at bounding box center [876, 331] width 41 height 29
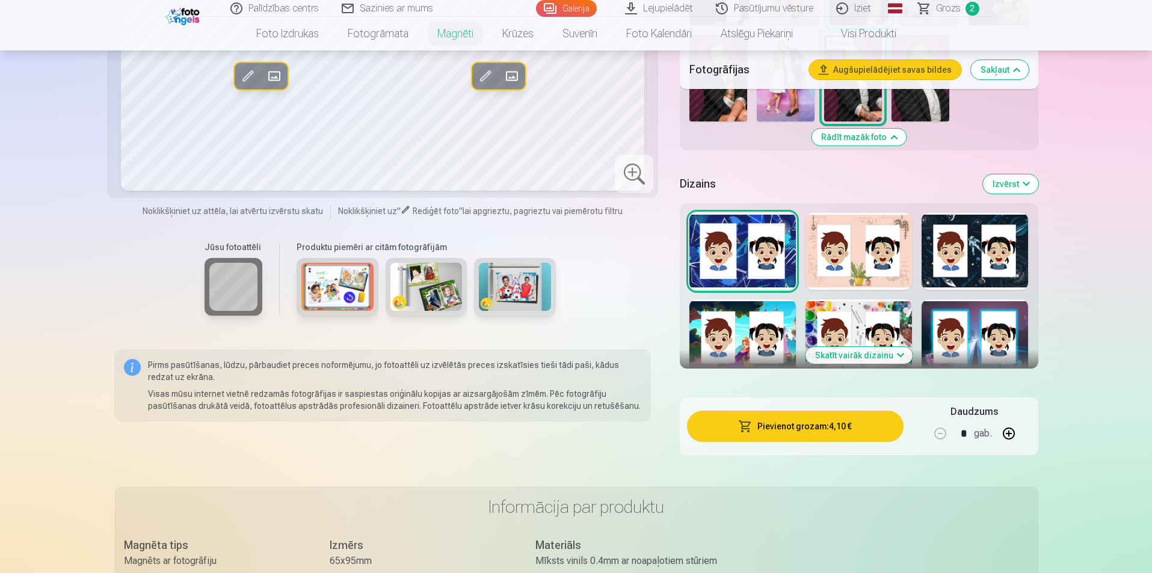
scroll to position [492, 0]
click at [842, 348] on button "Skatīt vairāk dizainu" at bounding box center [858, 356] width 107 height 17
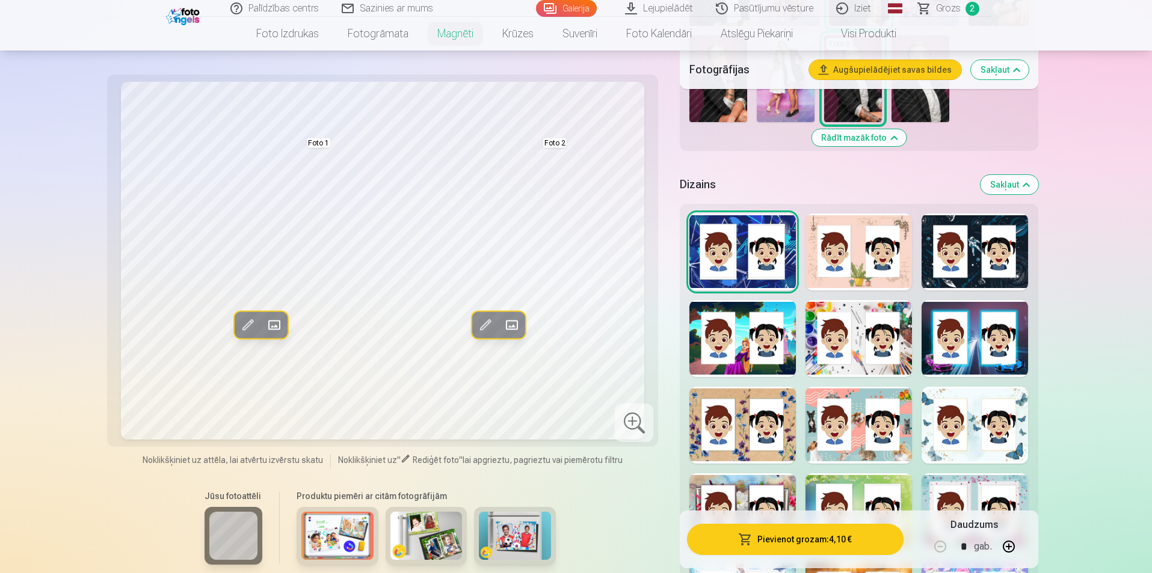
click at [793, 428] on div at bounding box center [742, 425] width 106 height 77
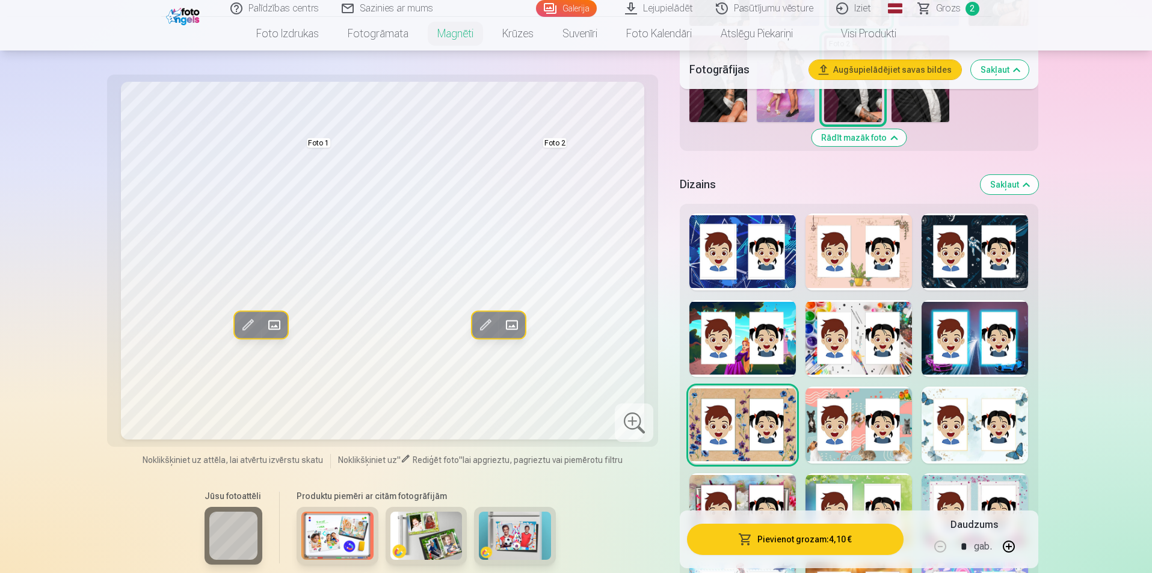
click at [966, 427] on div at bounding box center [974, 425] width 106 height 77
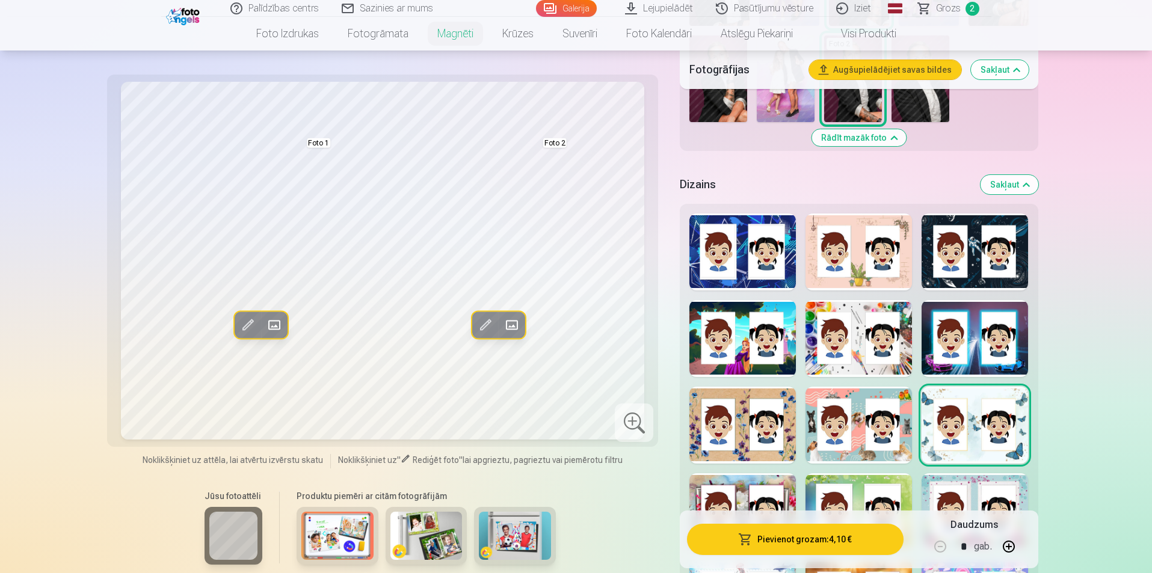
click at [772, 432] on div at bounding box center [742, 425] width 106 height 77
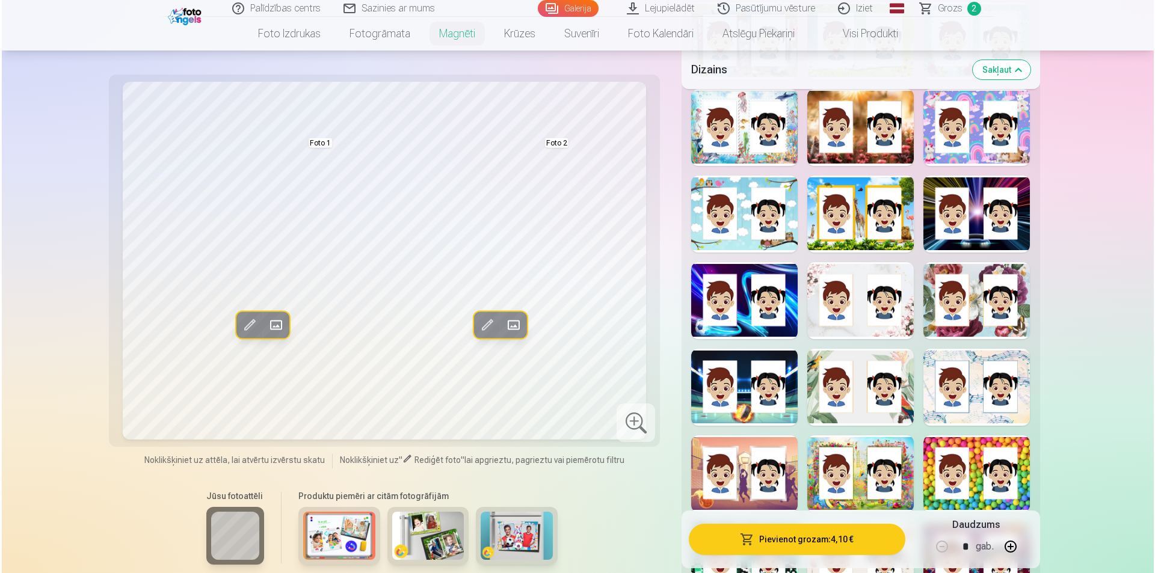
scroll to position [965, 0]
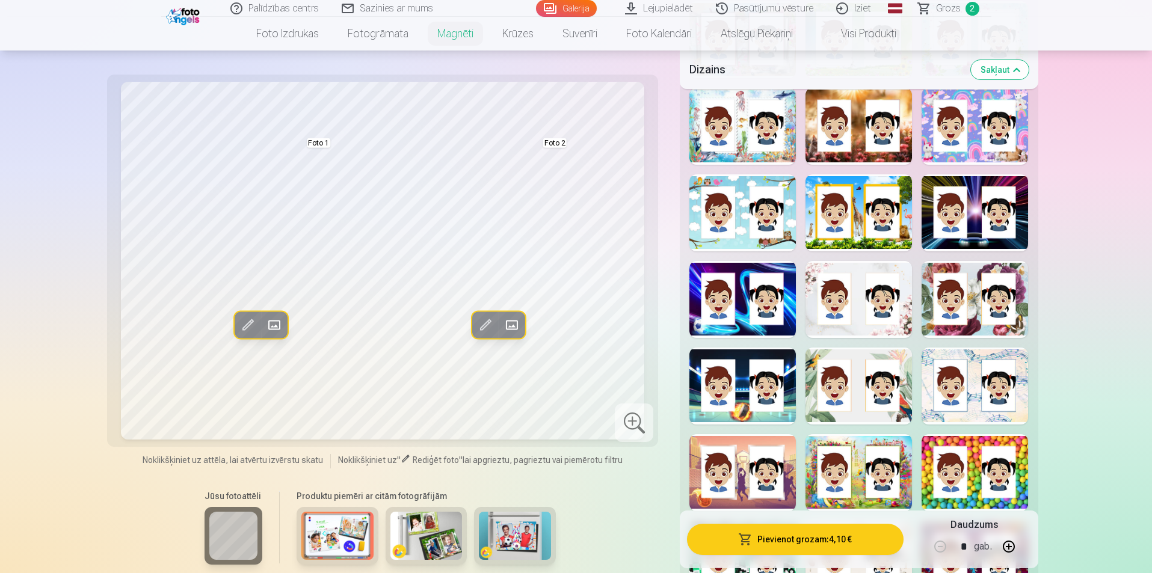
click at [833, 547] on button "Pievienot grozam : 4,10 €" at bounding box center [795, 539] width 216 height 31
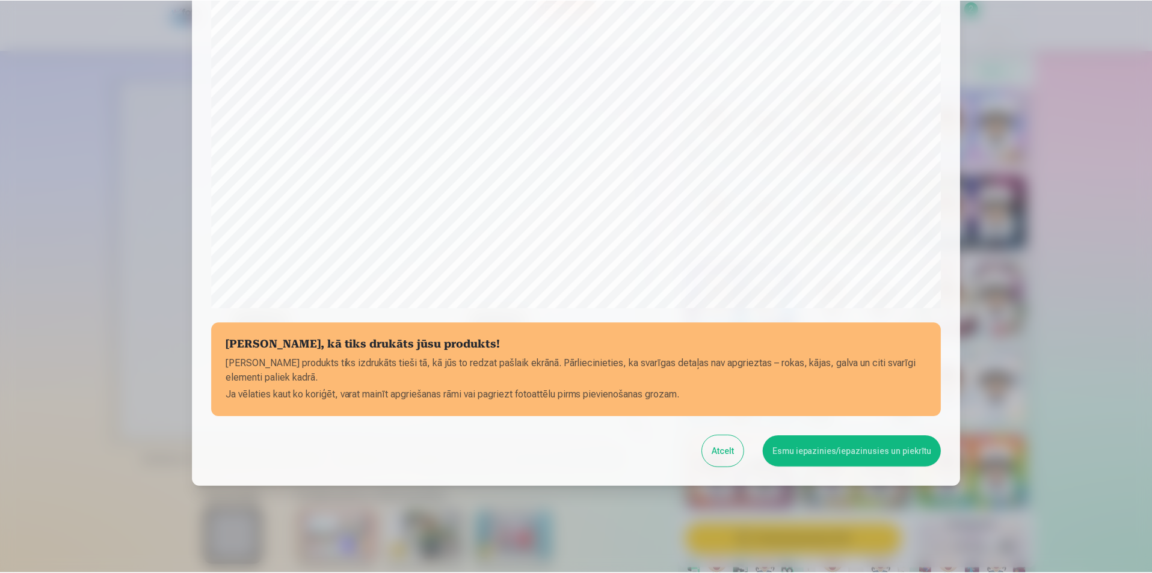
scroll to position [293, 0]
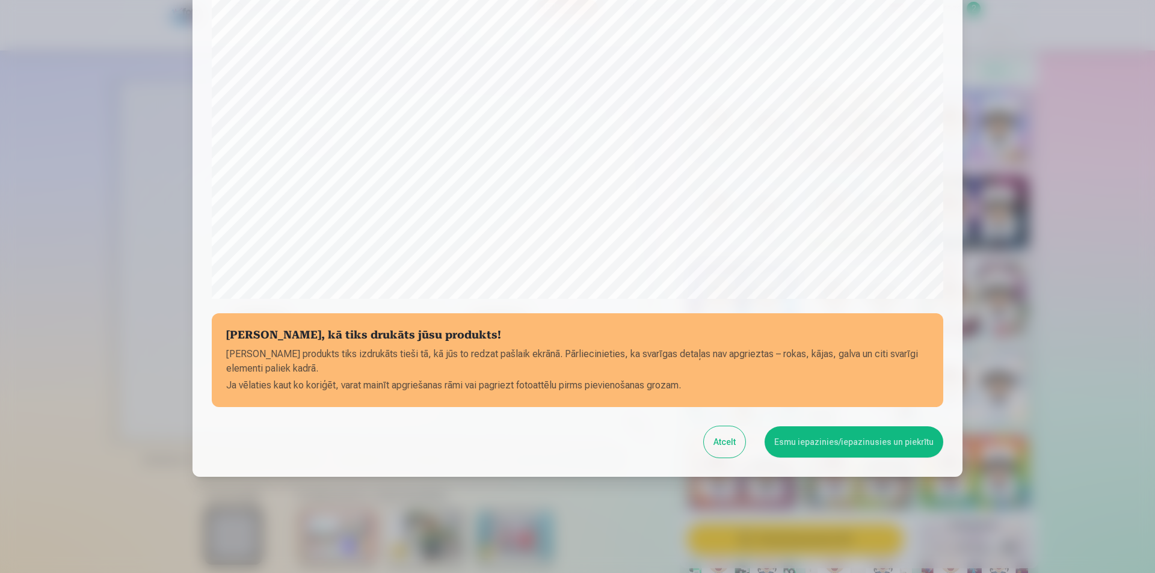
click at [835, 448] on button "Esmu iepazinies/iepazinusies un piekrītu" at bounding box center [853, 441] width 179 height 31
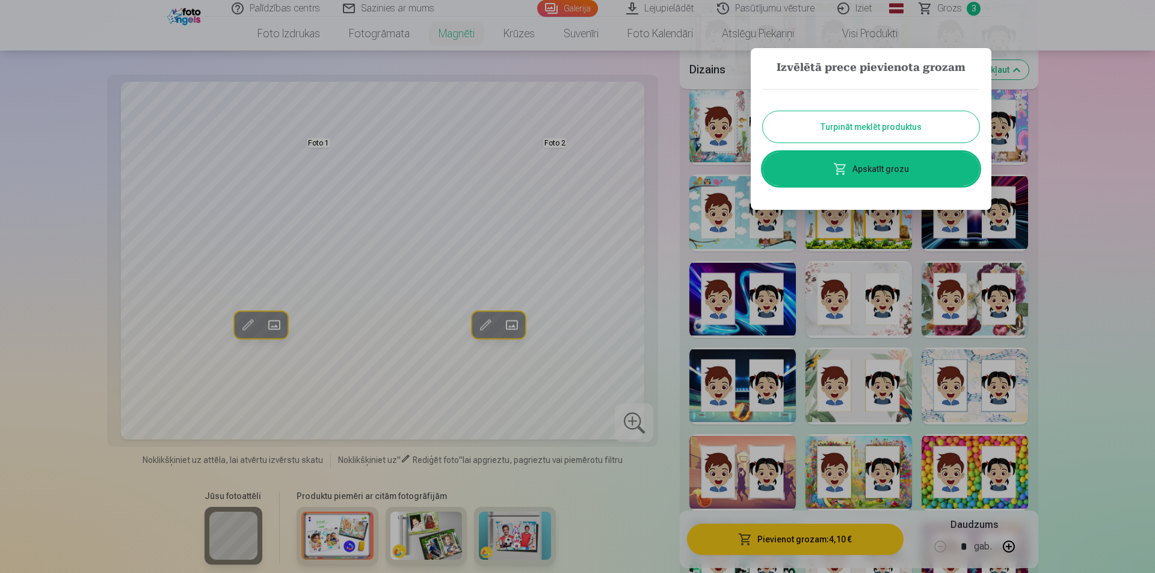
click at [894, 140] on button "Turpināt meklēt produktus" at bounding box center [870, 126] width 216 height 31
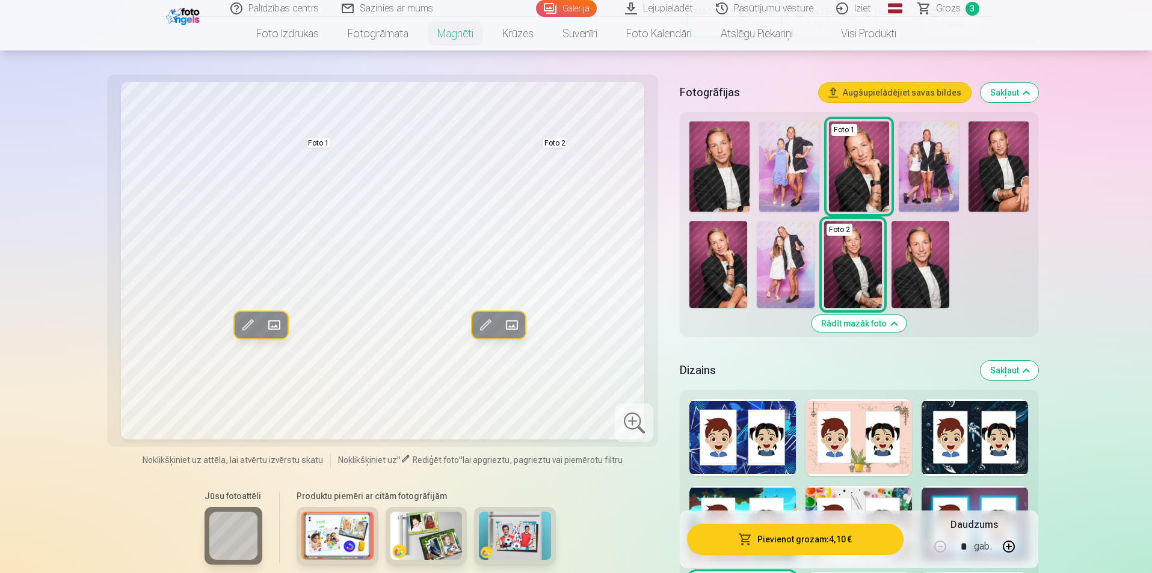
scroll to position [280, 0]
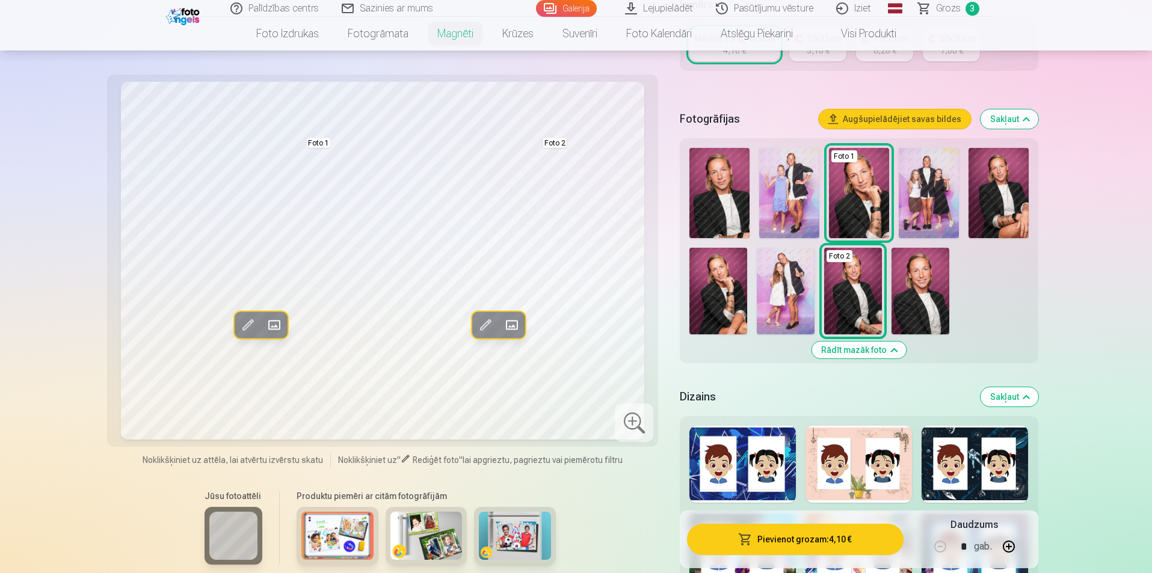
click at [853, 342] on button "Rādīt mazāk foto" at bounding box center [858, 350] width 94 height 17
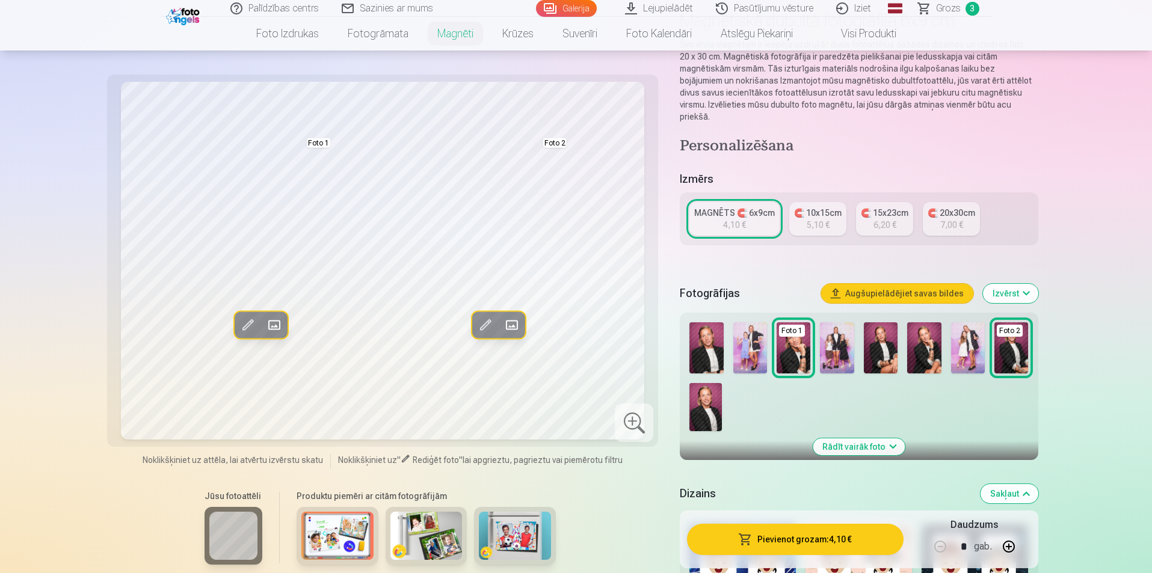
scroll to position [0, 0]
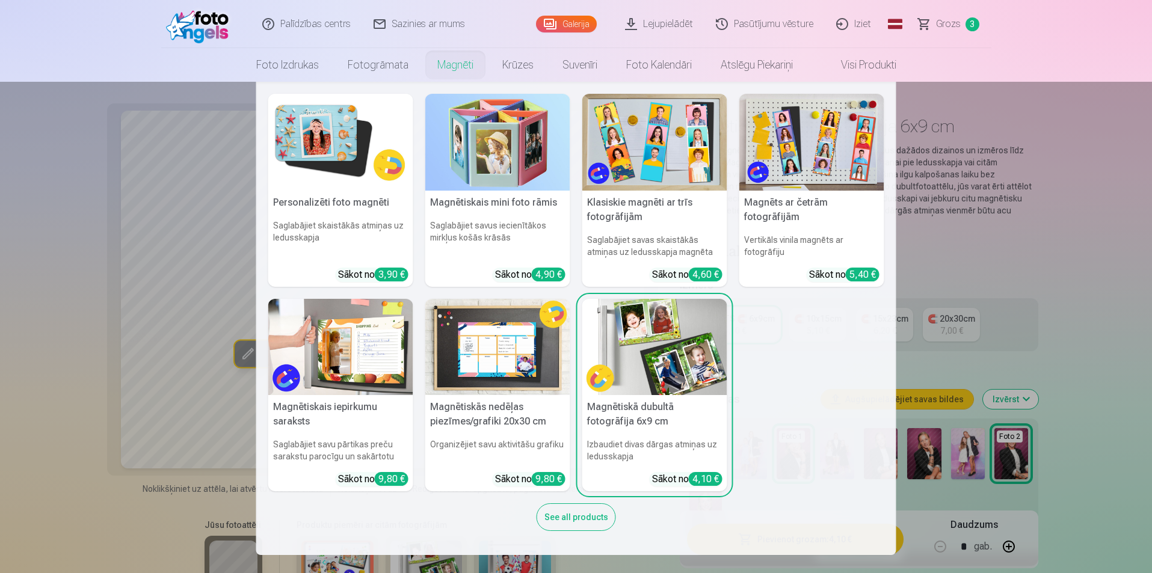
click at [454, 67] on link "Magnēti" at bounding box center [455, 65] width 65 height 34
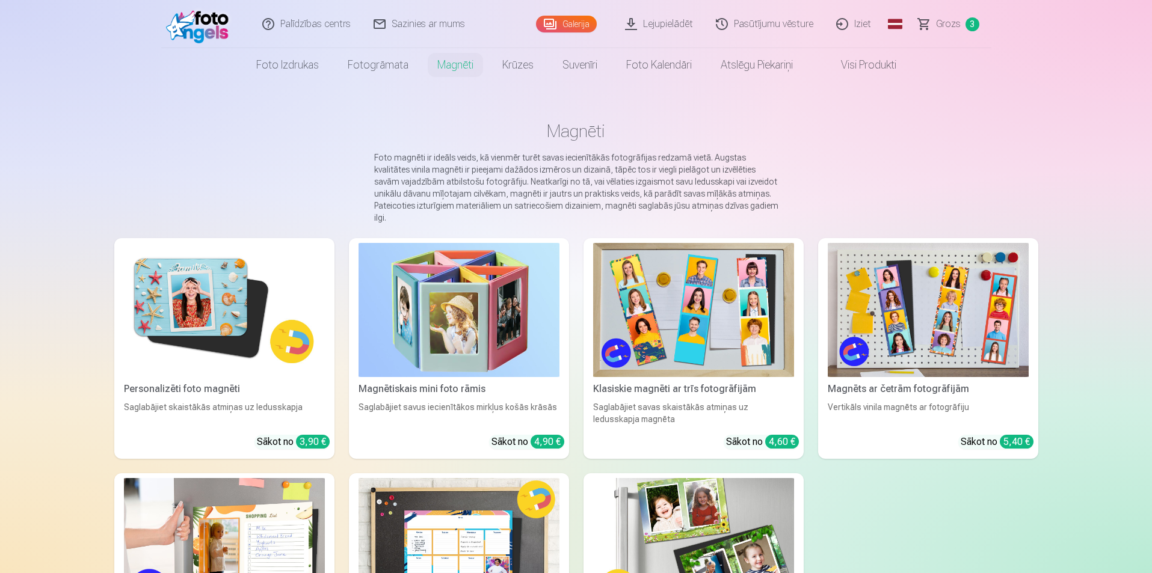
click at [454, 67] on link "Magnēti" at bounding box center [455, 65] width 65 height 34
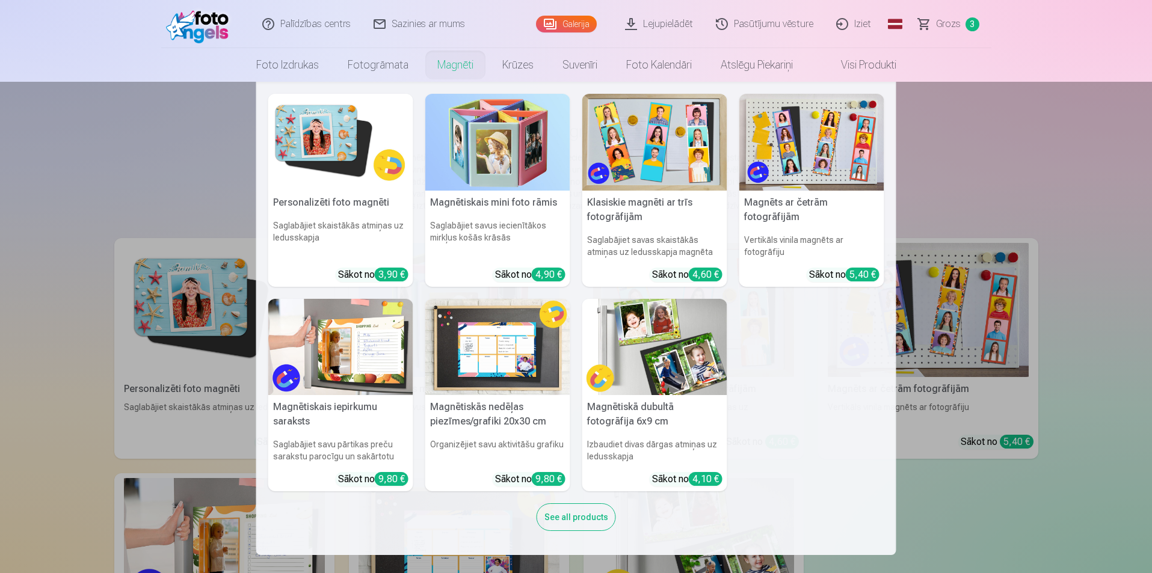
click at [523, 342] on img at bounding box center [497, 347] width 145 height 97
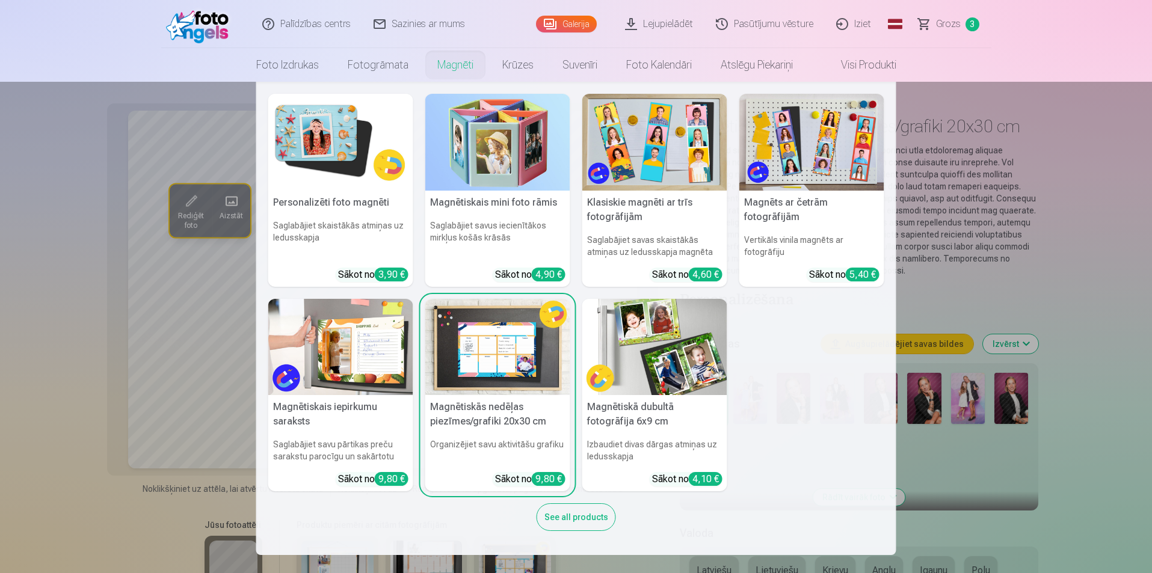
click at [466, 70] on link "Magnēti" at bounding box center [455, 65] width 65 height 34
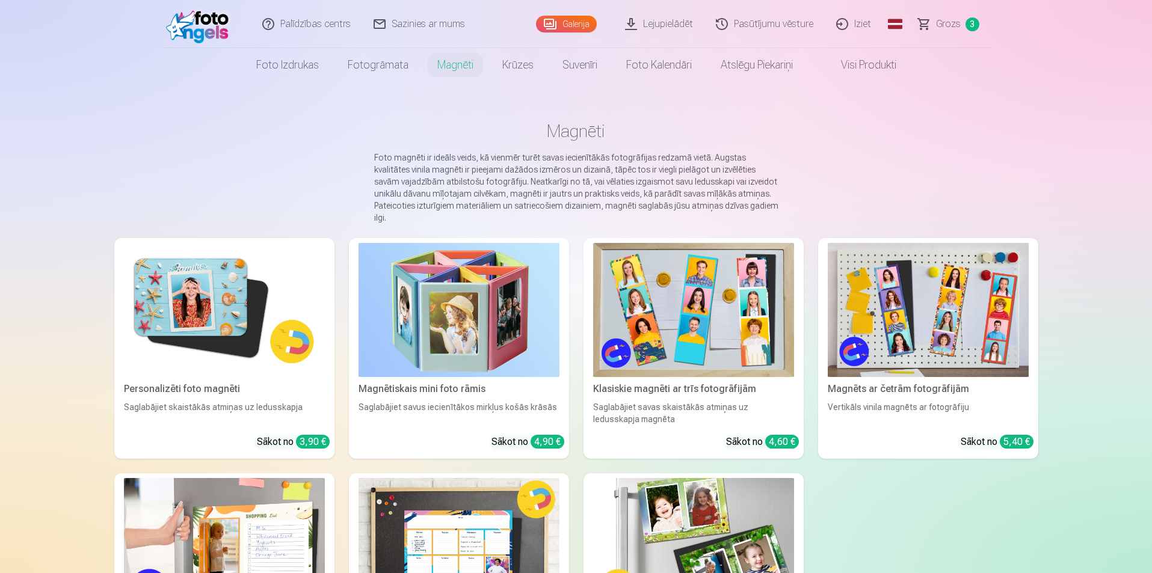
click at [266, 273] on img at bounding box center [224, 310] width 201 height 134
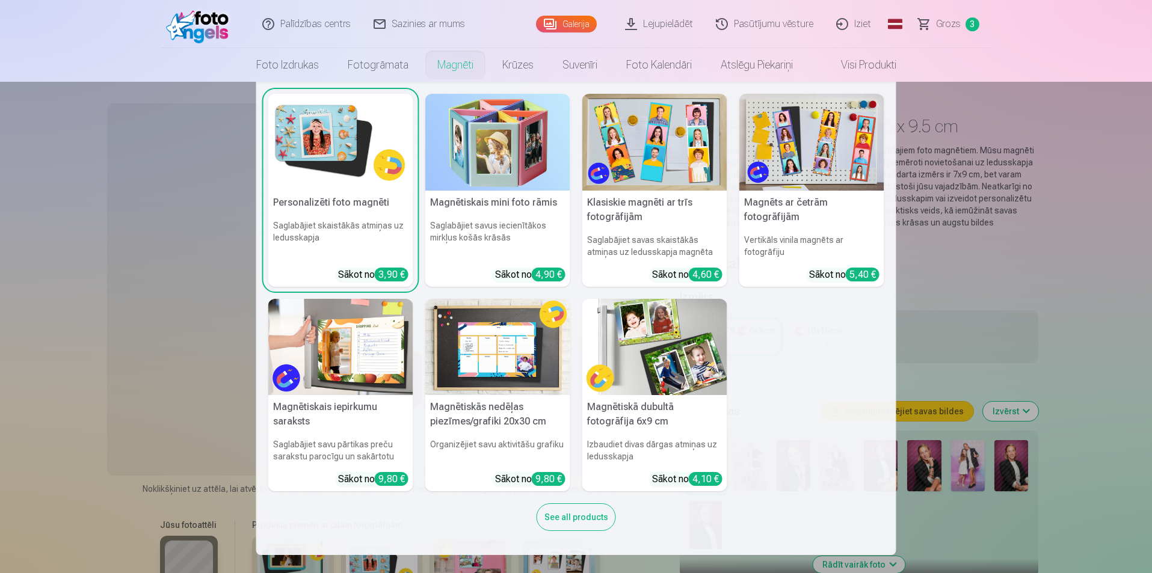
click at [442, 62] on link "Magnēti" at bounding box center [455, 65] width 65 height 34
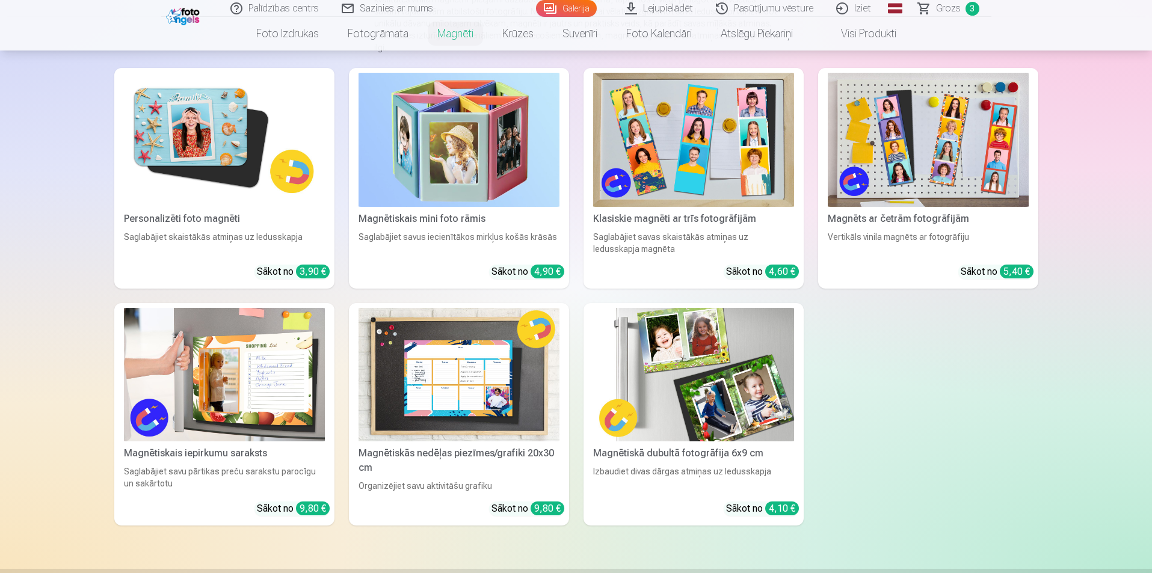
scroll to position [173, 0]
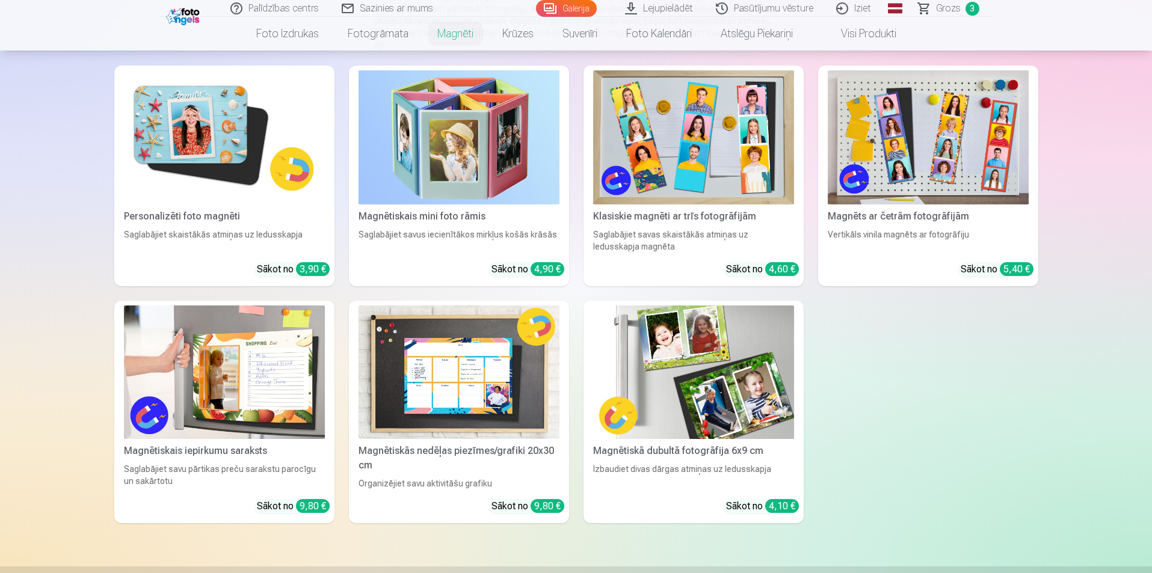
click at [464, 417] on img at bounding box center [458, 372] width 201 height 134
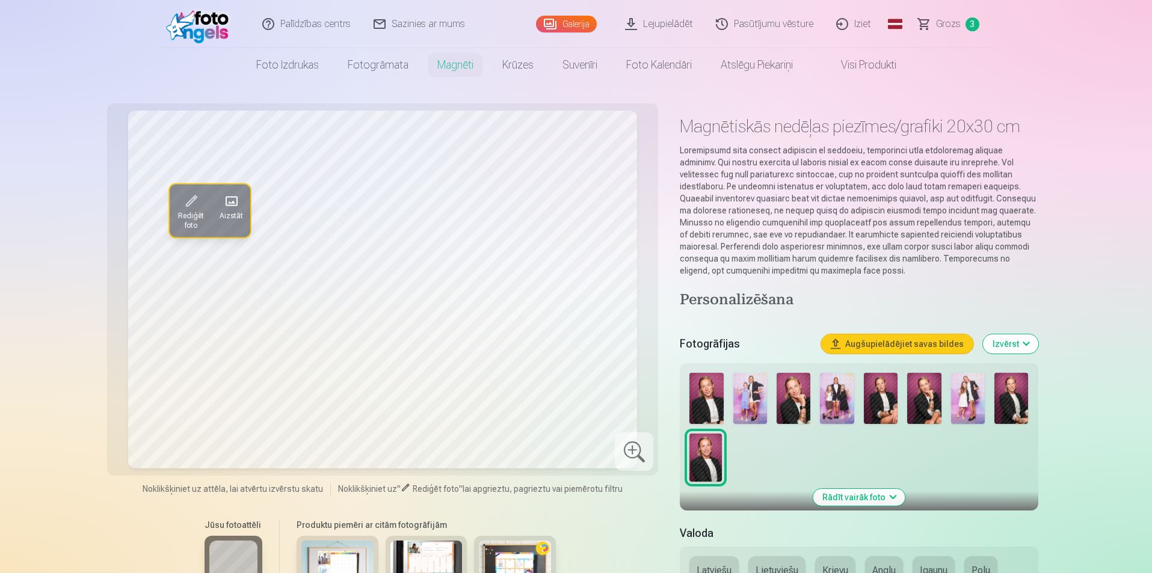
click at [233, 195] on span at bounding box center [230, 201] width 19 height 19
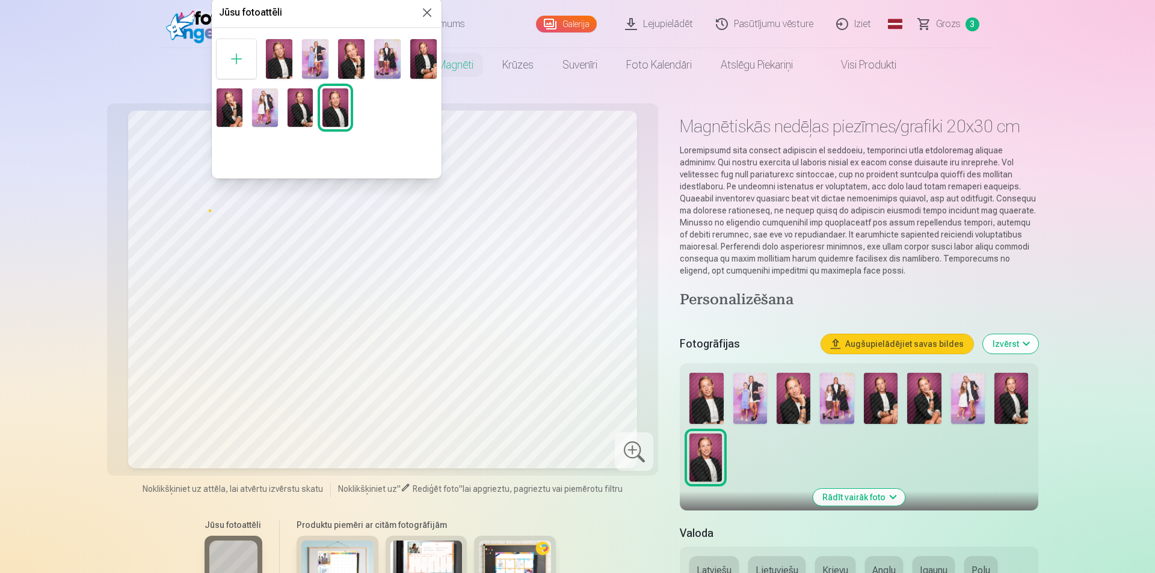
click at [228, 66] on div at bounding box center [236, 59] width 40 height 40
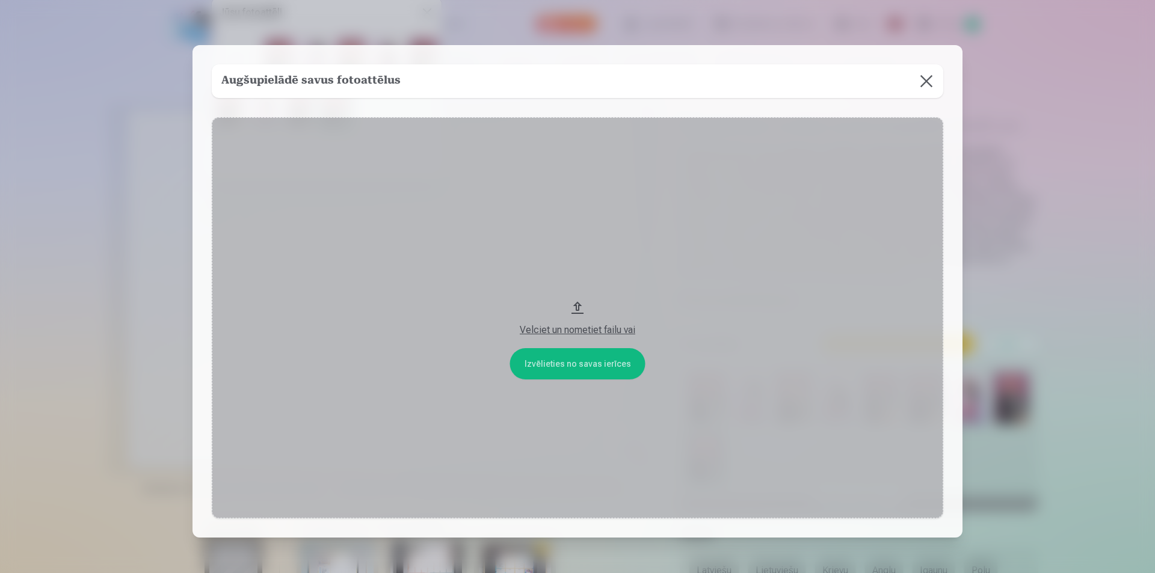
click at [565, 366] on button "Velciet un nometiet failu vai" at bounding box center [577, 317] width 731 height 401
click at [560, 332] on div "Velciet un nometiet failu vai" at bounding box center [577, 330] width 707 height 14
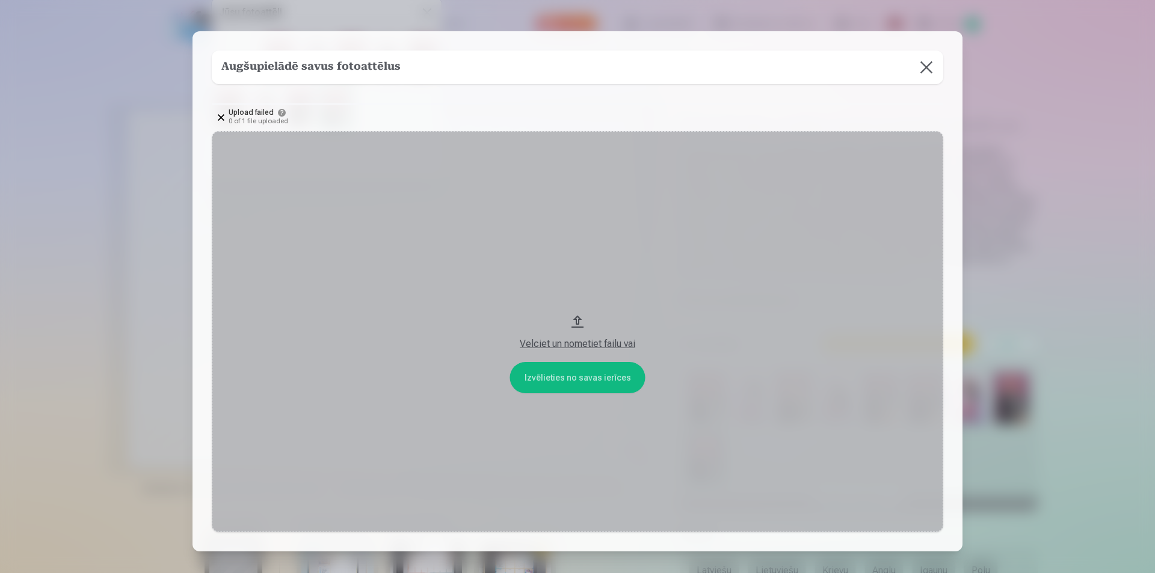
click at [603, 380] on button "Velciet un nometiet failu vai" at bounding box center [577, 331] width 731 height 401
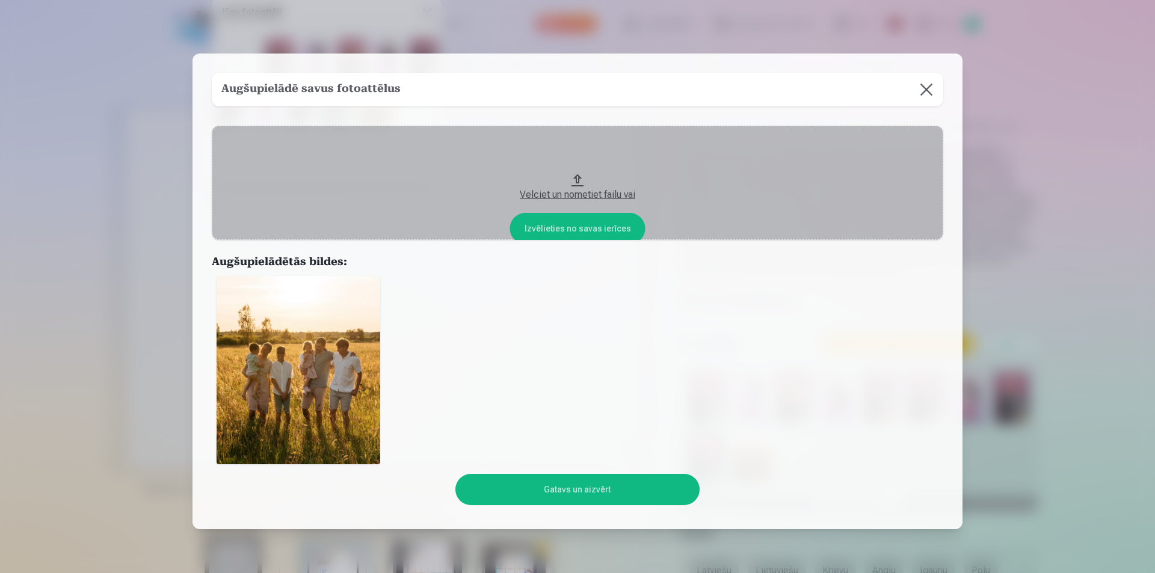
click at [319, 382] on img at bounding box center [298, 370] width 164 height 188
click at [553, 489] on button "Gatavs un aizvērt" at bounding box center [577, 489] width 244 height 31
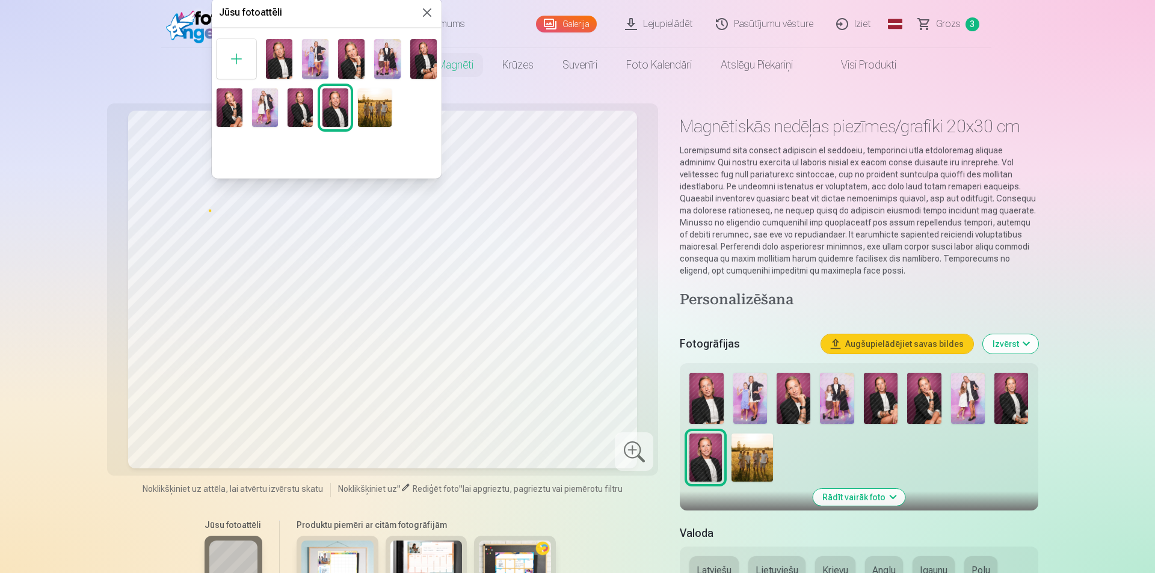
click at [378, 109] on img at bounding box center [375, 107] width 34 height 38
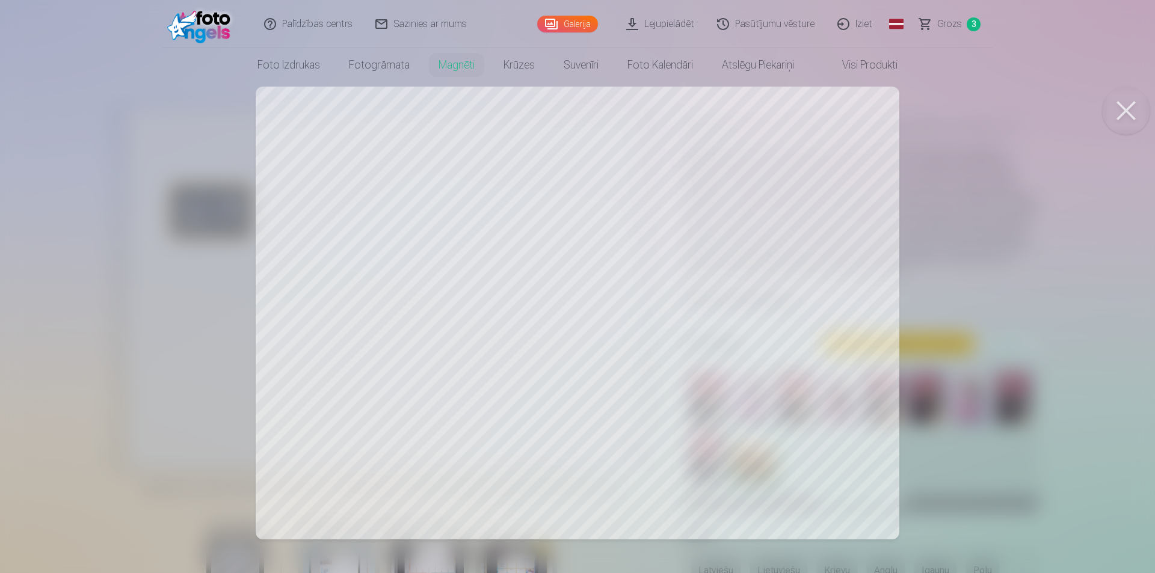
click at [1123, 111] on button at bounding box center [1126, 111] width 48 height 48
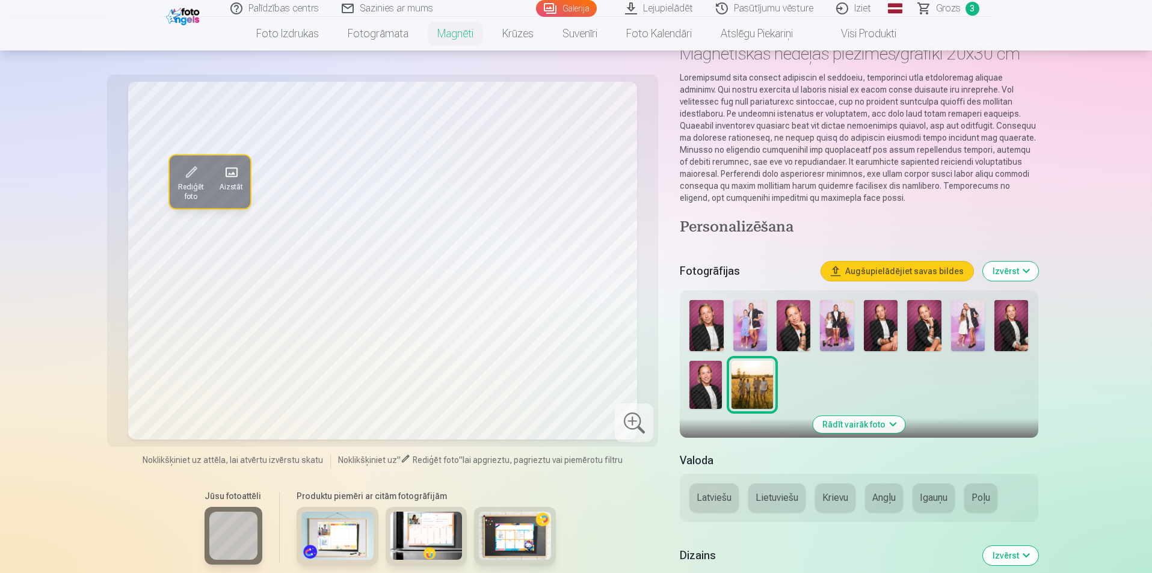
scroll to position [89, 0]
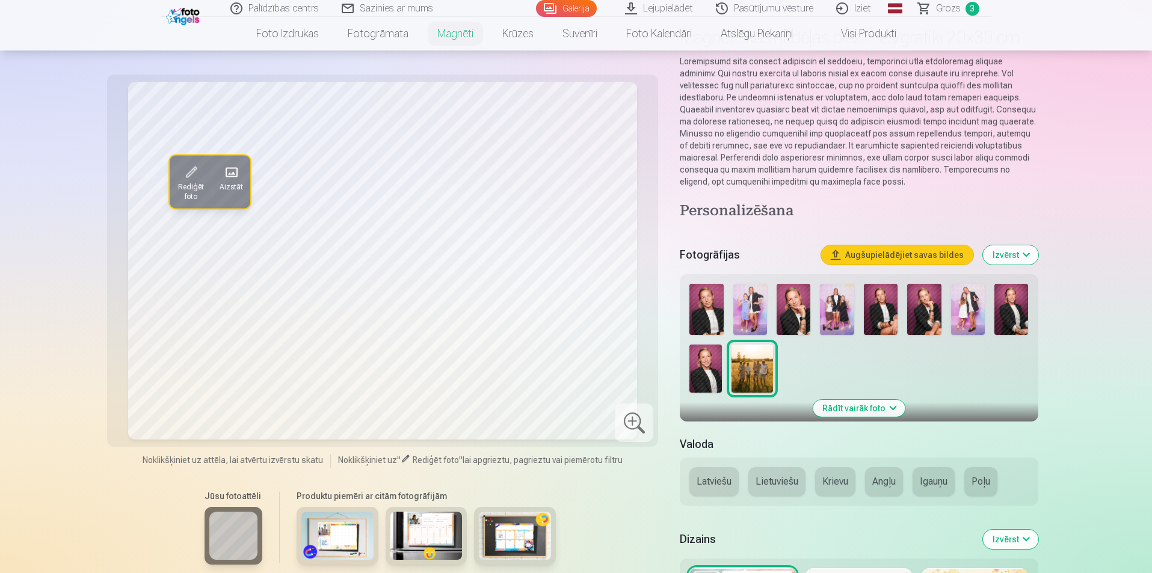
click at [858, 401] on button "Rādīt vairāk foto" at bounding box center [858, 408] width 92 height 17
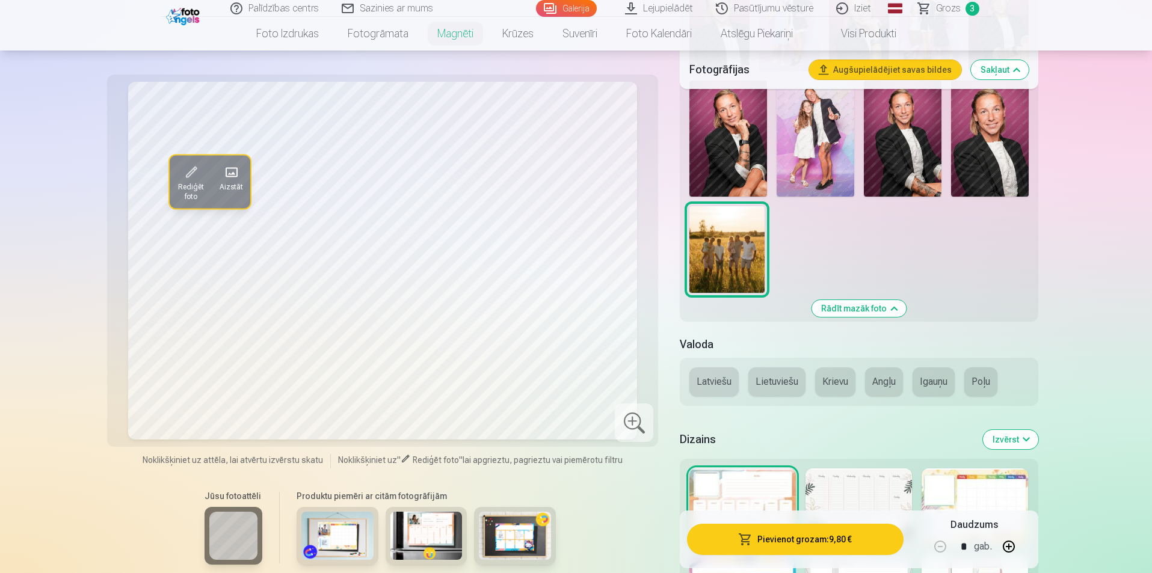
scroll to position [431, 0]
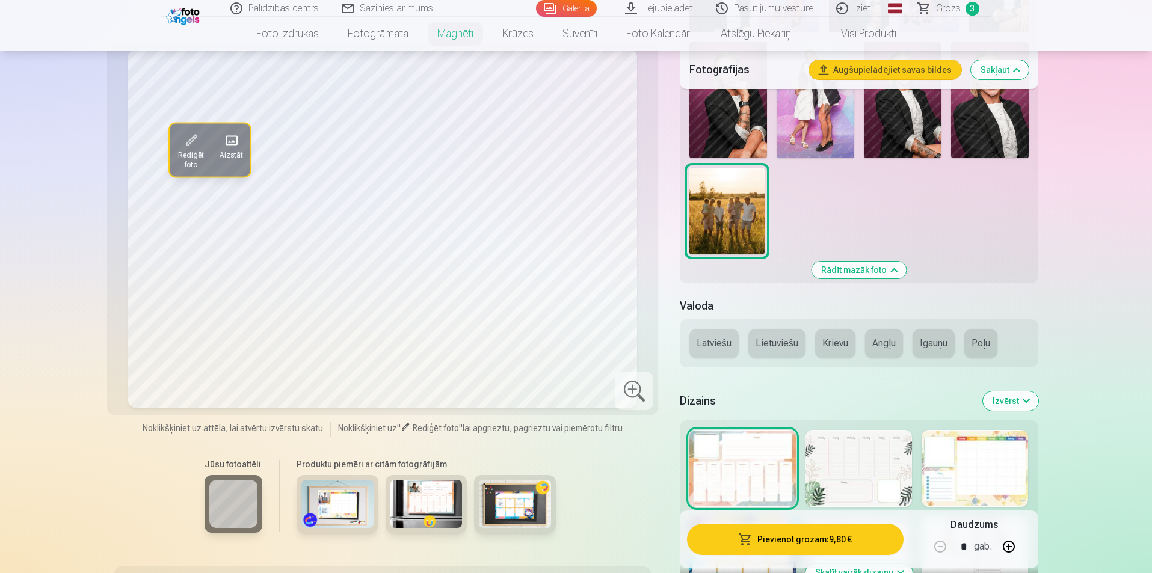
click at [344, 487] on img at bounding box center [337, 504] width 72 height 48
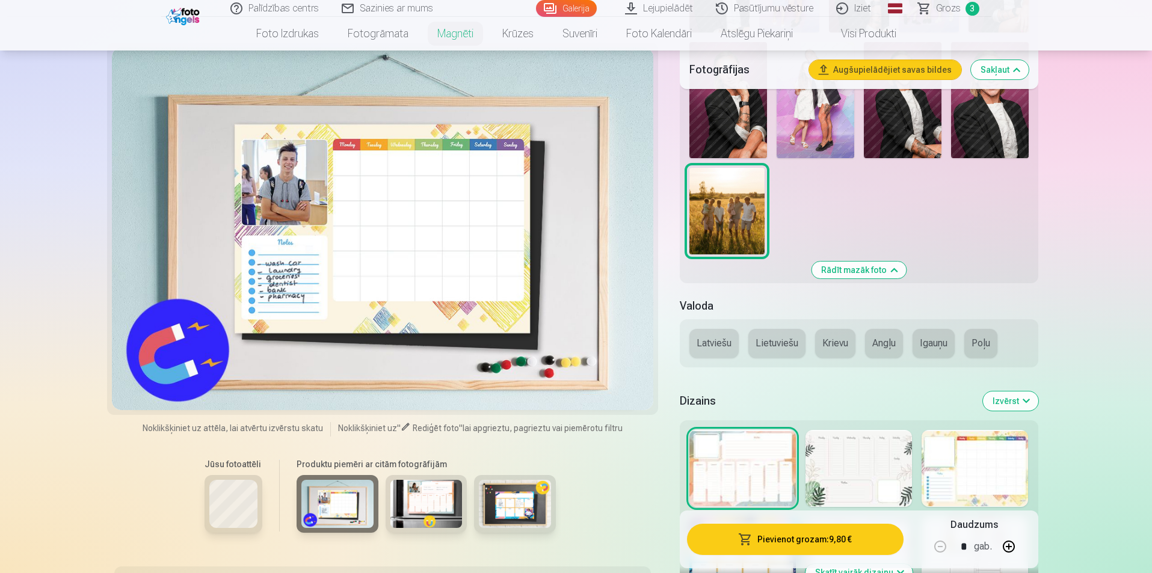
click at [460, 492] on img at bounding box center [426, 504] width 72 height 48
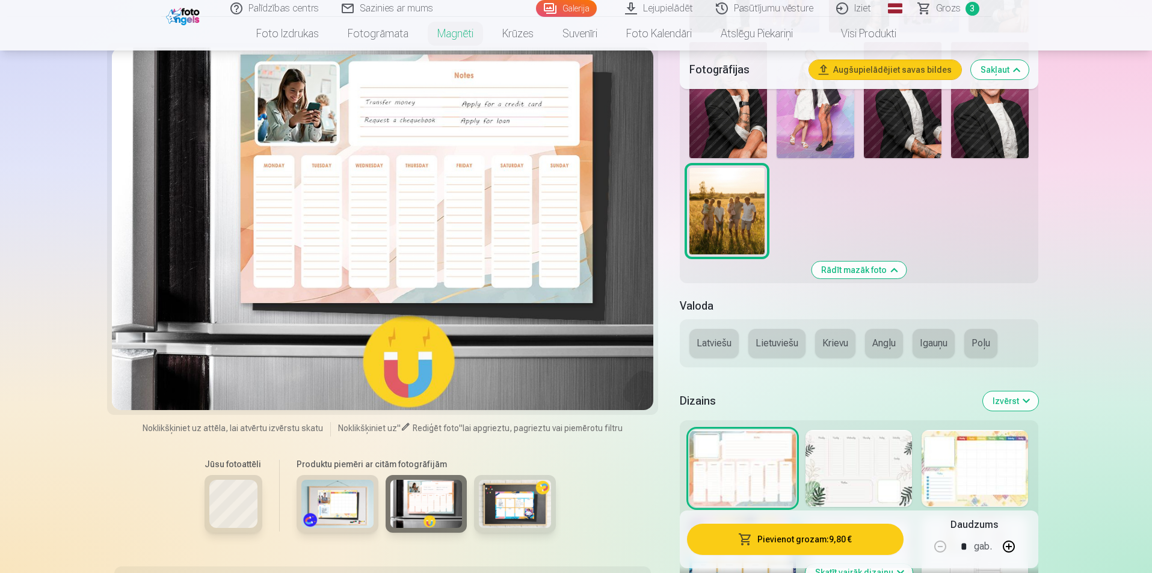
click at [532, 488] on img at bounding box center [515, 504] width 72 height 48
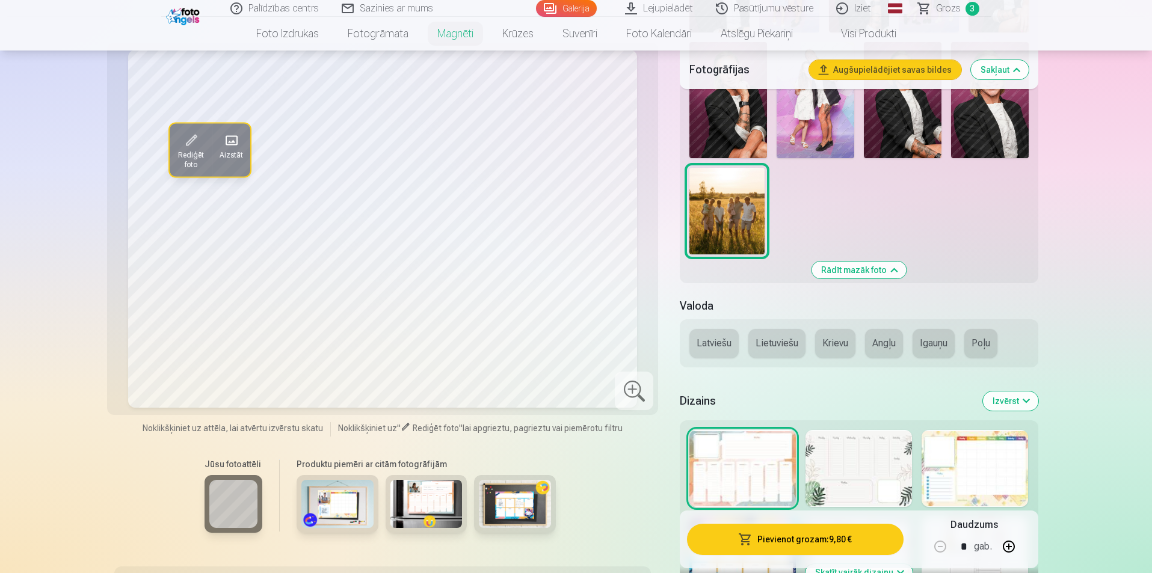
click at [844, 467] on div at bounding box center [858, 468] width 106 height 77
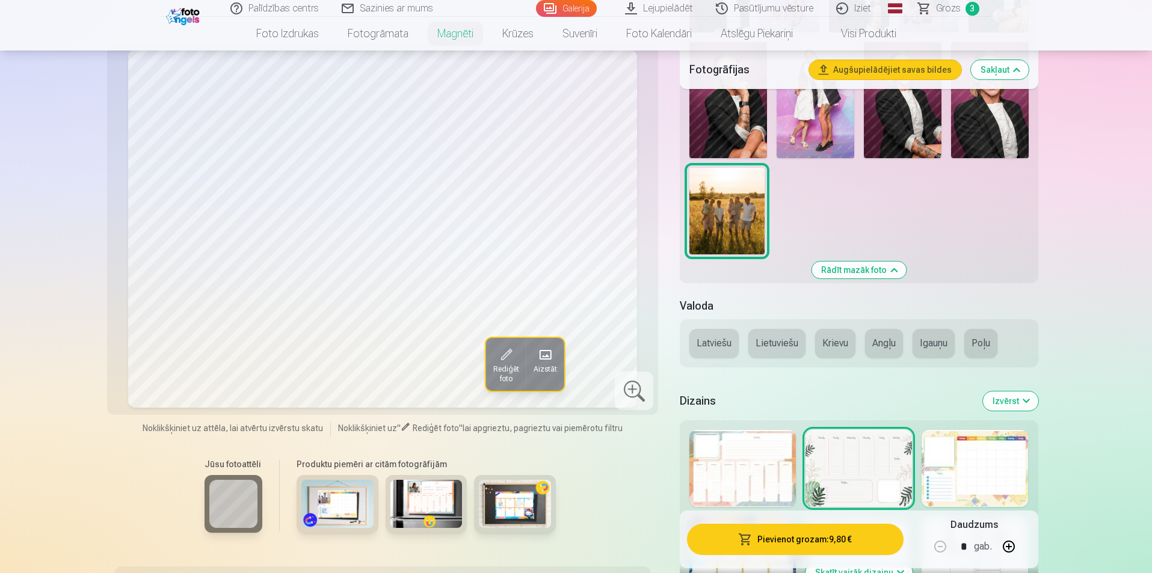
click at [967, 461] on div at bounding box center [974, 468] width 106 height 77
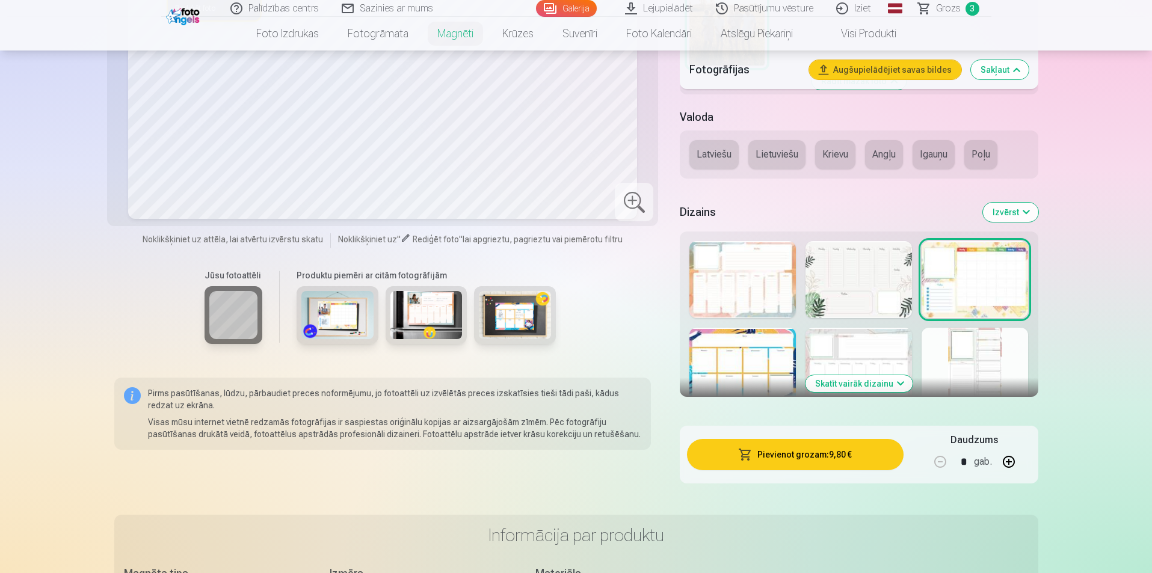
scroll to position [620, 0]
click at [842, 384] on button "Skatīt vairāk dizainu" at bounding box center [858, 383] width 107 height 17
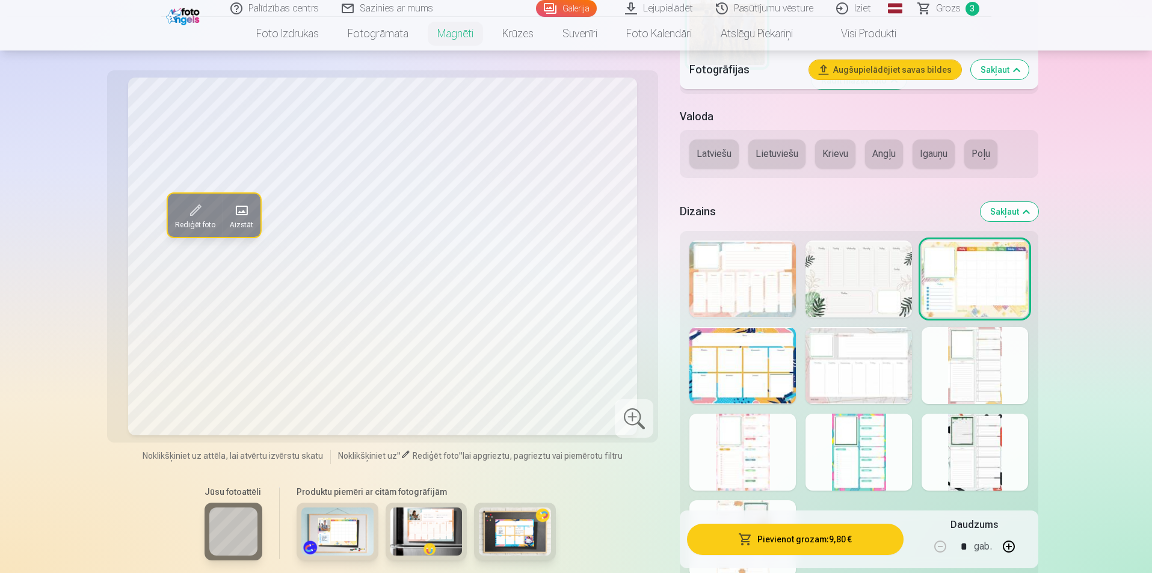
click at [835, 391] on div at bounding box center [858, 365] width 106 height 77
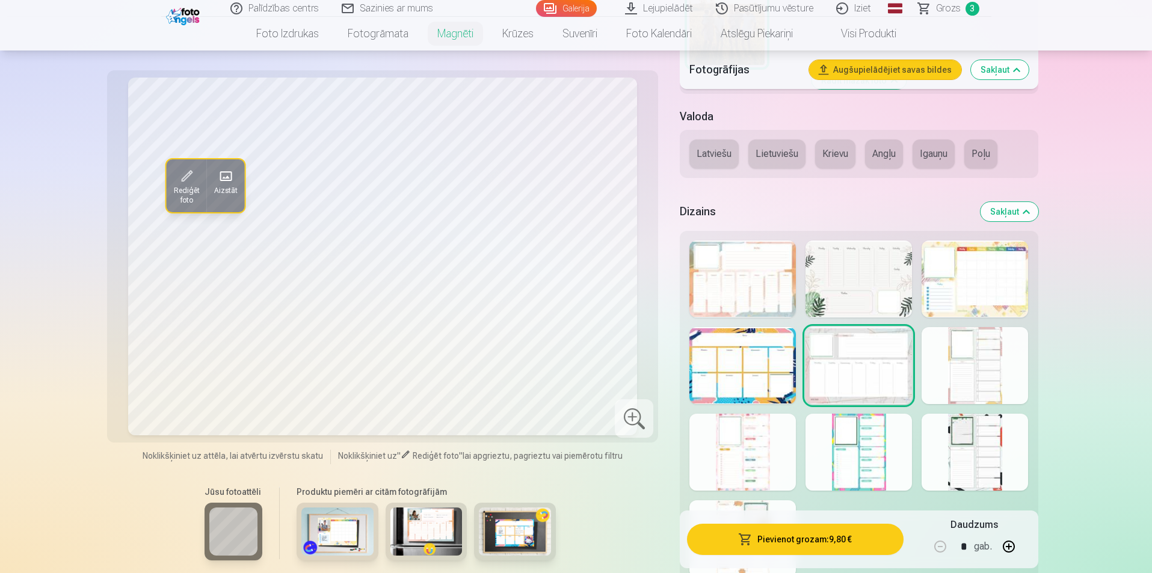
click at [981, 372] on div at bounding box center [974, 365] width 106 height 77
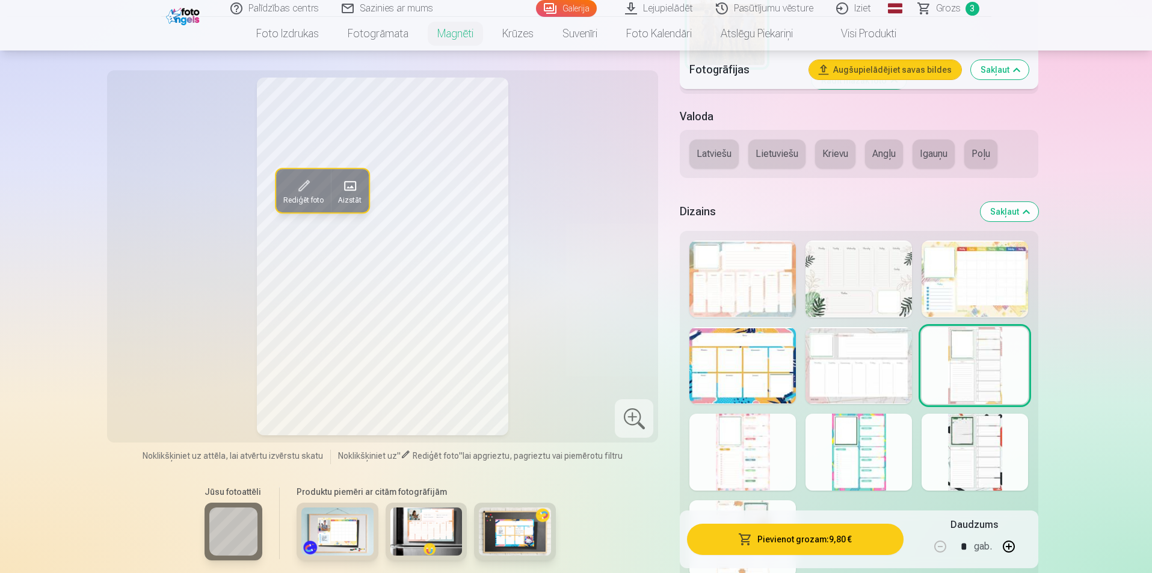
click at [769, 458] on div at bounding box center [742, 452] width 106 height 77
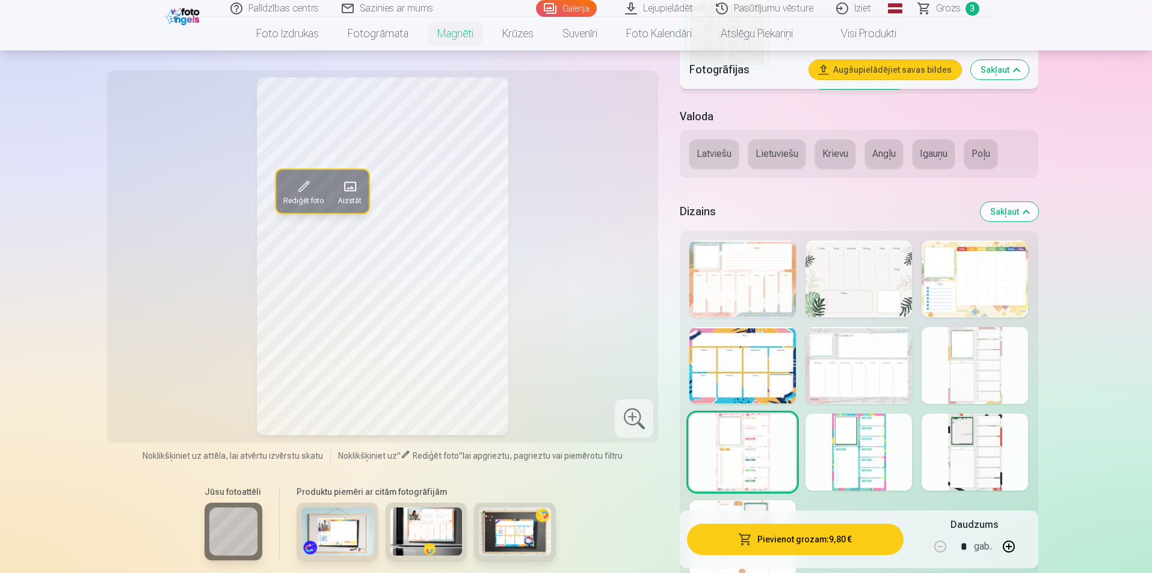
click at [888, 442] on div at bounding box center [858, 452] width 106 height 77
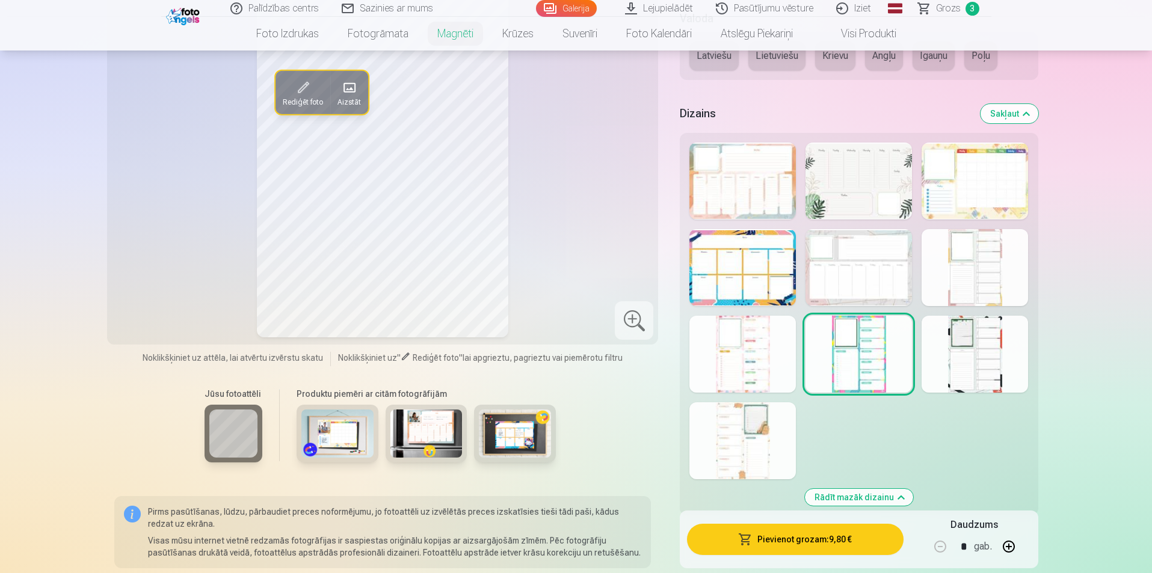
scroll to position [719, 0]
click at [772, 433] on div at bounding box center [742, 439] width 106 height 77
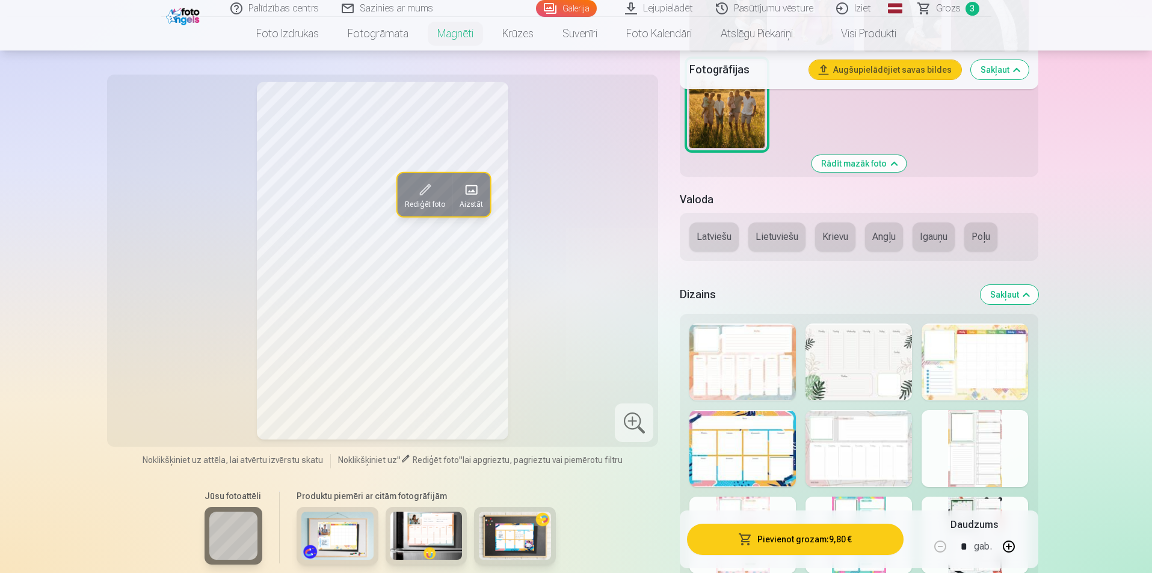
scroll to position [536, 0]
click at [965, 365] on div at bounding box center [974, 362] width 106 height 77
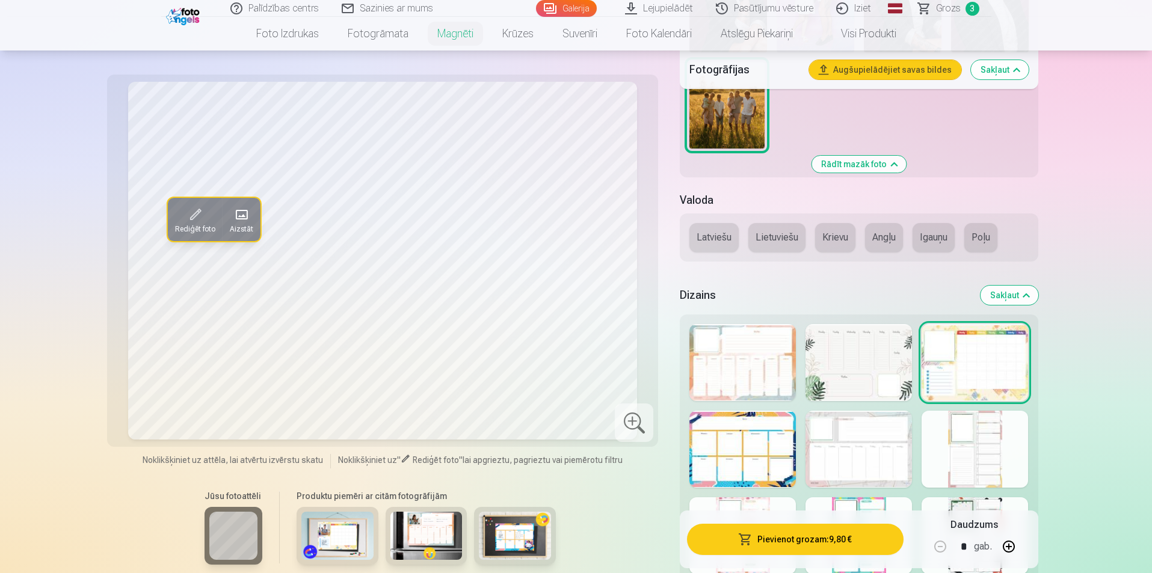
click at [841, 379] on div at bounding box center [858, 362] width 106 height 77
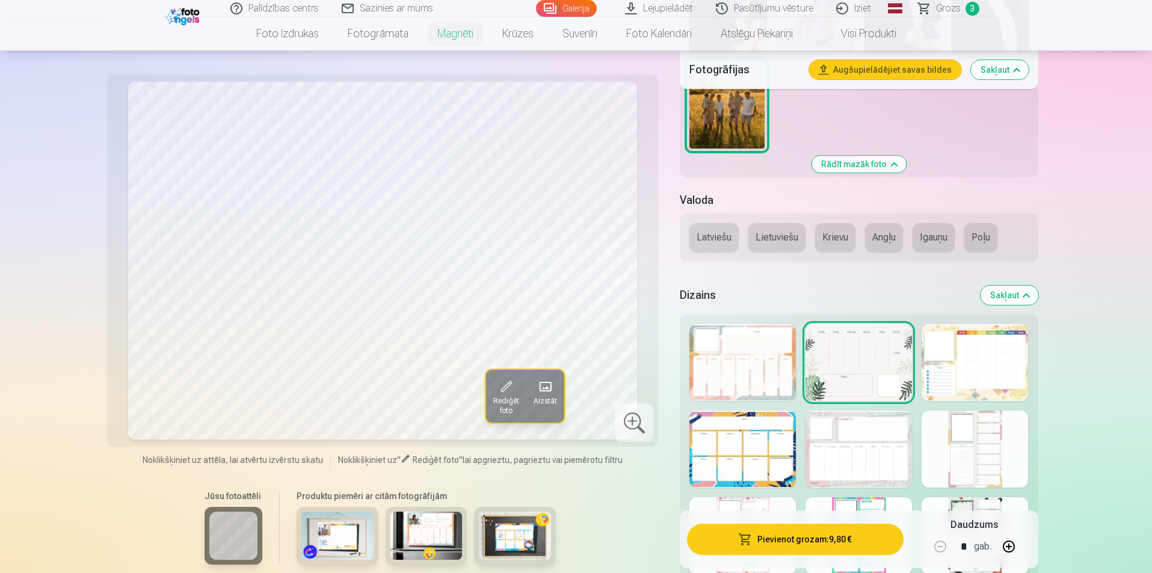
click at [713, 368] on div at bounding box center [742, 362] width 106 height 77
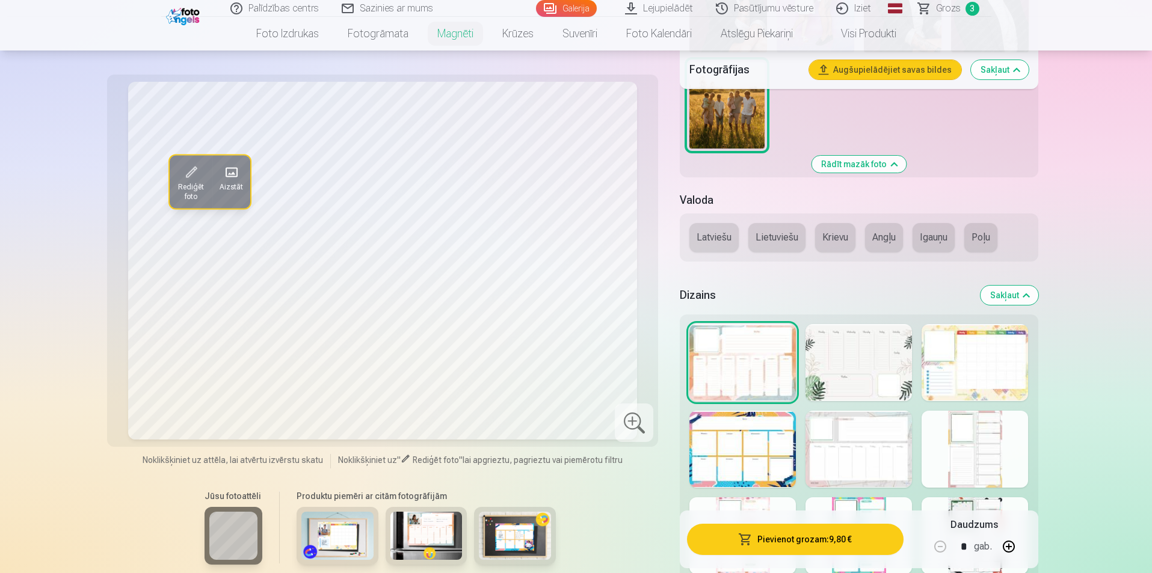
click at [335, 541] on img at bounding box center [337, 536] width 72 height 48
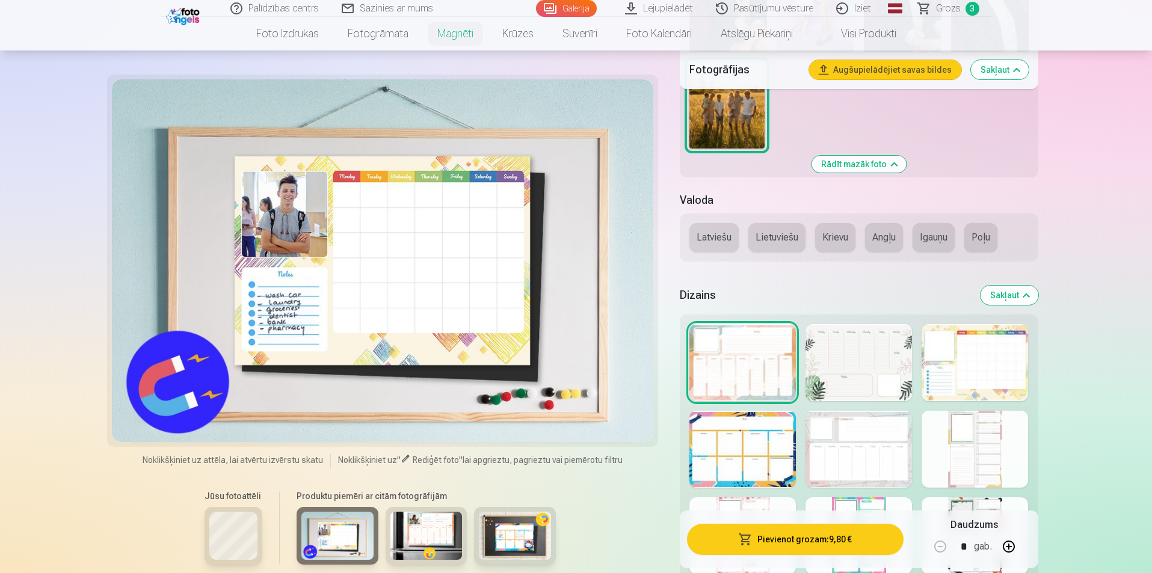
click at [436, 535] on img at bounding box center [426, 536] width 72 height 48
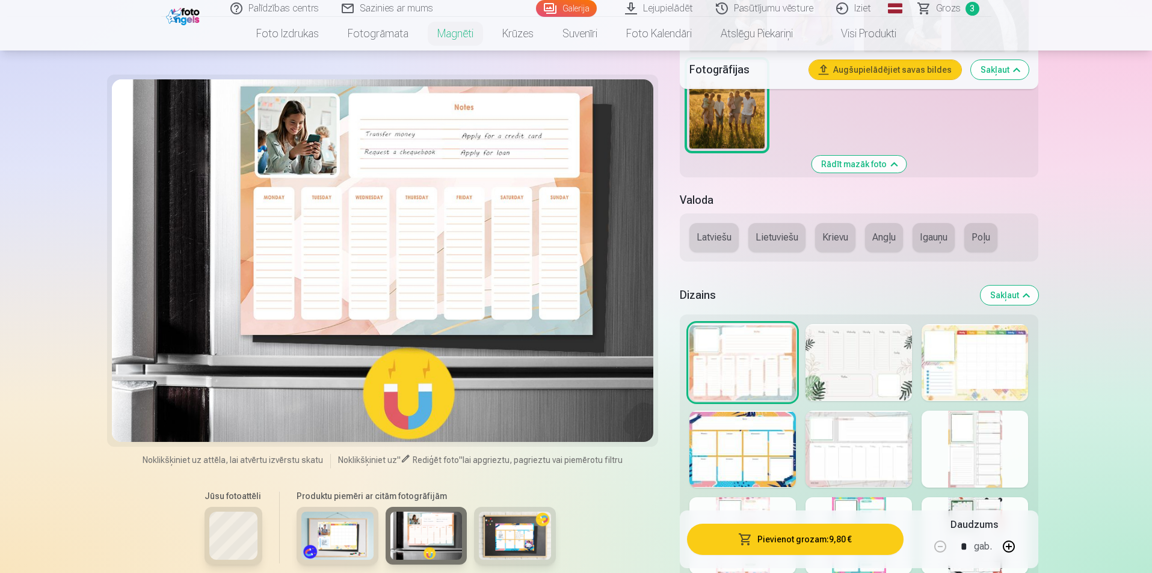
click at [526, 526] on img at bounding box center [515, 536] width 72 height 48
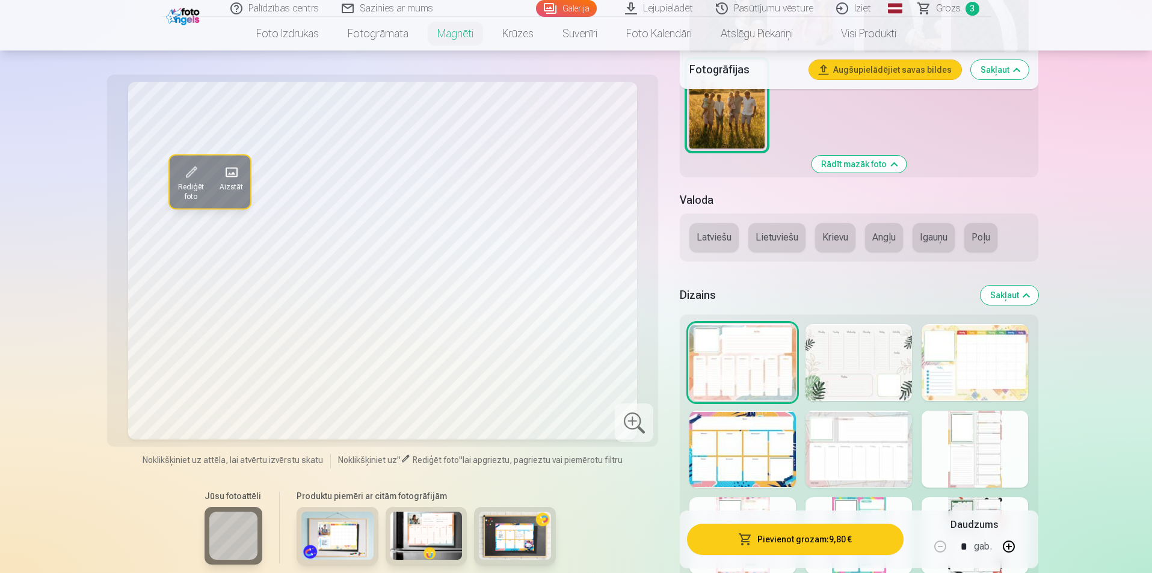
click at [863, 364] on div at bounding box center [858, 362] width 106 height 77
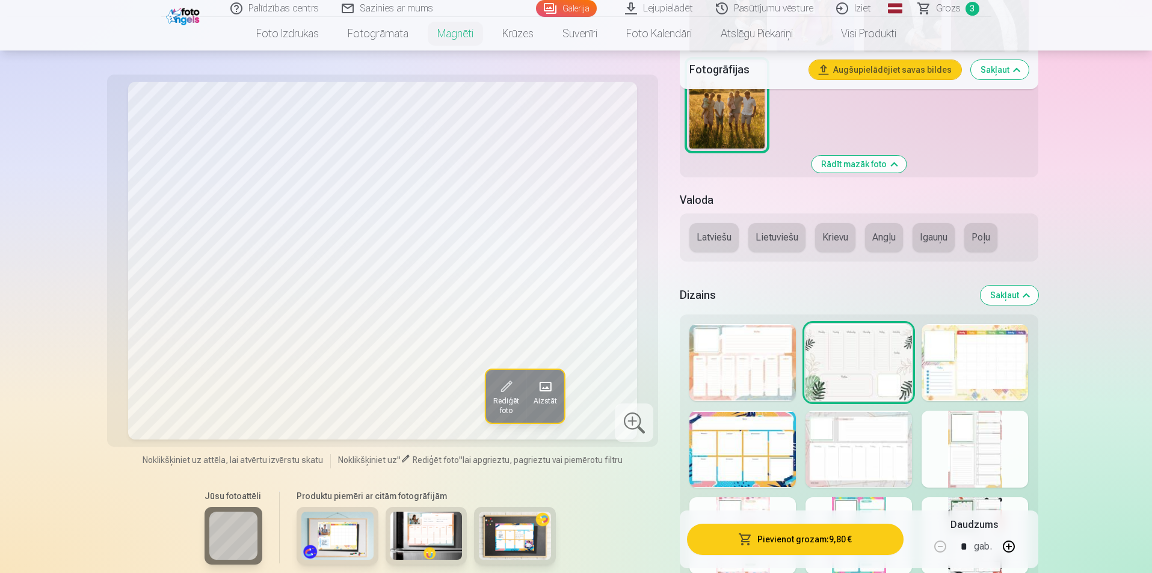
click at [963, 362] on div at bounding box center [974, 362] width 106 height 77
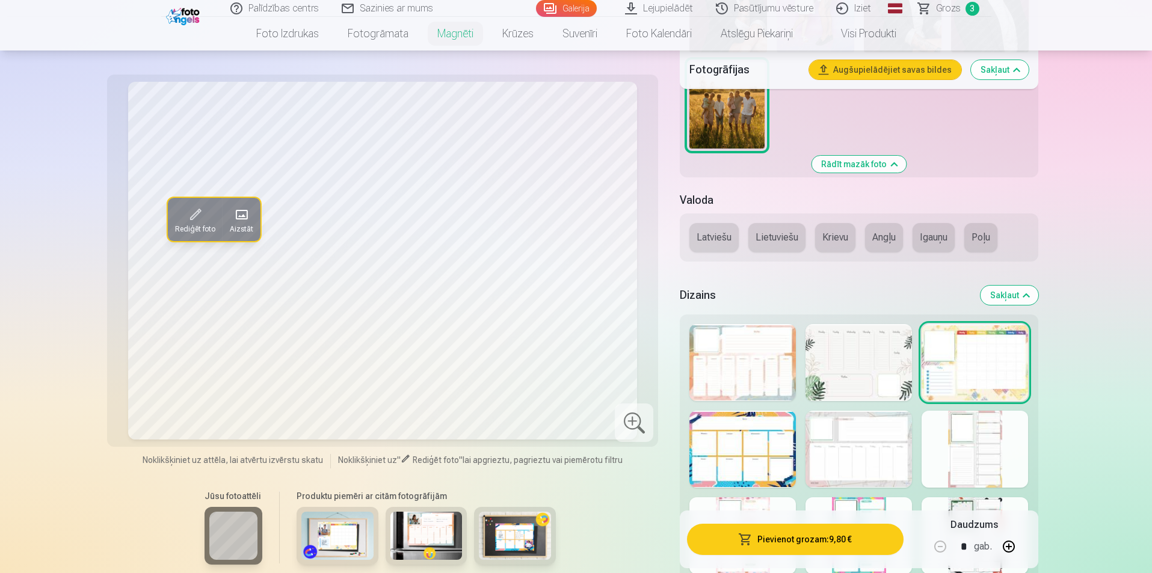
click at [738, 459] on div at bounding box center [742, 449] width 106 height 77
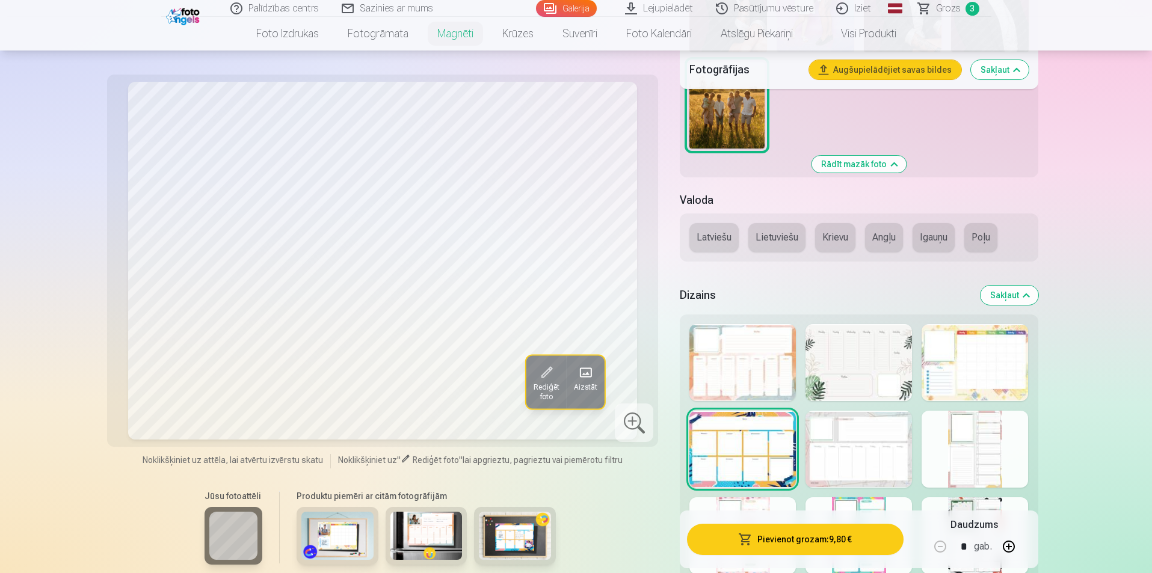
click at [841, 445] on div at bounding box center [858, 449] width 106 height 77
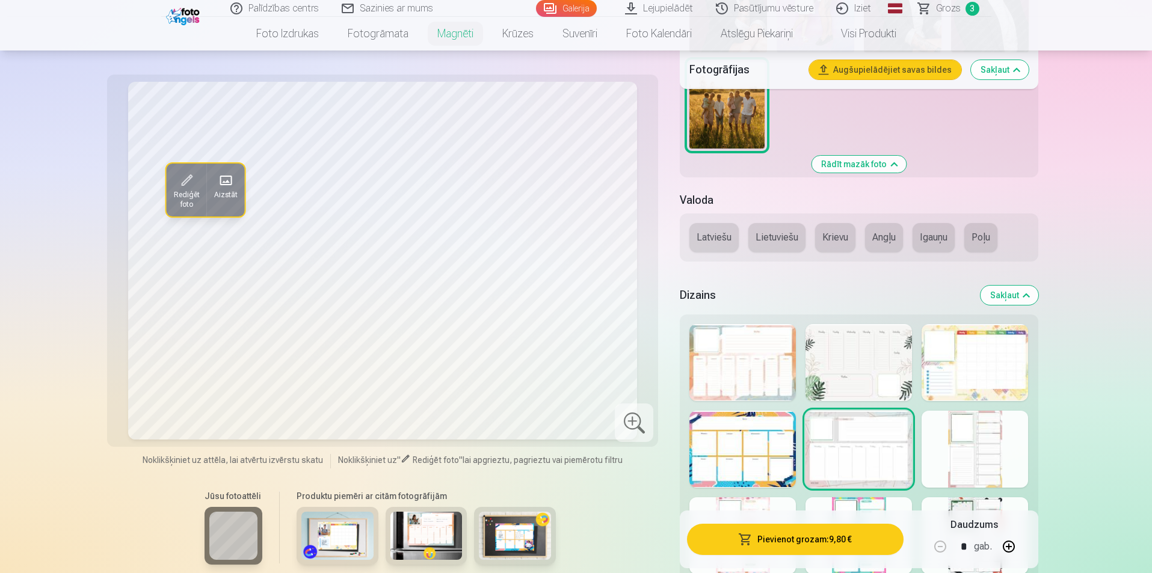
click at [771, 503] on div at bounding box center [742, 535] width 106 height 77
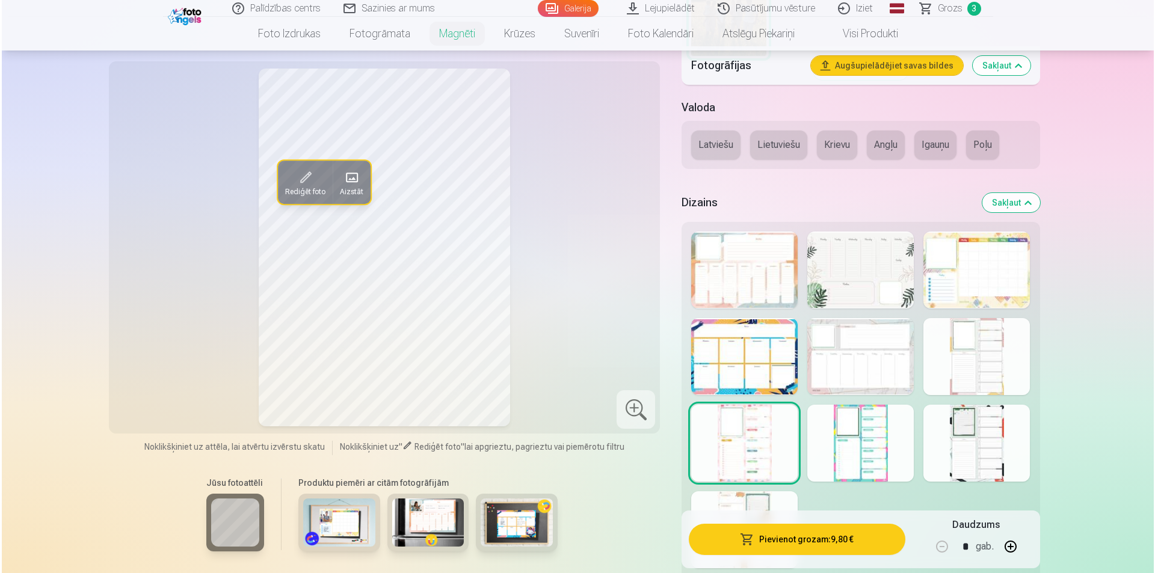
scroll to position [632, 0]
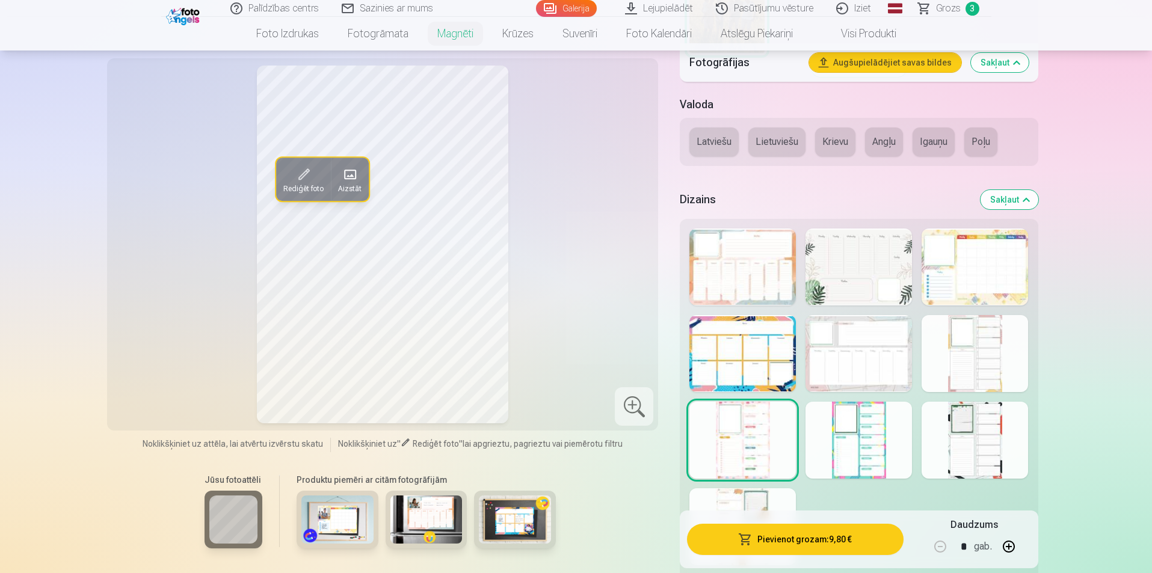
click at [863, 427] on div at bounding box center [858, 440] width 106 height 77
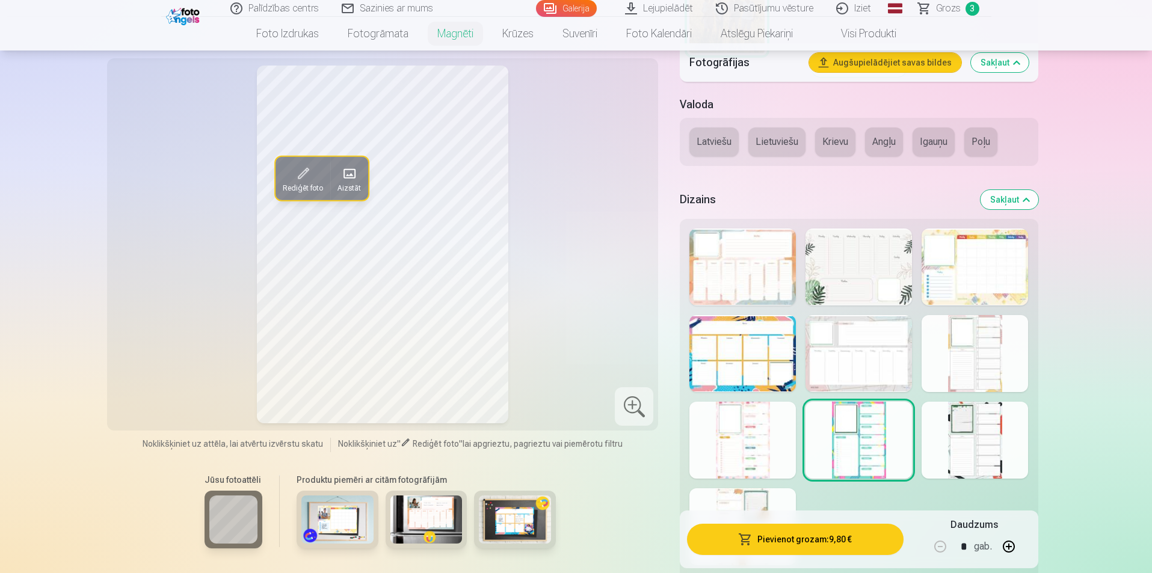
click at [997, 431] on div at bounding box center [974, 440] width 106 height 77
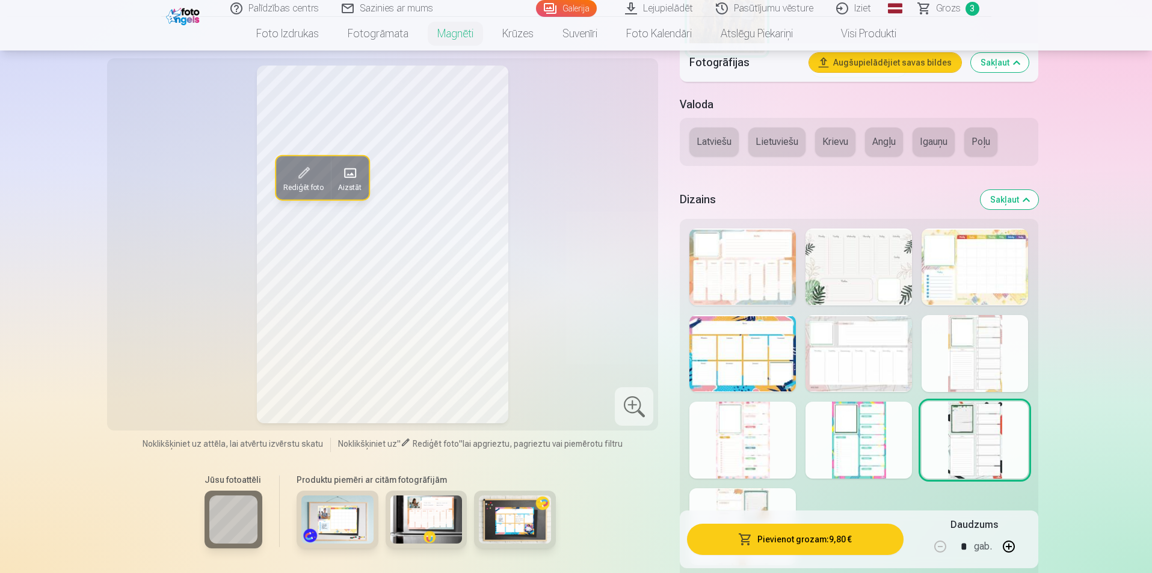
click at [761, 505] on div at bounding box center [742, 526] width 106 height 77
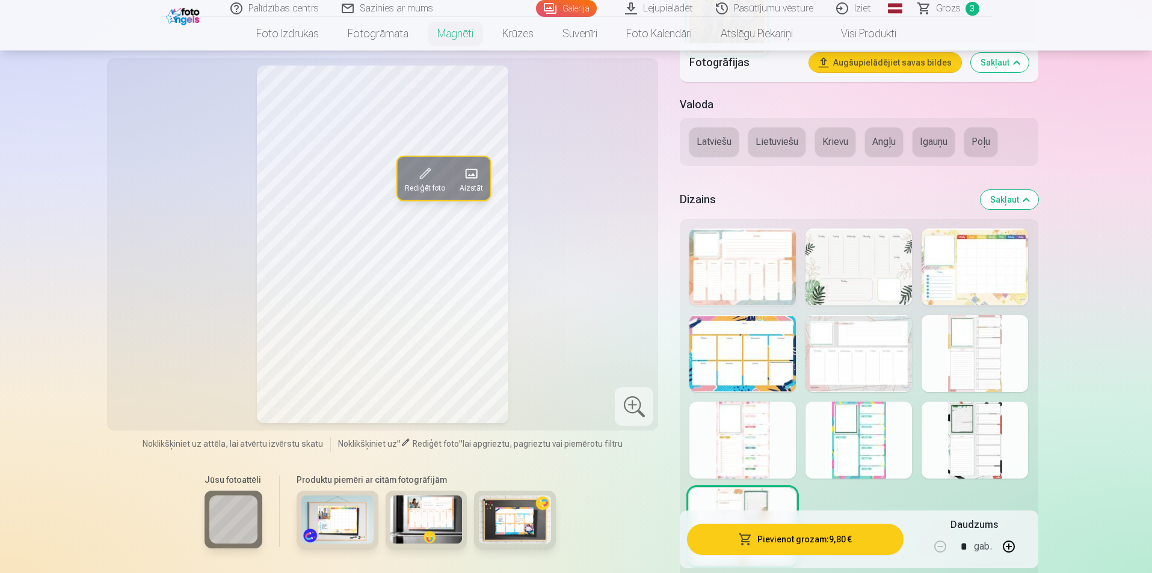
click at [791, 259] on div at bounding box center [742, 267] width 106 height 77
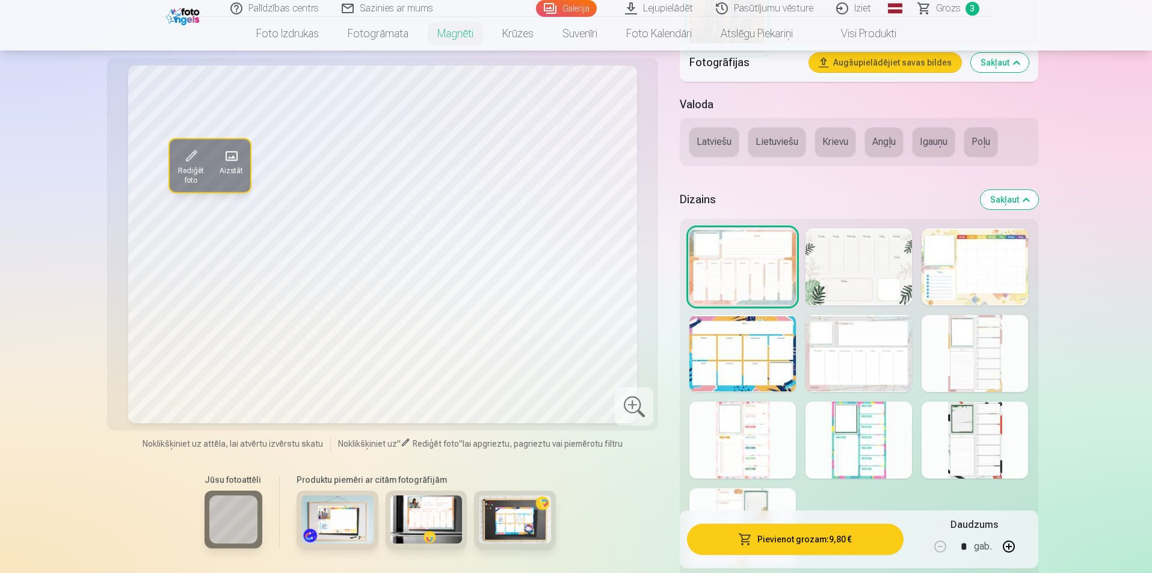
click at [839, 264] on div at bounding box center [858, 267] width 106 height 77
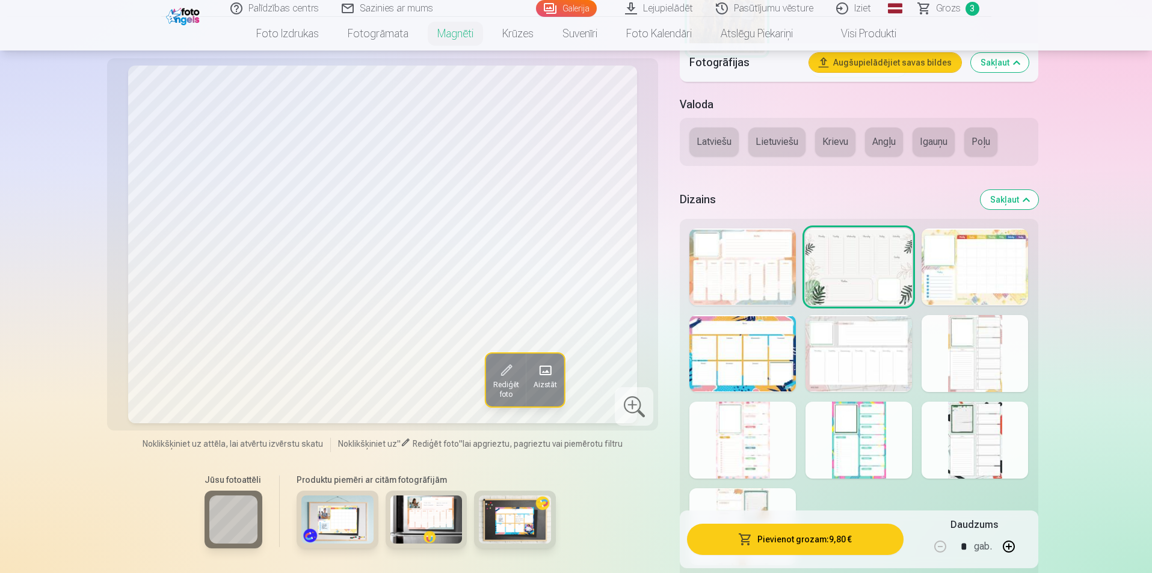
click at [985, 264] on div at bounding box center [974, 267] width 106 height 77
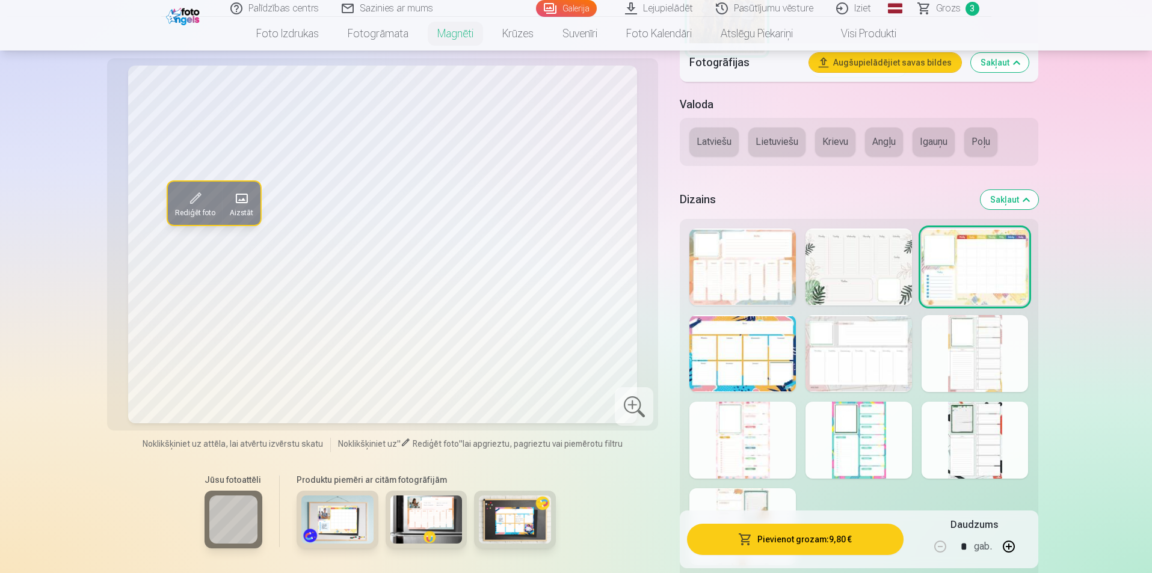
click at [871, 272] on div at bounding box center [858, 267] width 106 height 77
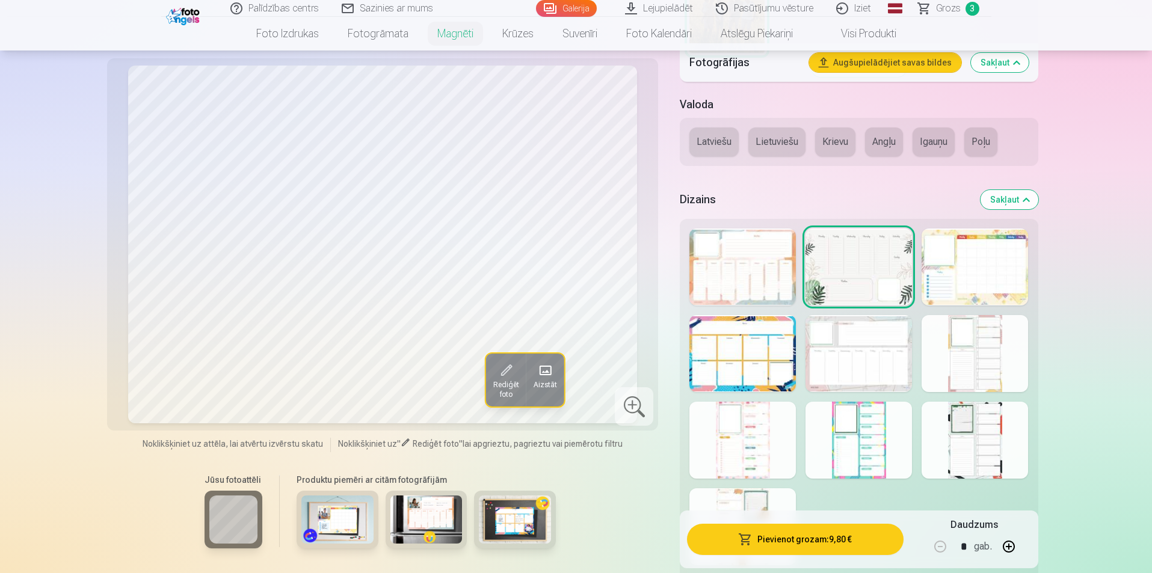
click at [977, 274] on div at bounding box center [974, 267] width 106 height 77
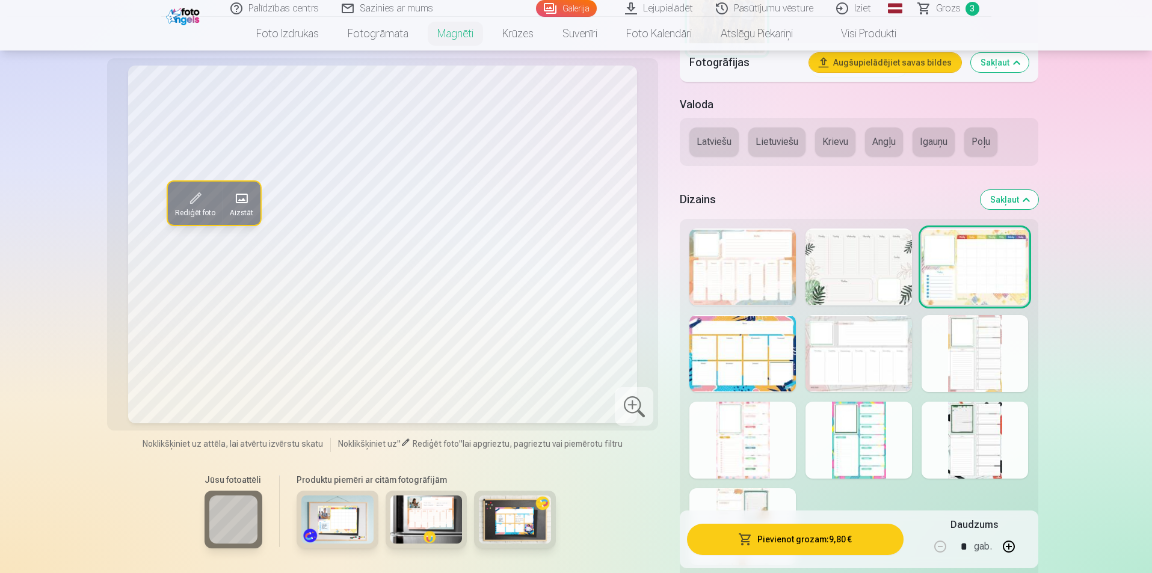
click at [879, 284] on div at bounding box center [858, 267] width 106 height 77
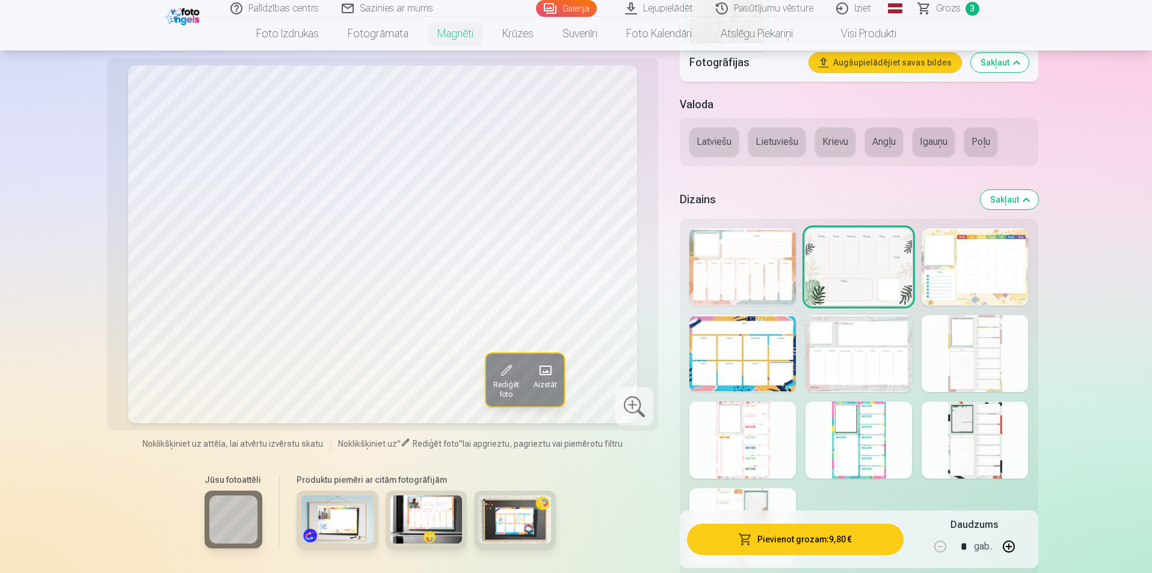
click at [863, 349] on div at bounding box center [858, 353] width 106 height 77
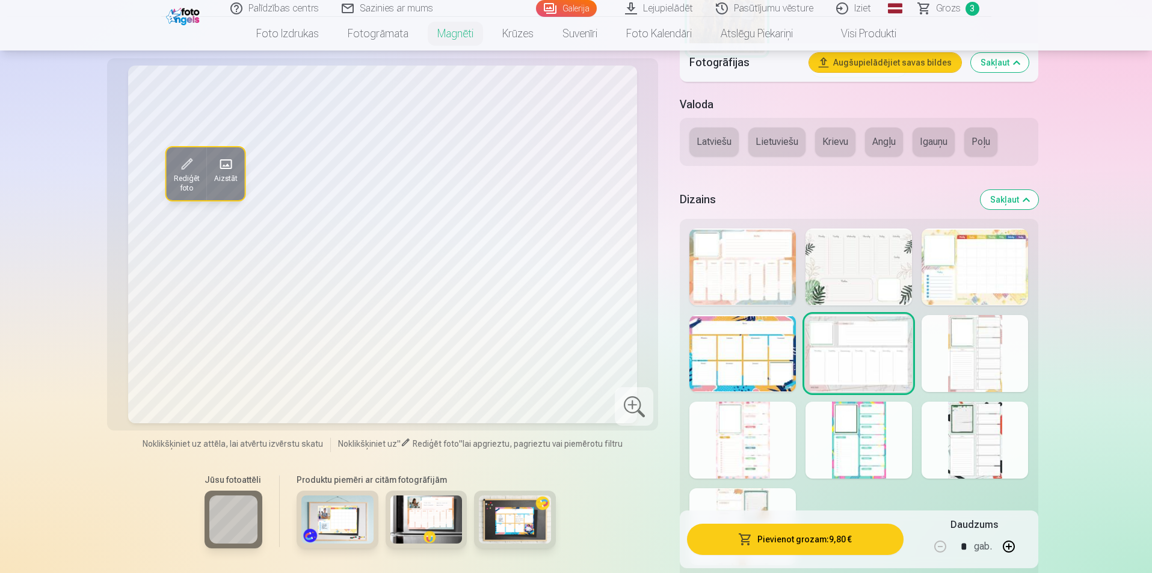
click at [995, 332] on div at bounding box center [974, 353] width 106 height 77
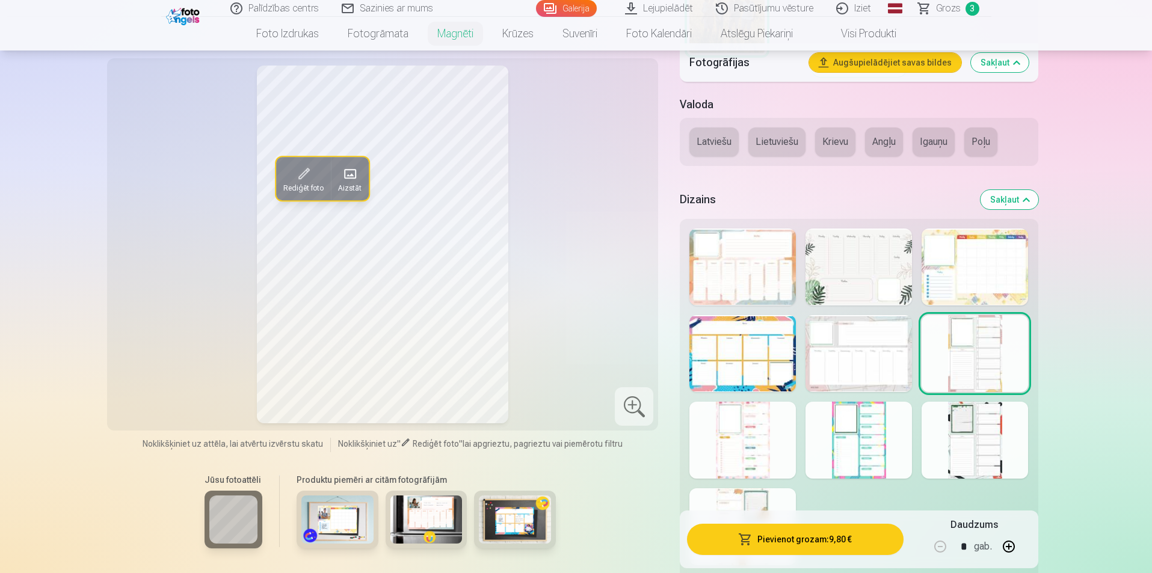
click at [781, 435] on div at bounding box center [742, 440] width 106 height 77
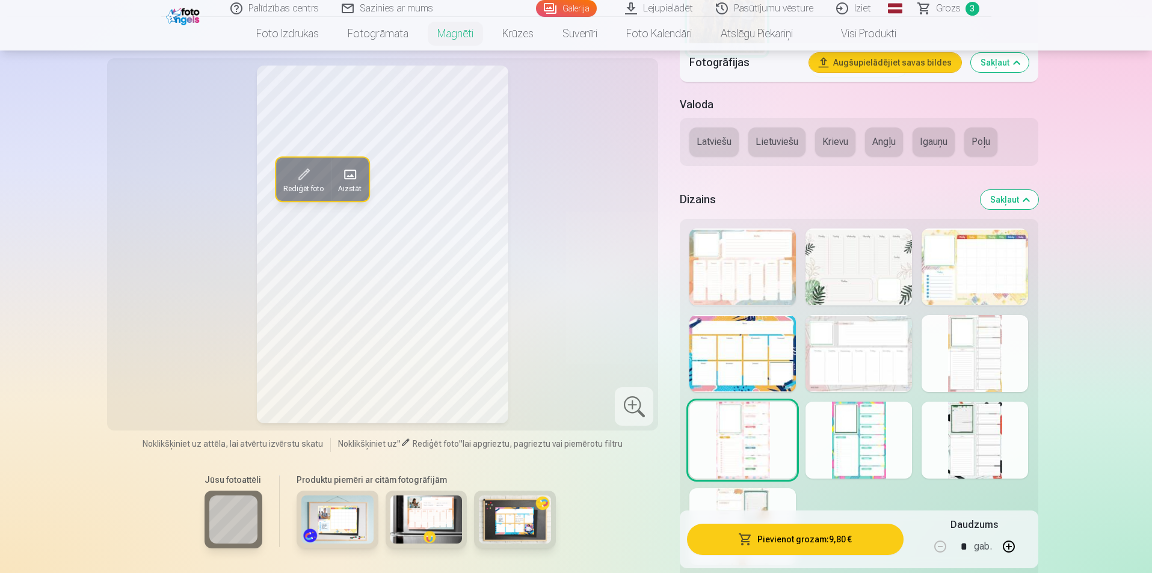
click at [844, 259] on div at bounding box center [858, 267] width 106 height 77
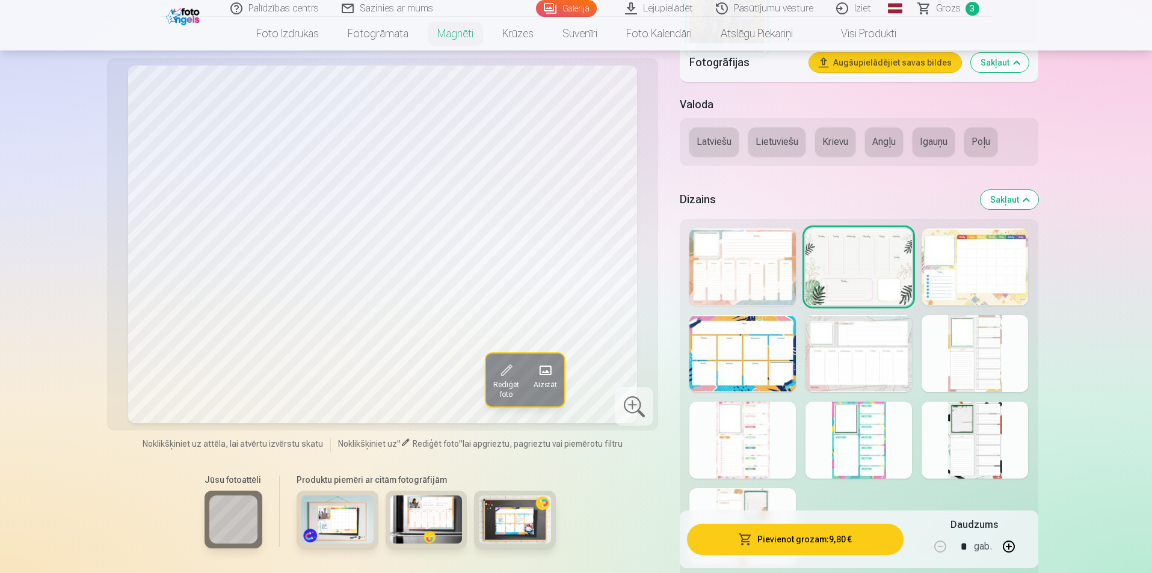
click at [723, 441] on div at bounding box center [742, 440] width 106 height 77
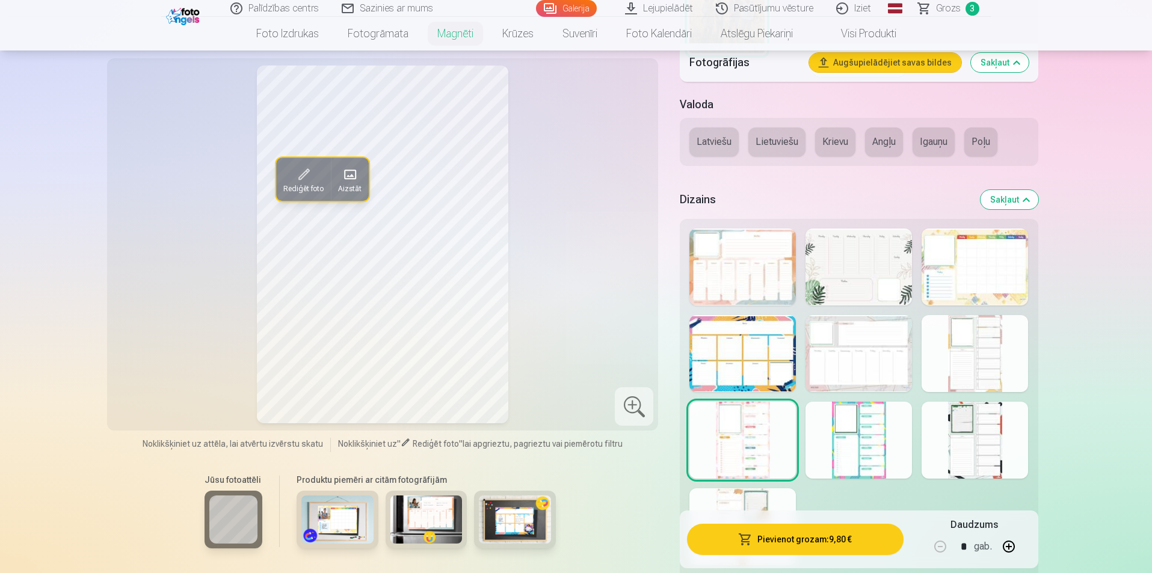
click at [850, 438] on div at bounding box center [858, 440] width 106 height 77
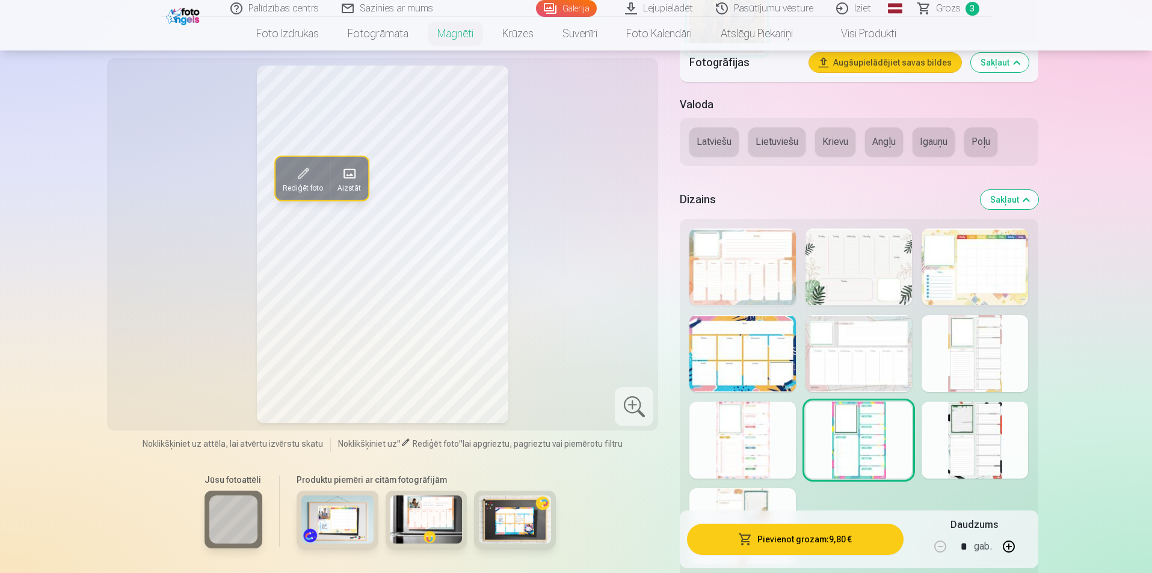
click at [969, 434] on div at bounding box center [974, 440] width 106 height 77
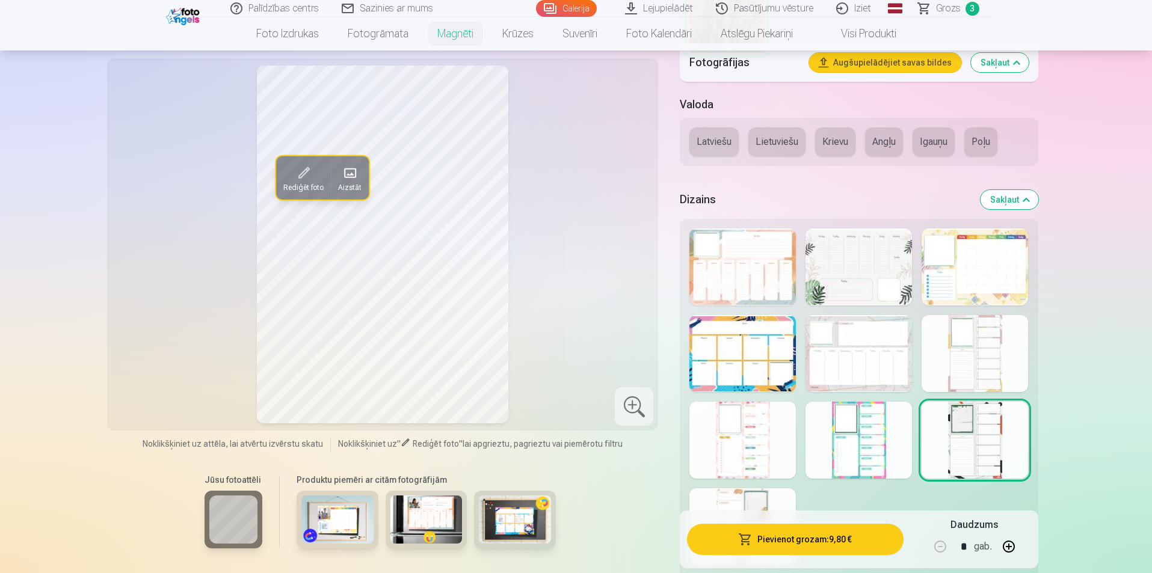
click at [776, 502] on div at bounding box center [742, 526] width 106 height 77
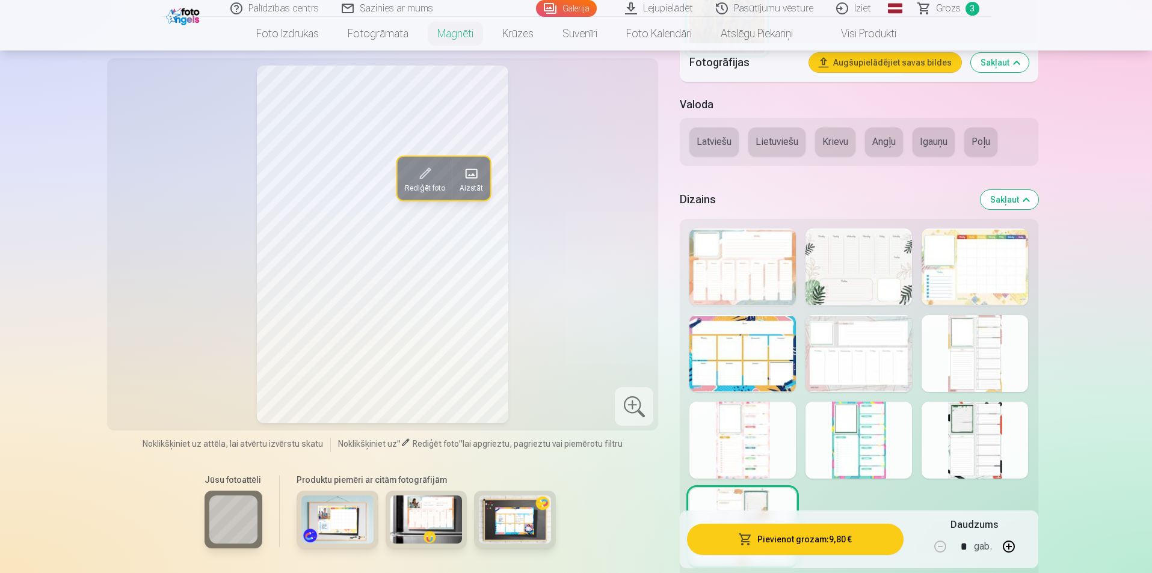
click at [766, 426] on div at bounding box center [742, 440] width 106 height 77
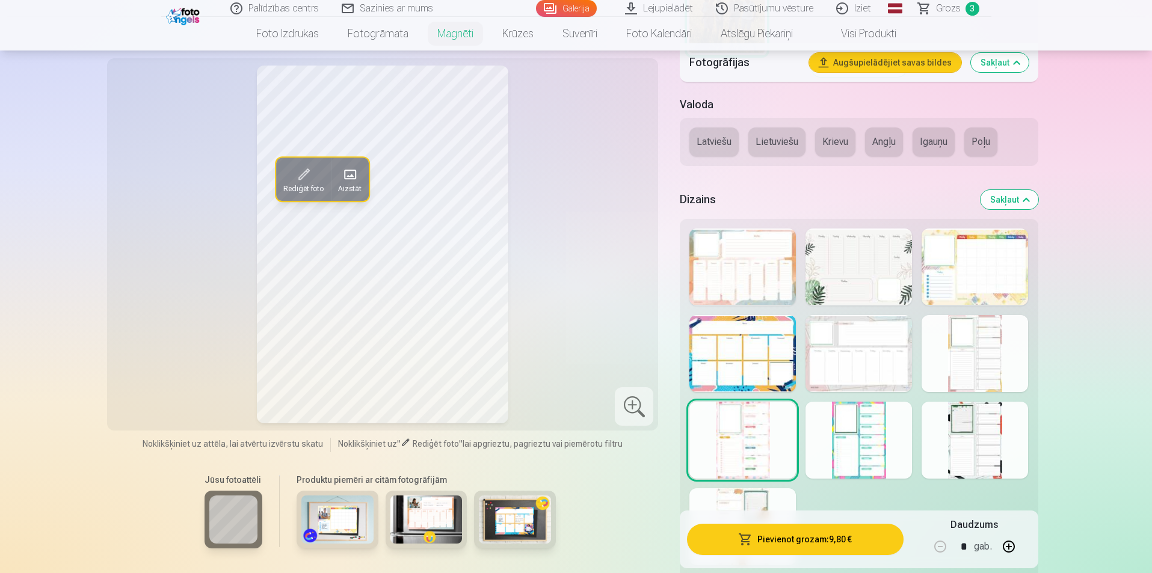
click at [850, 287] on div at bounding box center [858, 267] width 106 height 77
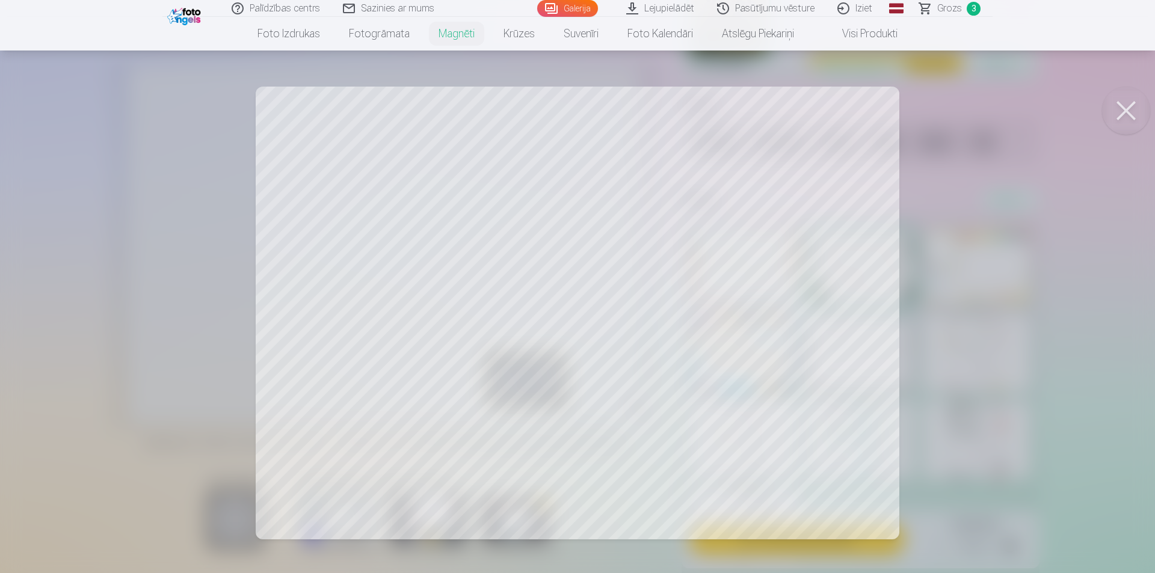
click at [738, 450] on div at bounding box center [577, 286] width 1155 height 573
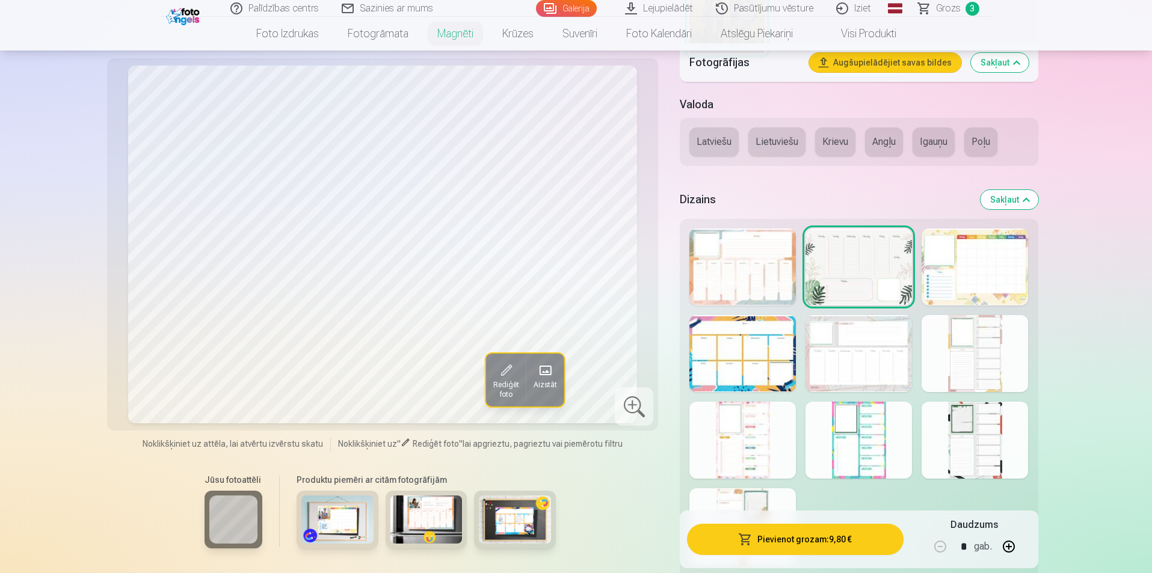
click at [513, 387] on span "Rediģēt foto" at bounding box center [505, 389] width 26 height 19
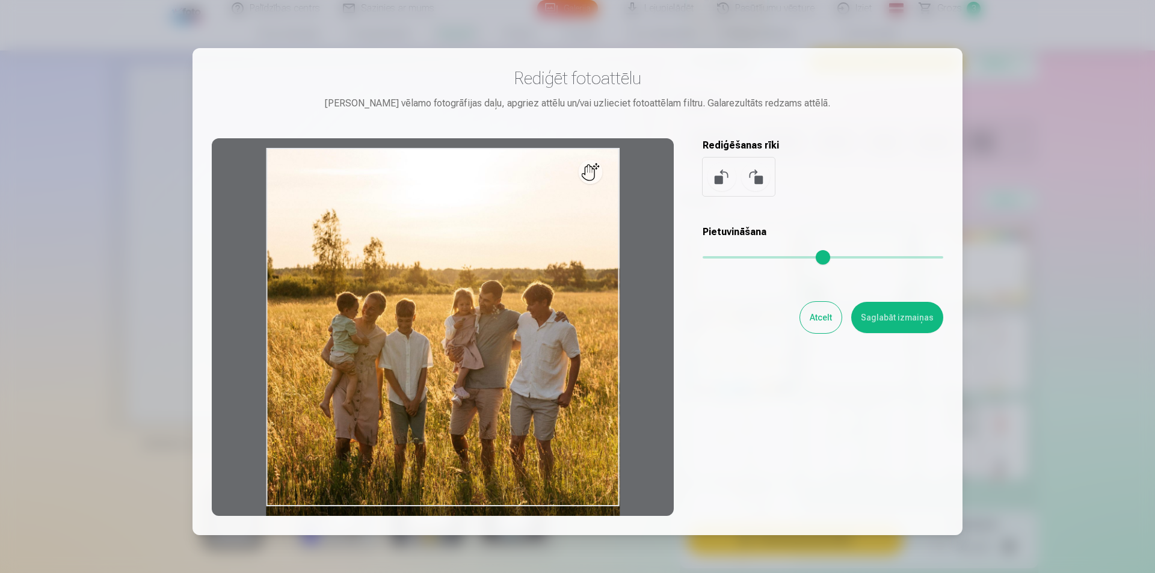
click at [816, 311] on button "Atcelt" at bounding box center [820, 317] width 41 height 31
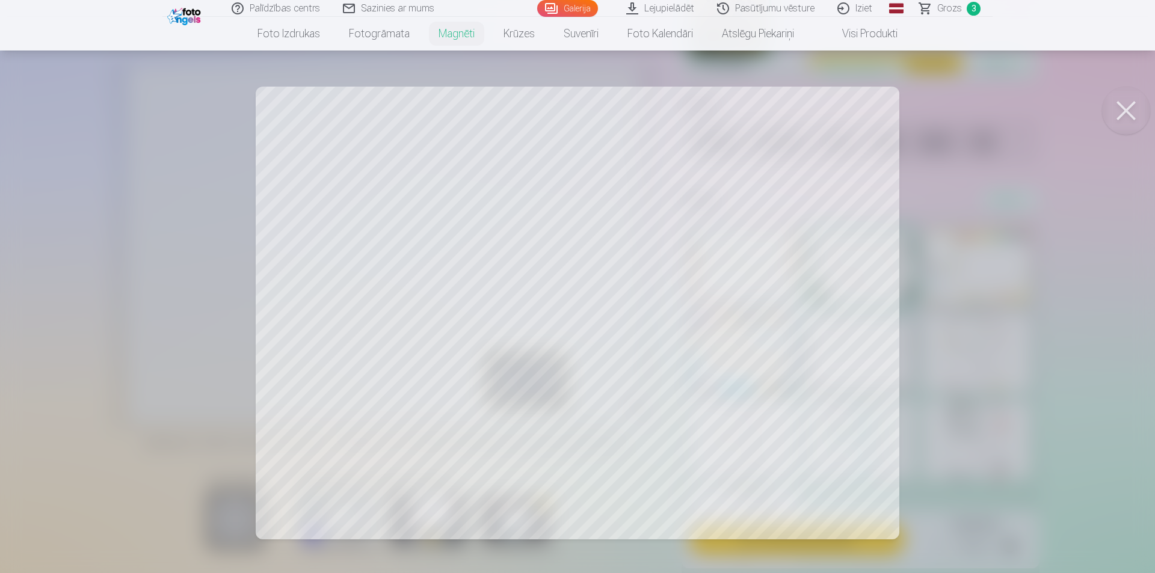
click at [820, 385] on div at bounding box center [577, 286] width 1155 height 573
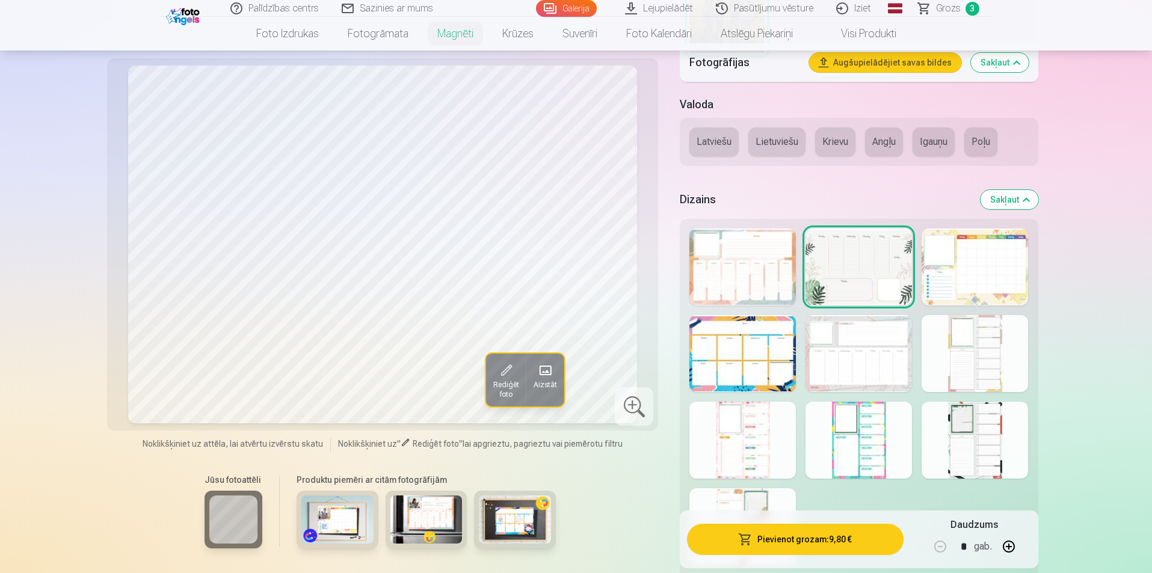
click at [717, 136] on button "Latviešu" at bounding box center [713, 141] width 49 height 29
click at [939, 292] on div at bounding box center [974, 267] width 106 height 77
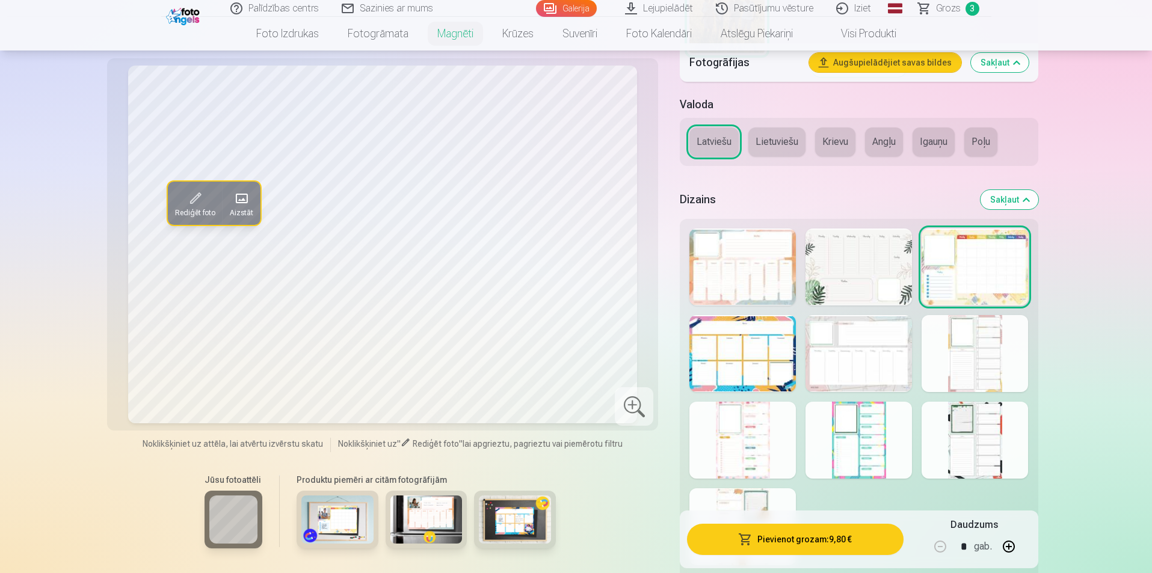
click at [864, 282] on div at bounding box center [858, 267] width 106 height 77
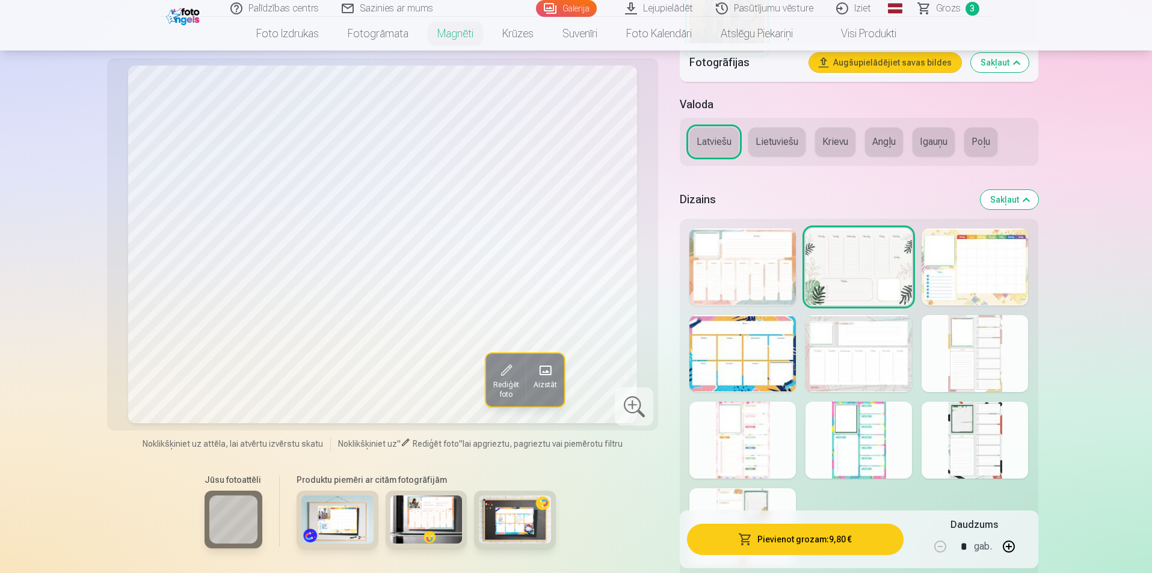
click at [947, 276] on div at bounding box center [974, 267] width 106 height 77
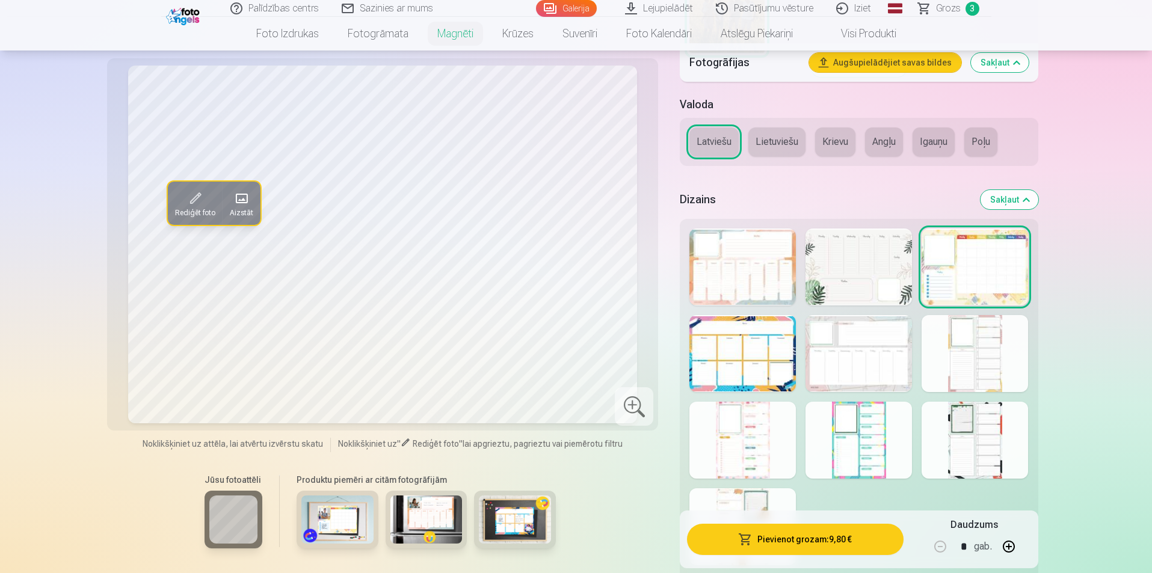
click at [781, 509] on div at bounding box center [742, 526] width 106 height 77
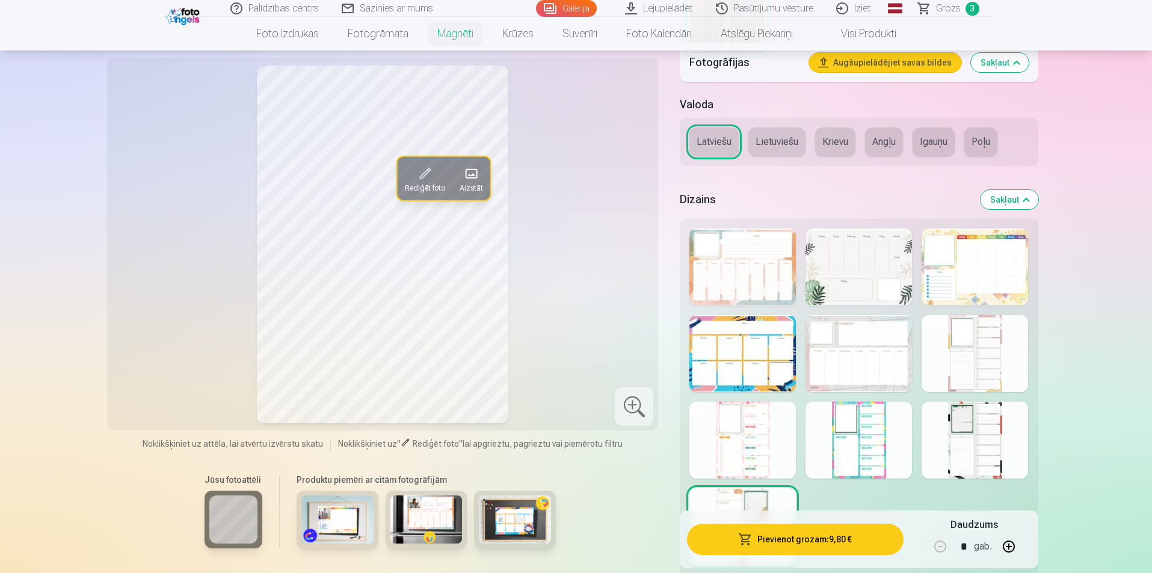
click at [755, 436] on div at bounding box center [742, 440] width 106 height 77
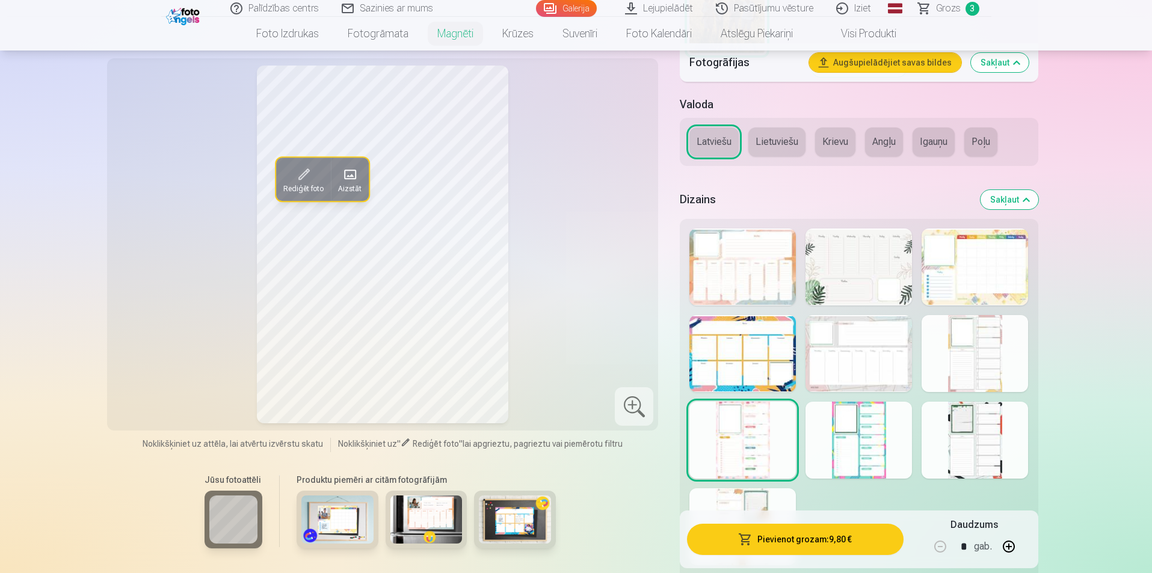
click at [982, 284] on div at bounding box center [974, 267] width 106 height 77
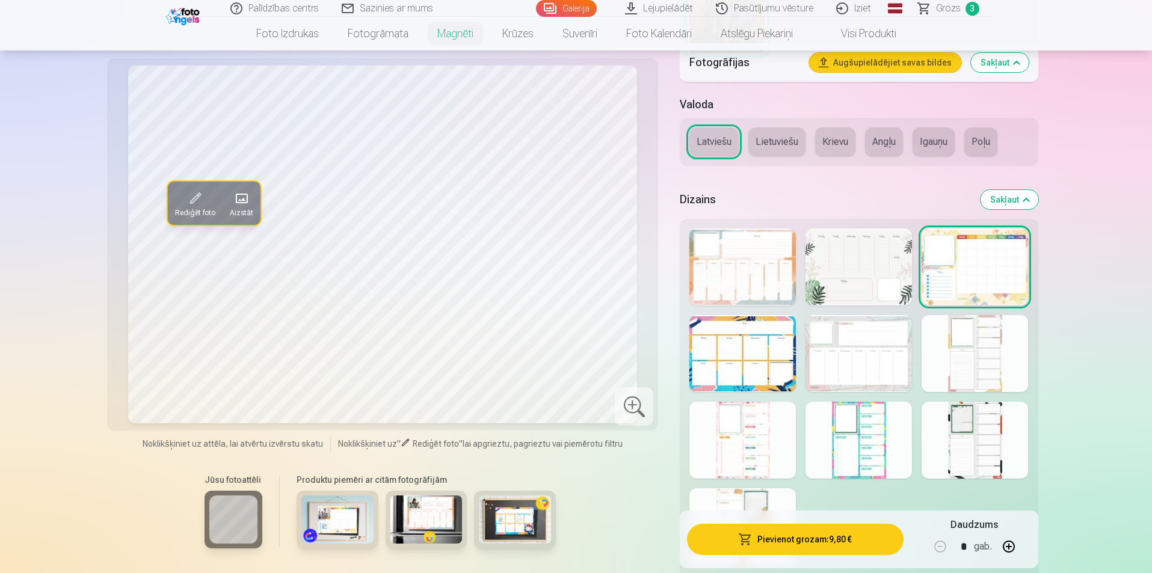
click at [806, 548] on button "Pievienot grozam : 9,80 €" at bounding box center [795, 539] width 216 height 31
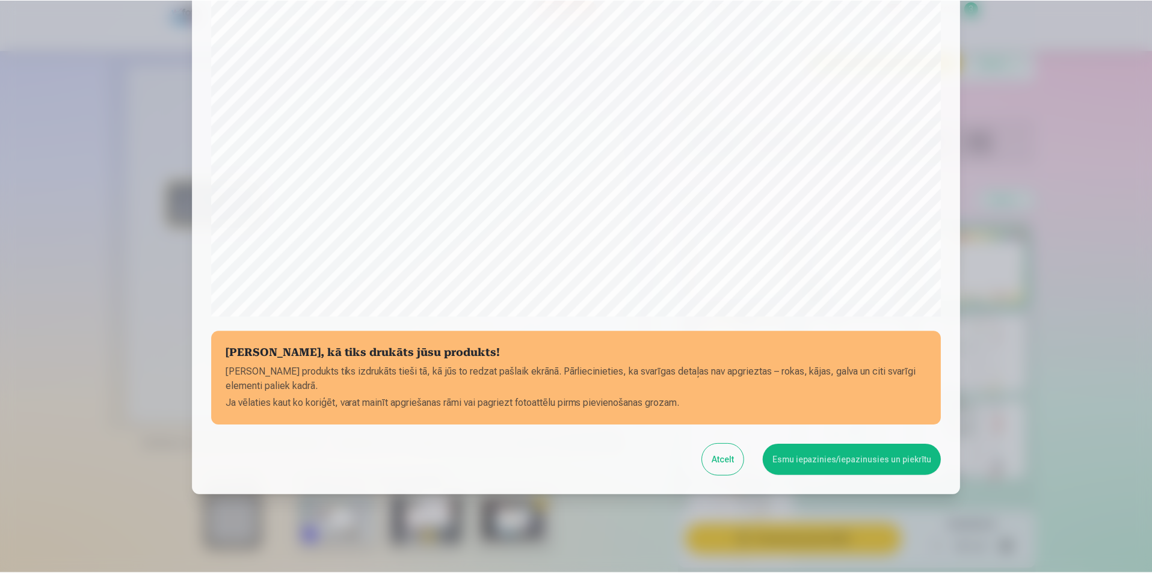
scroll to position [293, 0]
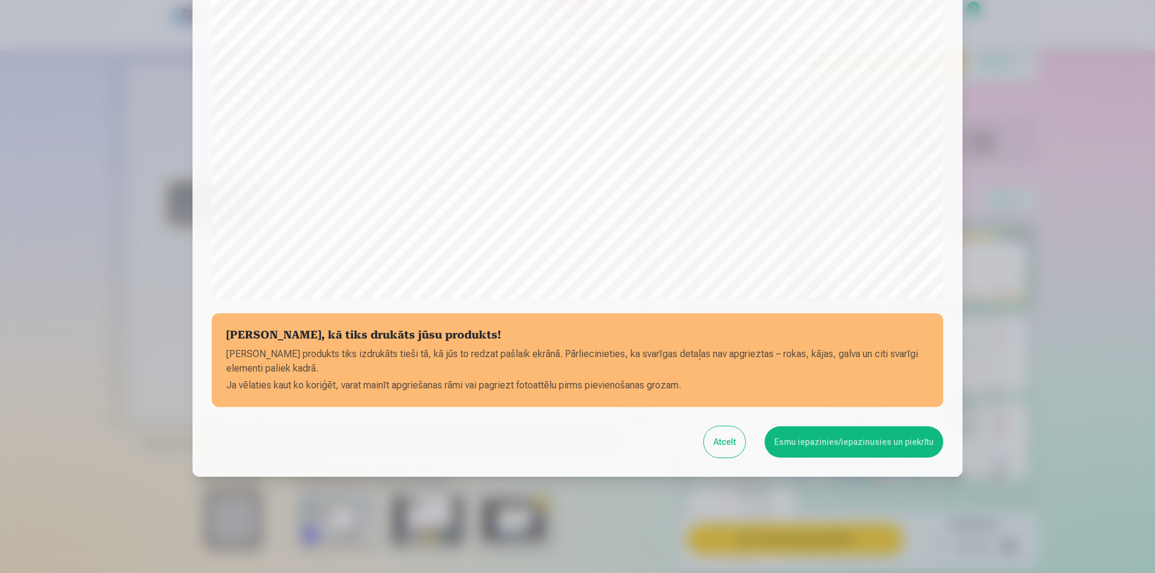
click at [829, 428] on button "Esmu iepazinies/iepazinusies un piekrītu" at bounding box center [853, 441] width 179 height 31
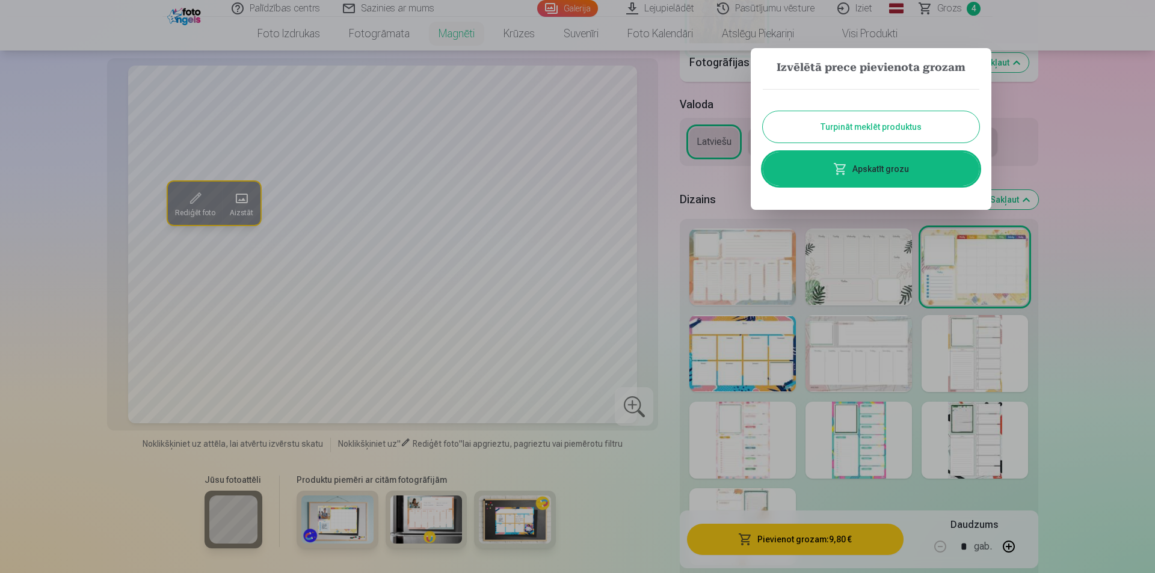
click at [873, 169] on link "Apskatīt grozu" at bounding box center [870, 169] width 216 height 34
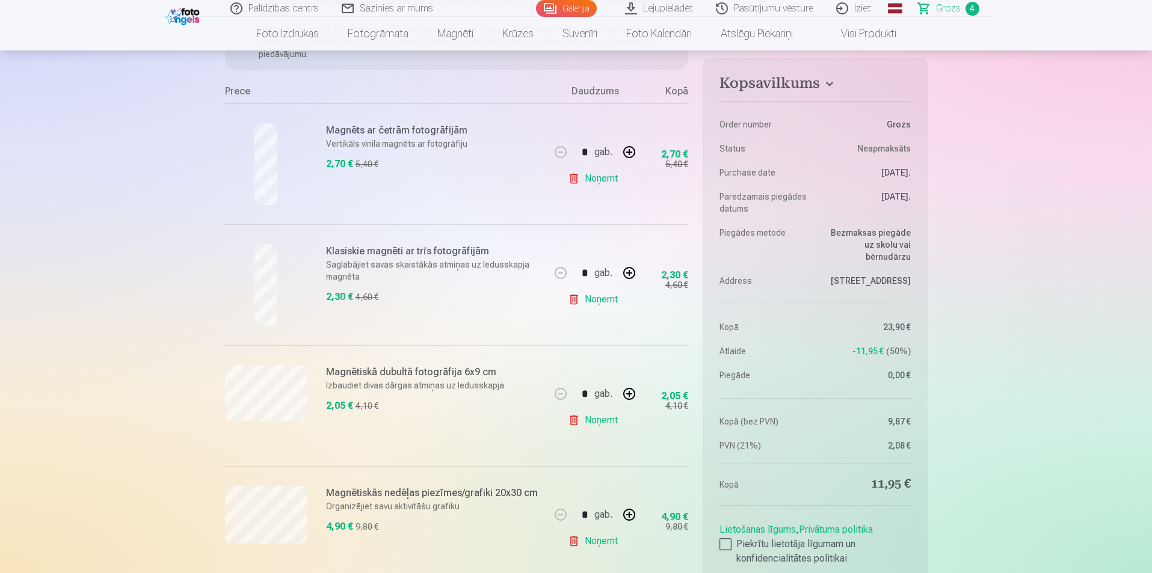
scroll to position [194, 0]
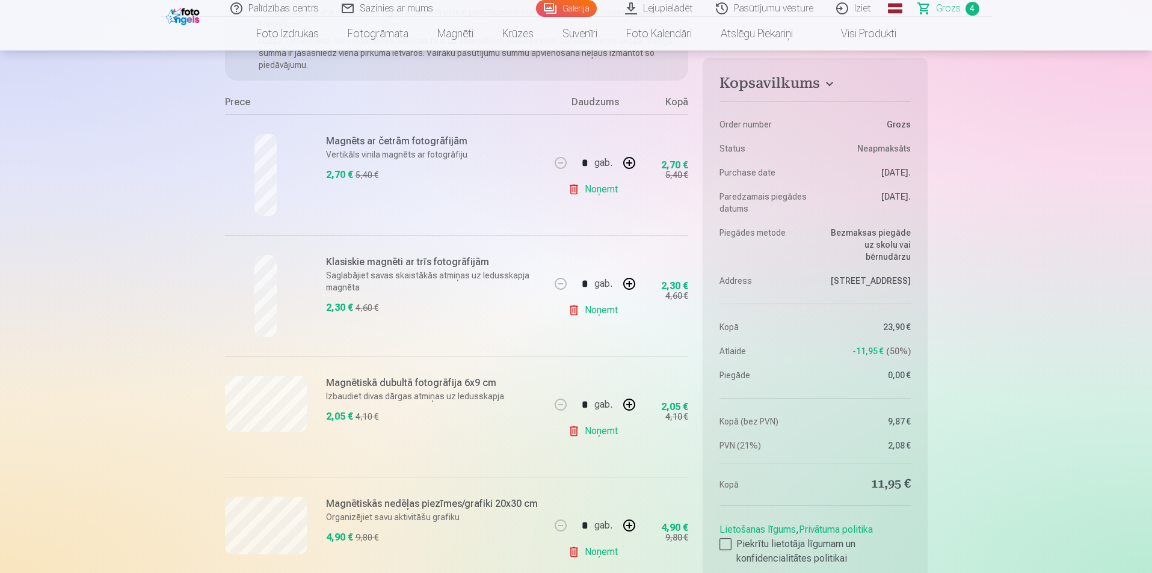
click at [598, 185] on link "Noņemt" at bounding box center [595, 189] width 55 height 24
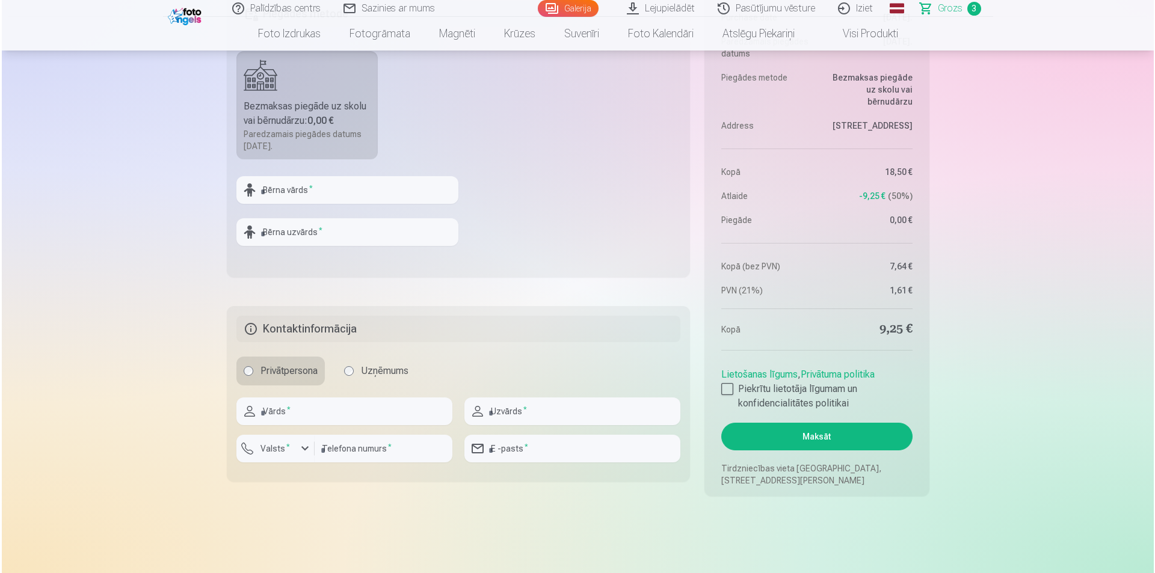
scroll to position [700, 0]
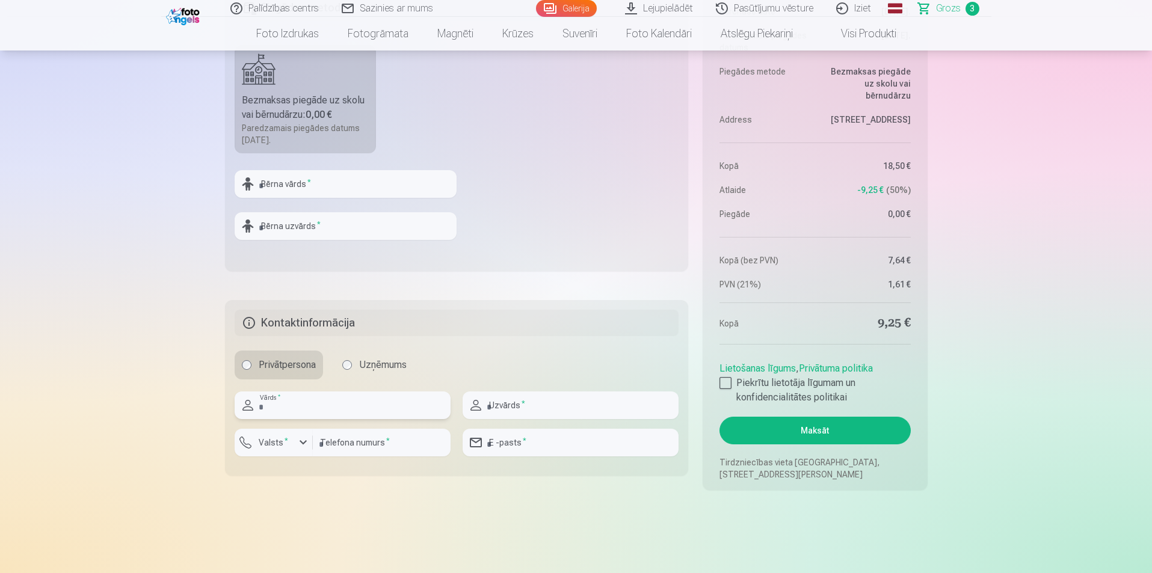
click at [394, 403] on input "text" at bounding box center [343, 405] width 216 height 28
type input "******"
click at [360, 443] on input "number" at bounding box center [382, 443] width 138 height 28
type input "********"
click at [247, 442] on button "Valsts *" at bounding box center [274, 443] width 78 height 28
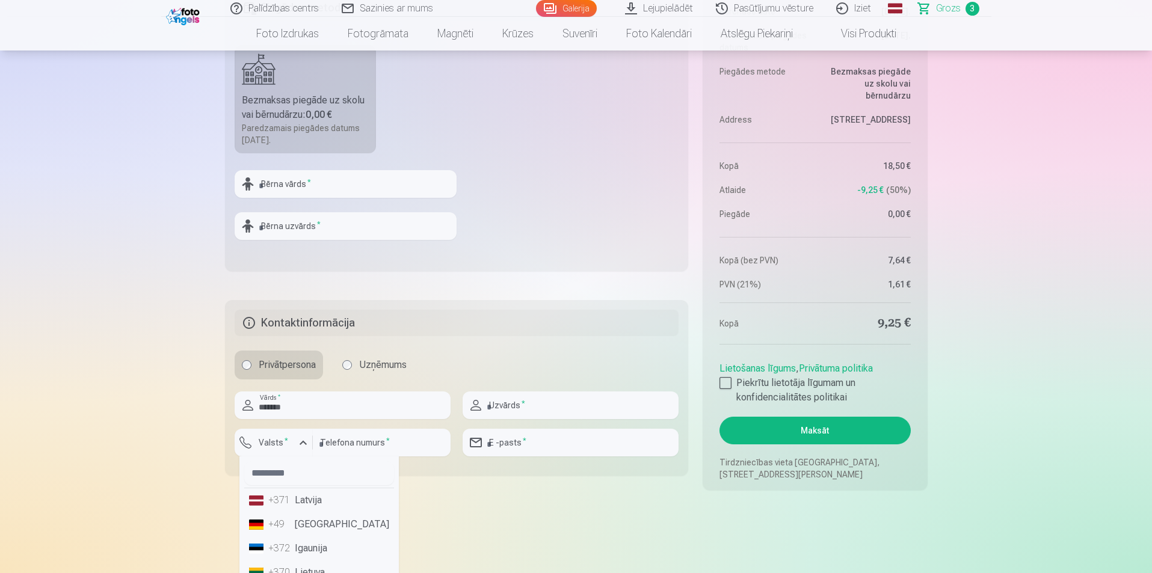
click at [283, 501] on div "+371" at bounding box center [280, 500] width 24 height 14
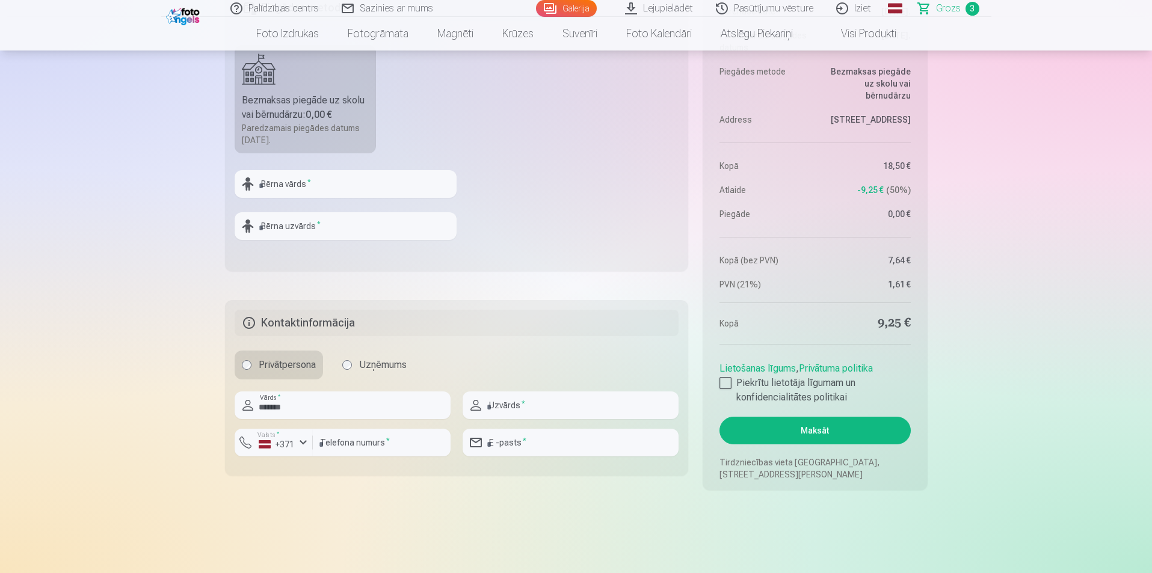
click at [511, 419] on div at bounding box center [570, 424] width 216 height 10
click at [523, 413] on input "text" at bounding box center [570, 405] width 216 height 28
type input "*****"
click at [535, 448] on input "email" at bounding box center [570, 443] width 216 height 28
type input "**********"
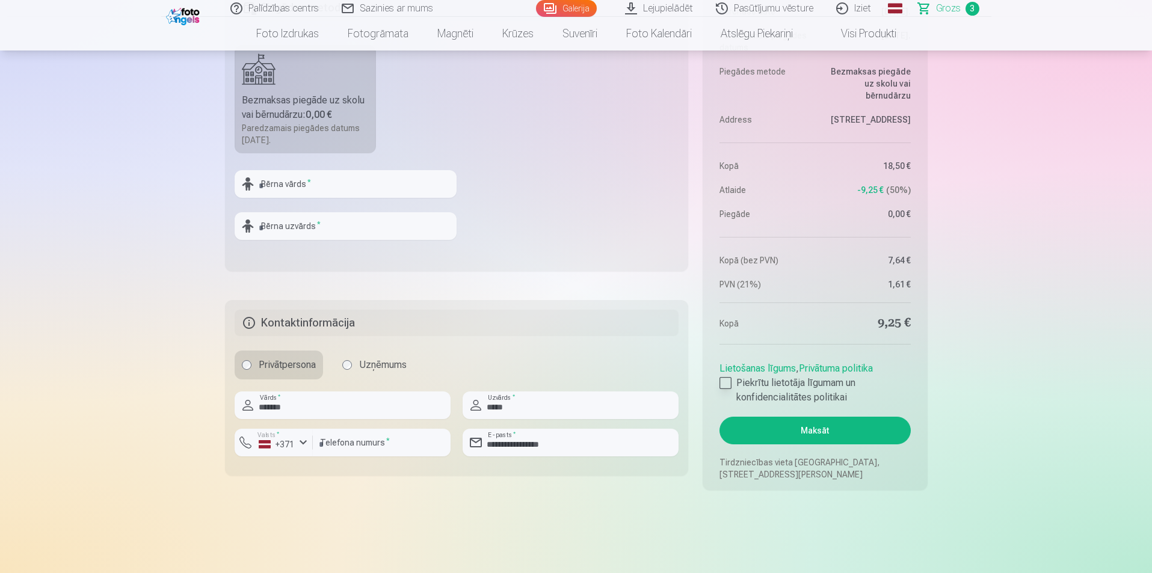
click at [726, 381] on div at bounding box center [725, 383] width 12 height 12
click at [769, 425] on button "Maksāt" at bounding box center [814, 431] width 191 height 28
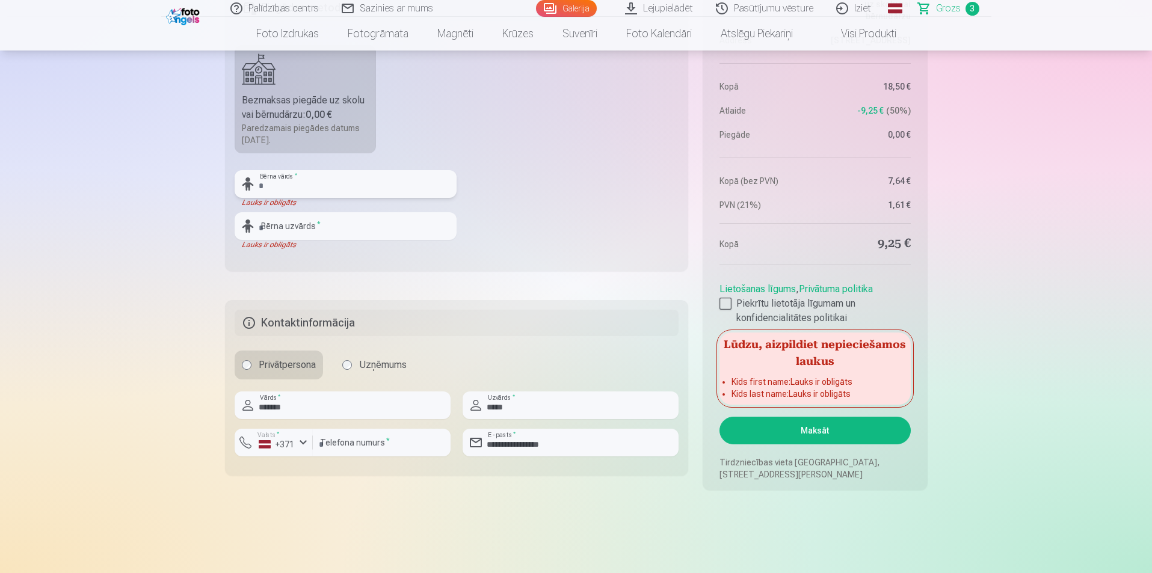
click at [372, 185] on input "text" at bounding box center [346, 184] width 222 height 28
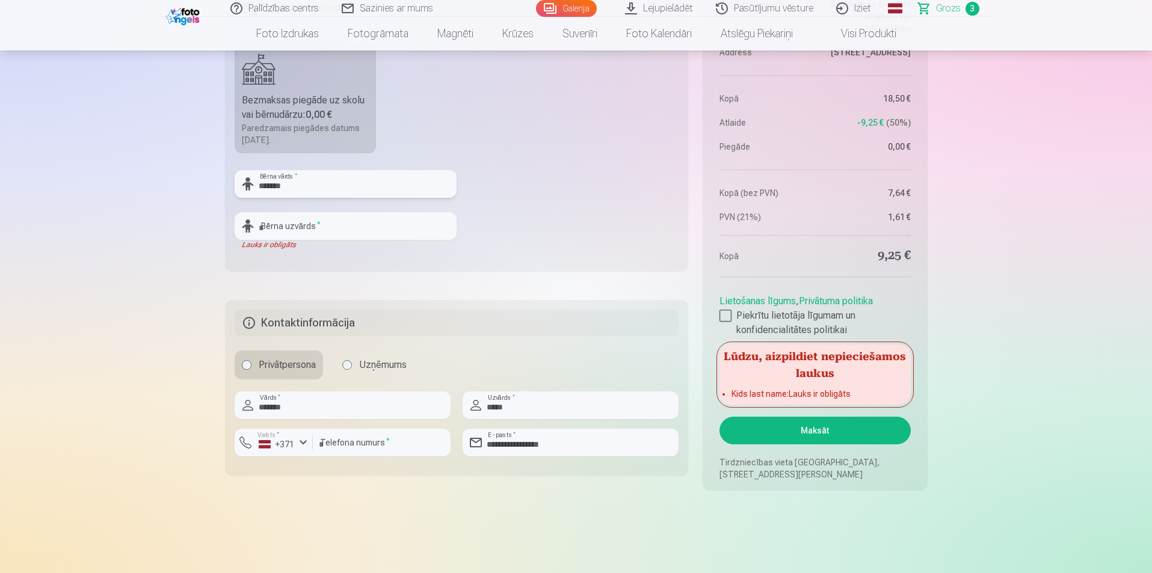
type input "******"
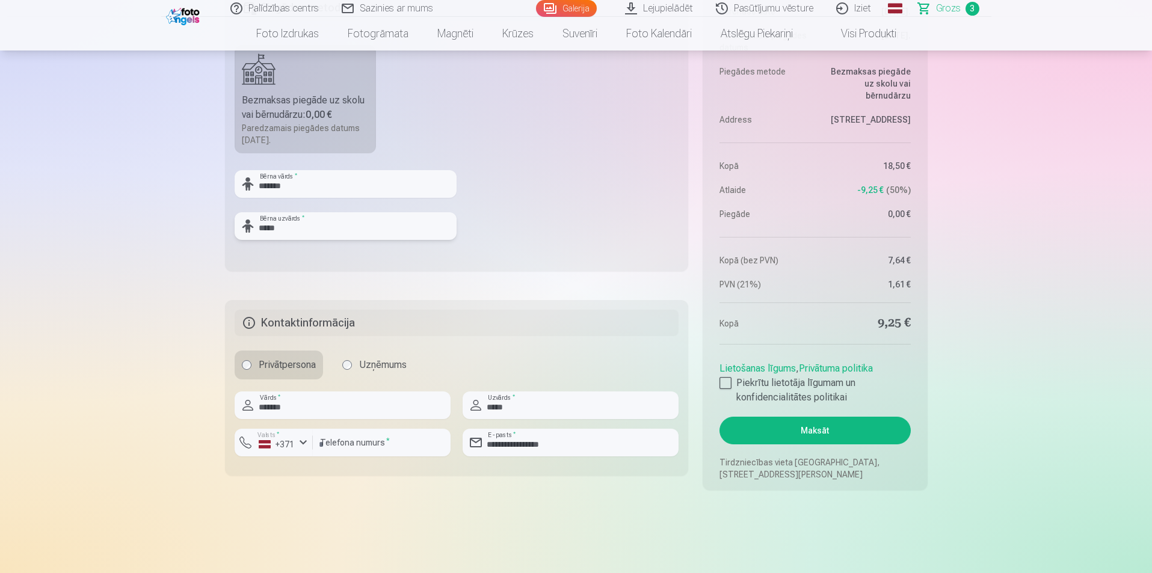
type input "*****"
click at [757, 416] on aside "Kopsavilkums Order number Grozs Status Neapmaksāts Purchase date 8.10.2025. Par…" at bounding box center [814, 194] width 224 height 594
click at [756, 428] on button "Maksāt" at bounding box center [814, 431] width 191 height 28
